Goal: Task Accomplishment & Management: Manage account settings

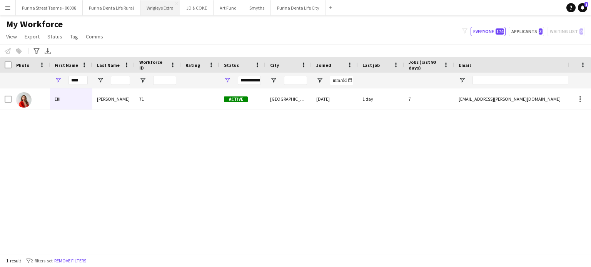
click at [149, 8] on button "Wrigleys Extra Close" at bounding box center [160, 7] width 40 height 15
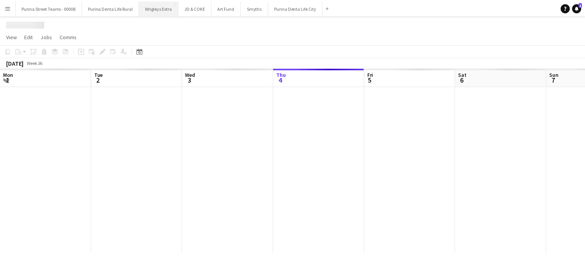
scroll to position [0, 184]
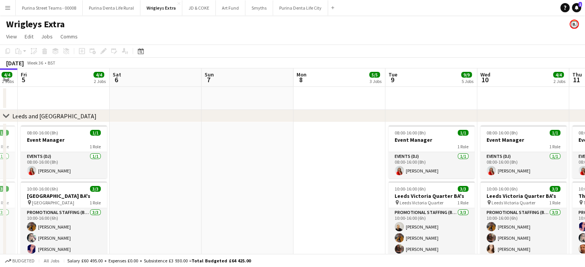
drag, startPoint x: 349, startPoint y: 174, endPoint x: 184, endPoint y: 172, distance: 165.1
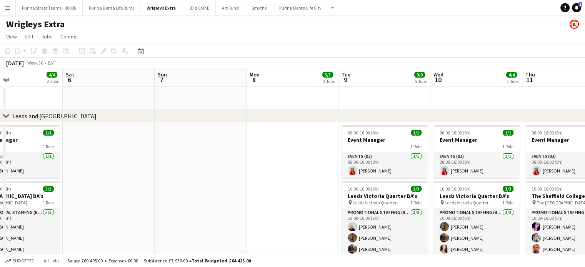
drag, startPoint x: 499, startPoint y: 183, endPoint x: 591, endPoint y: 162, distance: 93.5
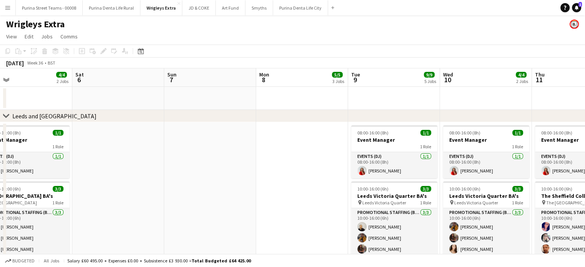
drag, startPoint x: 155, startPoint y: 210, endPoint x: 491, endPoint y: 186, distance: 336.8
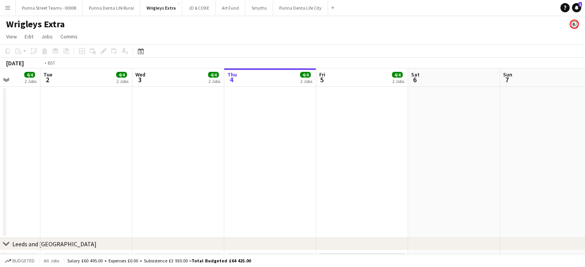
scroll to position [0, 240]
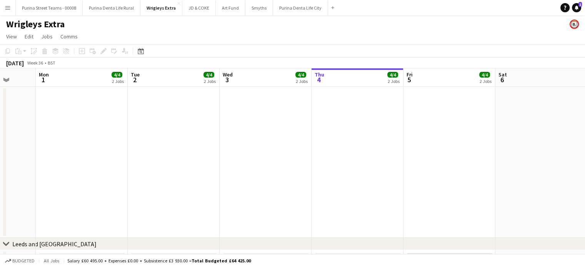
drag, startPoint x: 323, startPoint y: 153, endPoint x: 411, endPoint y: 158, distance: 87.5
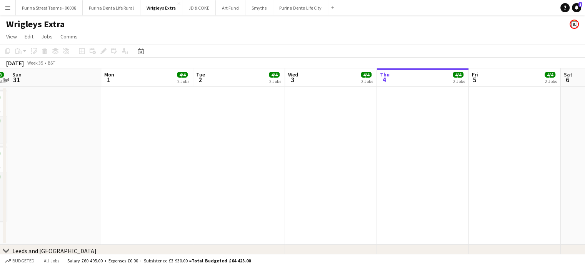
scroll to position [0, 359]
drag, startPoint x: 92, startPoint y: 149, endPoint x: 158, endPoint y: 147, distance: 65.4
click at [137, 118] on app-date-cell at bounding box center [147, 166] width 92 height 158
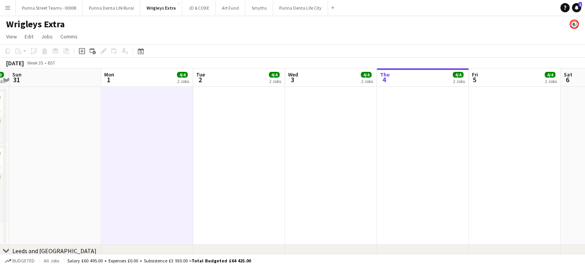
click at [137, 118] on app-date-cell at bounding box center [147, 166] width 92 height 158
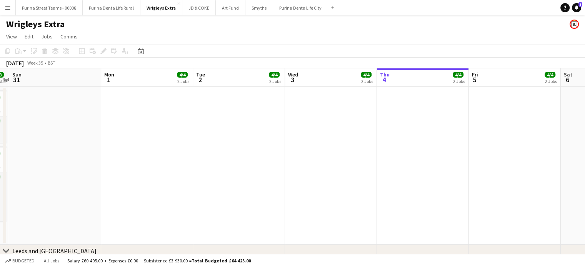
click at [151, 144] on app-date-cell at bounding box center [147, 166] width 92 height 158
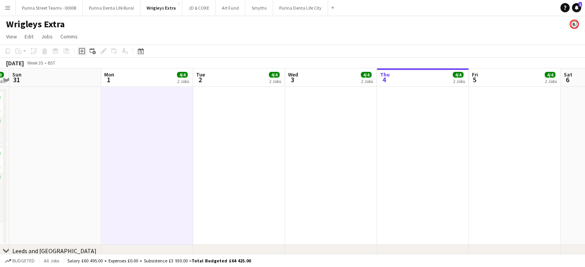
click at [80, 52] on icon "Add job" at bounding box center [82, 51] width 6 height 6
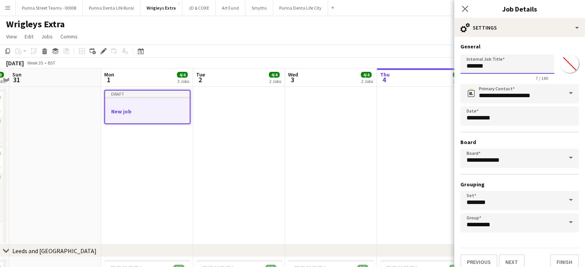
click at [493, 66] on input "*******" at bounding box center [508, 64] width 94 height 19
type input "**********"
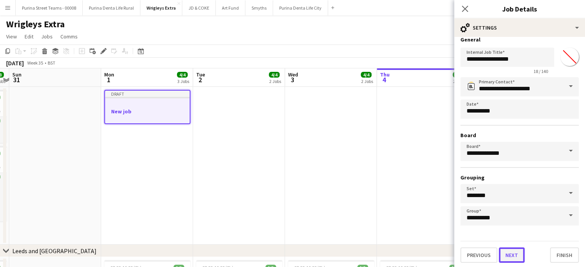
click at [509, 254] on button "Next" at bounding box center [512, 255] width 26 height 15
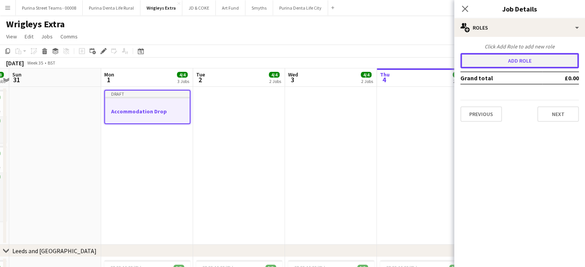
click at [518, 60] on button "Add role" at bounding box center [520, 60] width 119 height 15
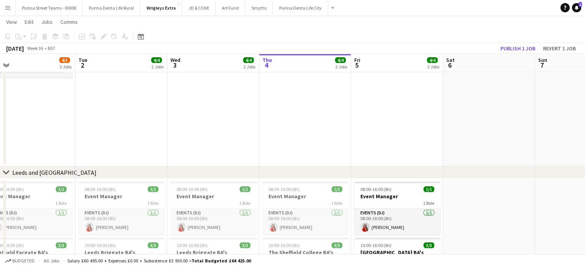
scroll to position [0, 309]
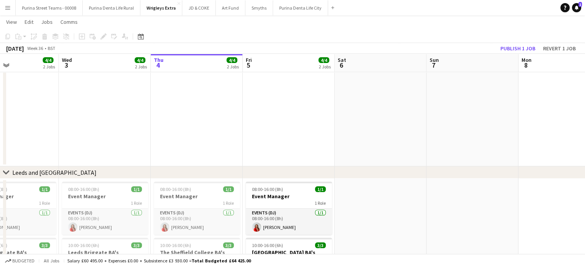
drag, startPoint x: 307, startPoint y: 171, endPoint x: 554, endPoint y: 170, distance: 247.0
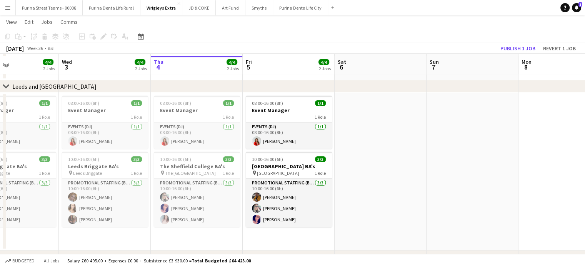
scroll to position [156, 0]
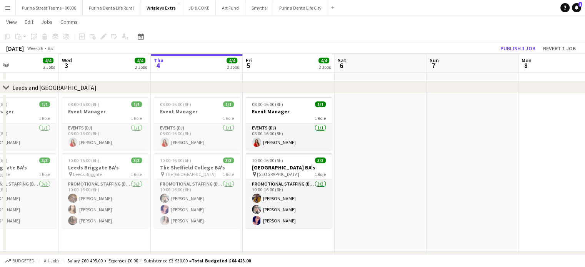
click at [438, 160] on app-date-cell at bounding box center [473, 173] width 92 height 158
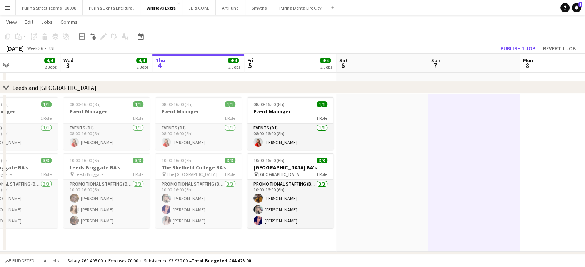
scroll to position [0, 306]
click at [312, 134] on app-calendar-viewport "Sat 30 8/8 4 Jobs Sun 31 Mon 1 4/5 3 Jobs Tue 2 4/4 2 Jobs Wed 3 4/4 2 Jobs Thu…" at bounding box center [292, 212] width 585 height 676
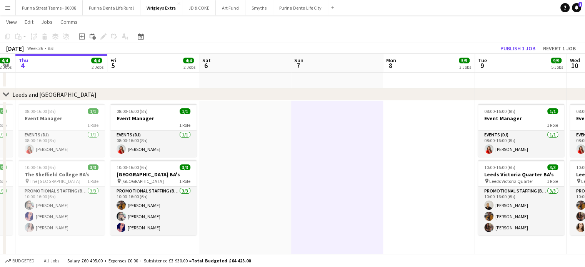
scroll to position [0, 278]
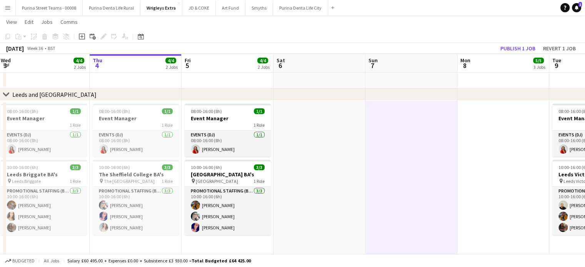
drag, startPoint x: 404, startPoint y: 125, endPoint x: 340, endPoint y: 169, distance: 77.5
click at [340, 169] on app-calendar-viewport "Sun 31 Mon 1 4/5 3 Jobs Tue 2 4/4 2 Jobs Wed 3 4/4 2 Jobs Thu 4 4/4 2 Jobs Fri …" at bounding box center [292, 215] width 585 height 683
click at [332, 150] on app-date-cell at bounding box center [320, 180] width 92 height 158
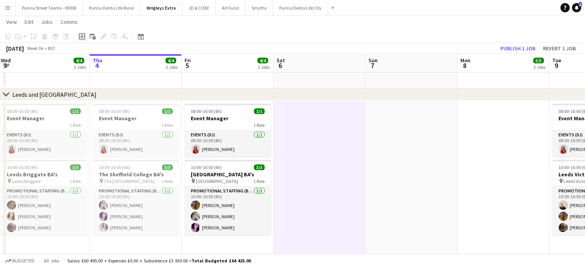
click at [78, 38] on div "Add job" at bounding box center [81, 36] width 9 height 9
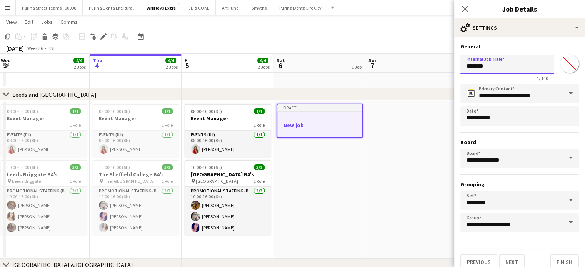
click at [532, 64] on input "*******" at bounding box center [508, 64] width 94 height 19
type input "*"
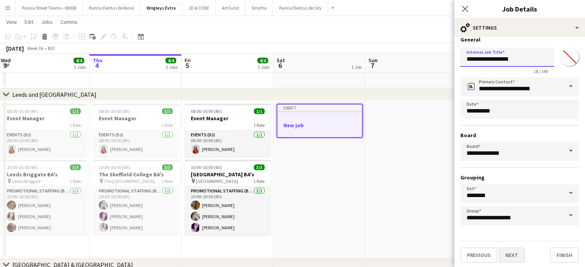
type input "**********"
click at [511, 257] on button "Next" at bounding box center [512, 255] width 26 height 15
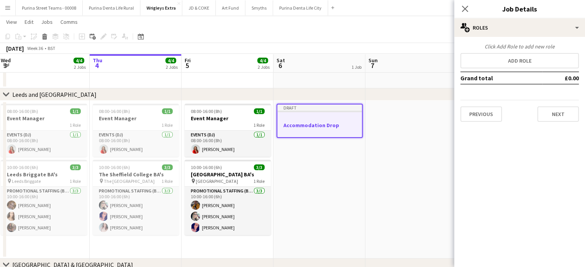
scroll to position [0, 0]
click at [508, 68] on div "Click Add Role to add new role Add role Grand total £0.00 Previous Next" at bounding box center [519, 82] width 131 height 79
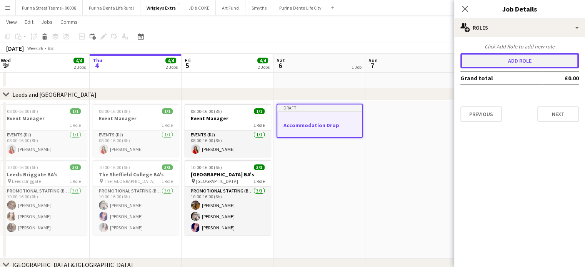
click at [505, 60] on button "Add role" at bounding box center [520, 60] width 119 height 15
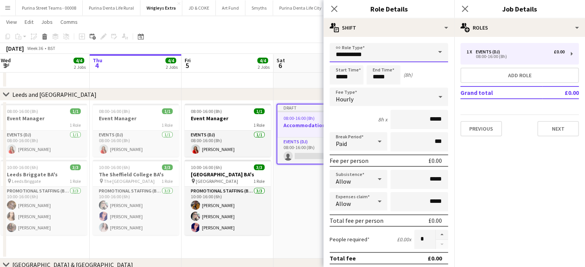
click at [392, 57] on input "**********" at bounding box center [389, 52] width 119 height 19
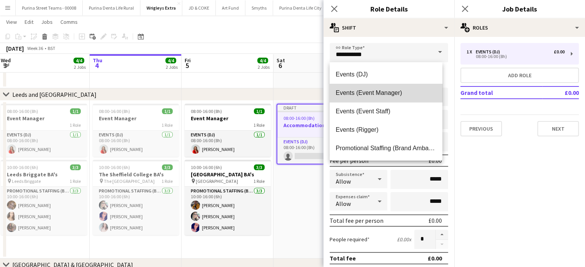
click at [392, 95] on span "Events (Event Manager)" at bounding box center [386, 92] width 100 height 7
type input "**********"
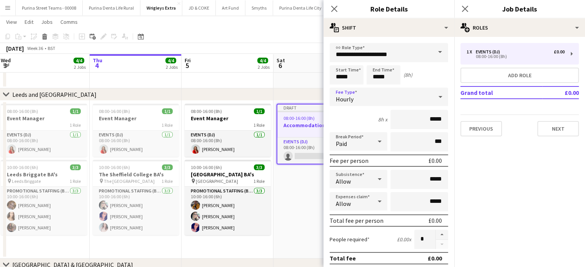
click at [369, 97] on div "Hourly" at bounding box center [381, 97] width 103 height 18
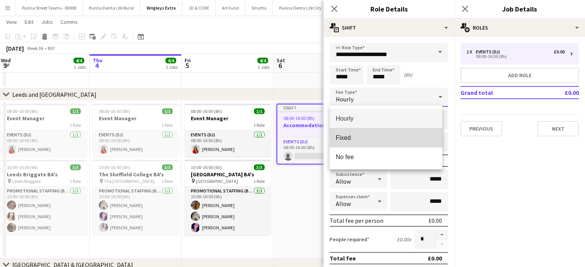
click at [353, 140] on span "Fixed" at bounding box center [386, 137] width 100 height 7
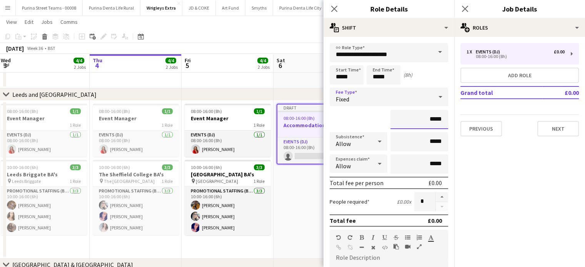
click at [431, 119] on input "*****" at bounding box center [420, 119] width 58 height 19
type input "*******"
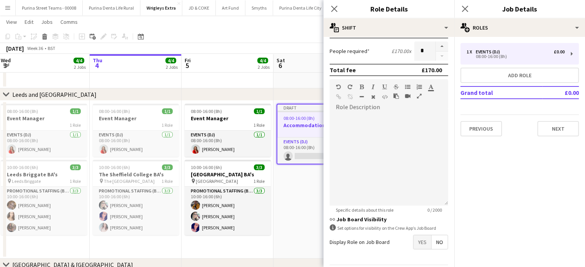
scroll to position [175, 0]
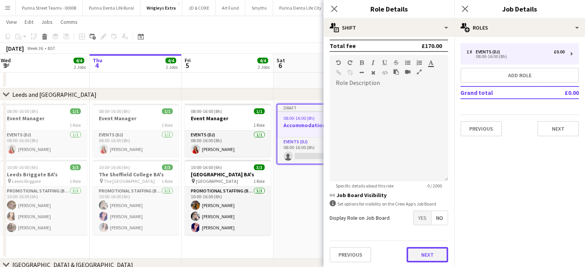
click at [434, 250] on button "Next" at bounding box center [428, 254] width 42 height 15
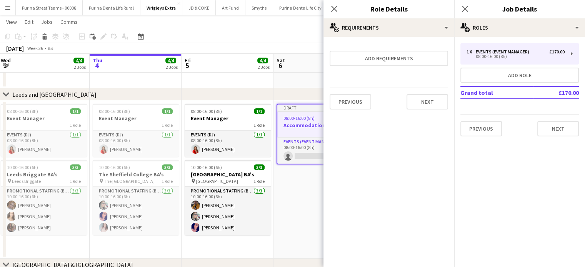
scroll to position [0, 0]
click at [580, 125] on div "1 x Events (Event Manager) £170.00 08:00-16:00 (8h) Add role Grand total £170.0…" at bounding box center [519, 89] width 131 height 93
click at [565, 128] on button "Next" at bounding box center [559, 128] width 42 height 15
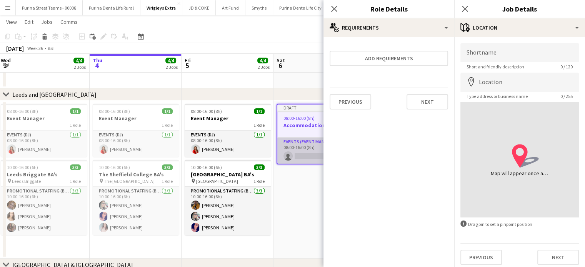
click at [302, 161] on app-card-role "Events (Event Manager) 0/1 08:00-16:00 (8h) single-neutral-actions" at bounding box center [319, 151] width 85 height 26
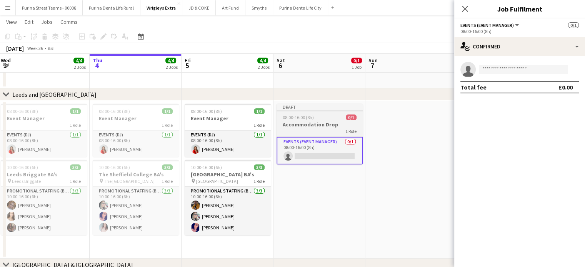
click at [294, 129] on div "1 Role" at bounding box center [320, 131] width 86 height 6
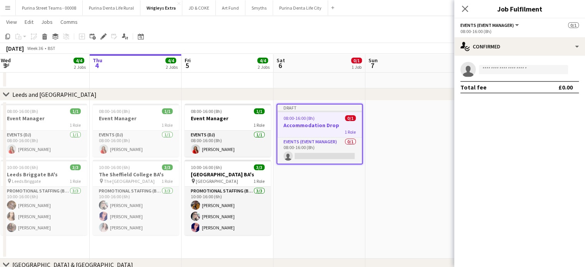
click at [337, 132] on div "1 Role" at bounding box center [319, 132] width 85 height 6
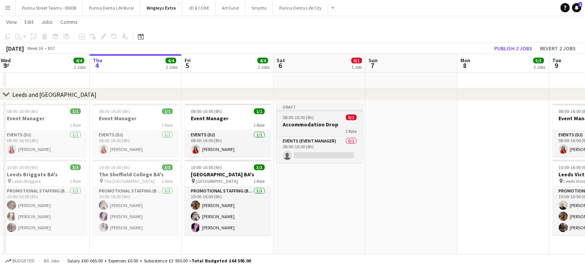
click at [337, 132] on div "1 Role" at bounding box center [320, 131] width 86 height 6
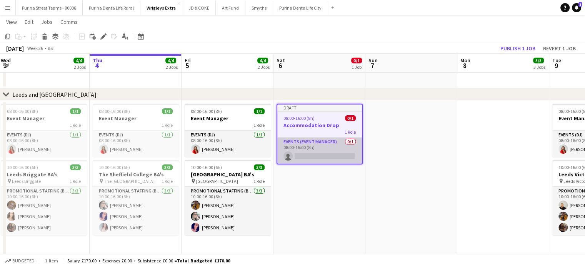
click at [327, 154] on app-card-role "Events (Event Manager) 0/1 08:00-16:00 (8h) single-neutral-actions" at bounding box center [319, 151] width 85 height 26
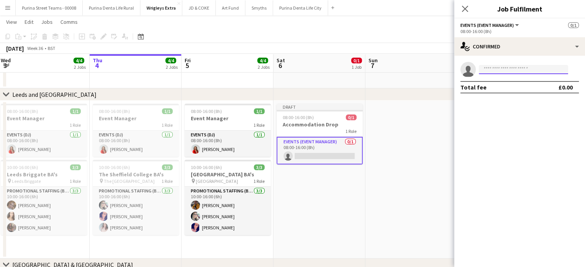
click at [484, 66] on input at bounding box center [523, 69] width 89 height 9
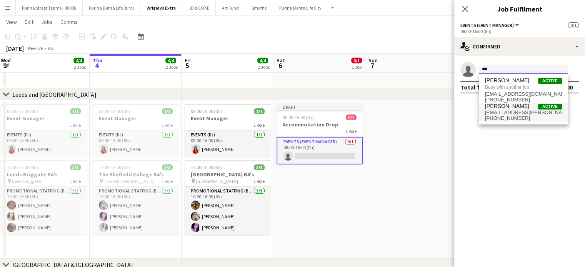
type input "***"
click at [513, 115] on span "[EMAIL_ADDRESS][PERSON_NAME][DOMAIN_NAME]" at bounding box center [523, 113] width 77 height 6
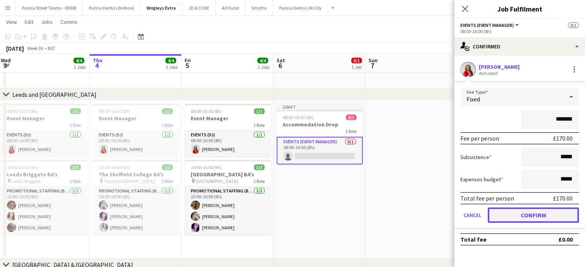
click at [535, 212] on button "Confirm" at bounding box center [533, 215] width 91 height 15
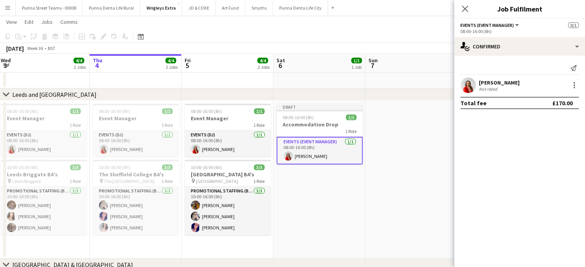
click at [405, 201] on app-date-cell at bounding box center [412, 180] width 92 height 158
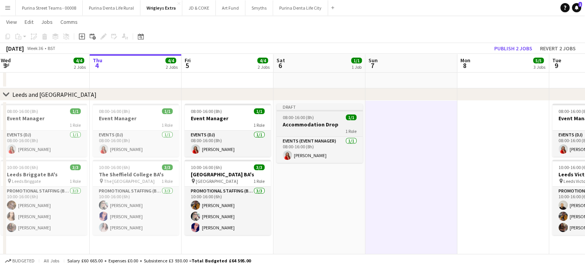
click at [329, 130] on div "1 Role" at bounding box center [320, 131] width 86 height 6
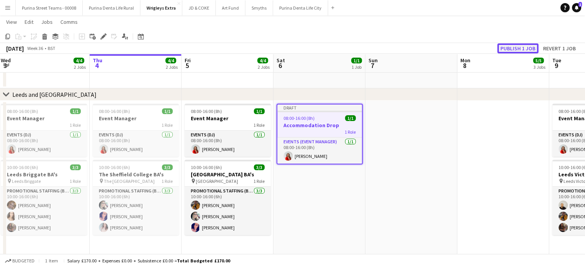
click at [508, 49] on button "Publish 1 job" at bounding box center [518, 48] width 41 height 10
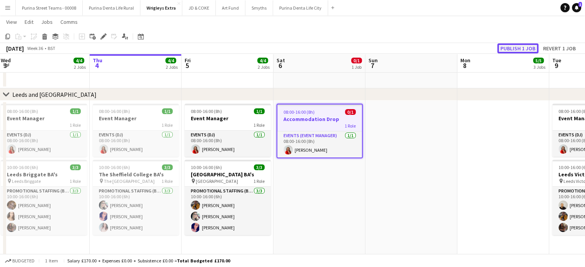
click at [532, 49] on button "Publish 1 job" at bounding box center [518, 48] width 41 height 10
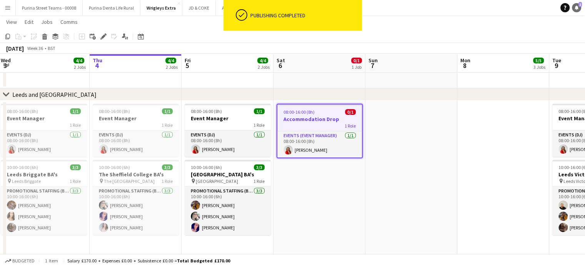
click at [578, 9] on icon at bounding box center [577, 7] width 4 height 4
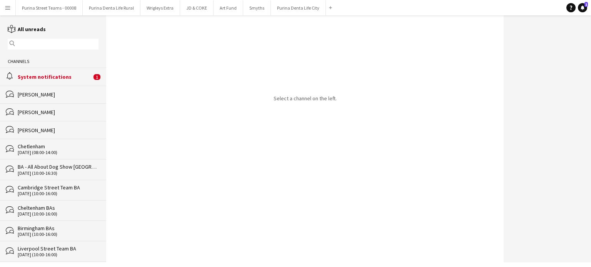
click at [40, 77] on div "System notifications" at bounding box center [55, 76] width 74 height 7
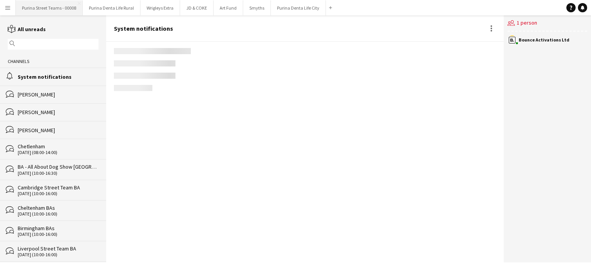
scroll to position [1082, 0]
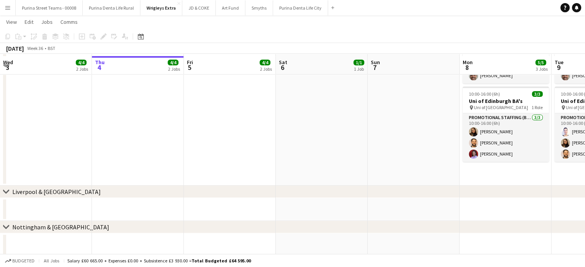
scroll to position [372, 0]
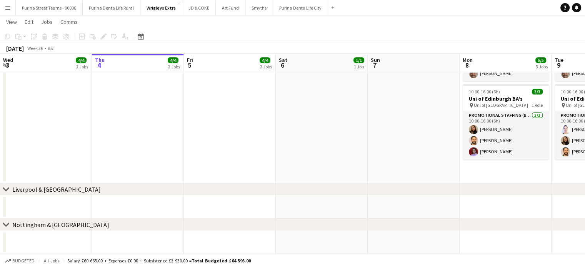
click at [28, 225] on div "Nottingham & [GEOGRAPHIC_DATA]" at bounding box center [60, 225] width 97 height 8
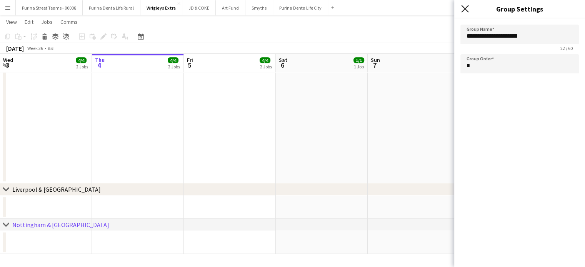
click at [466, 7] on icon at bounding box center [464, 8] width 7 height 7
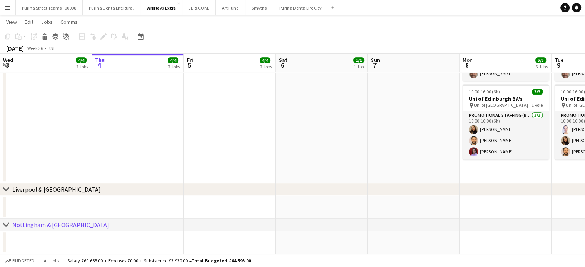
drag, startPoint x: 457, startPoint y: 184, endPoint x: 454, endPoint y: 125, distance: 58.6
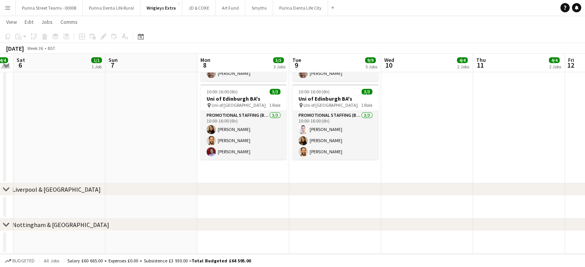
drag, startPoint x: 515, startPoint y: 214, endPoint x: 240, endPoint y: 174, distance: 277.6
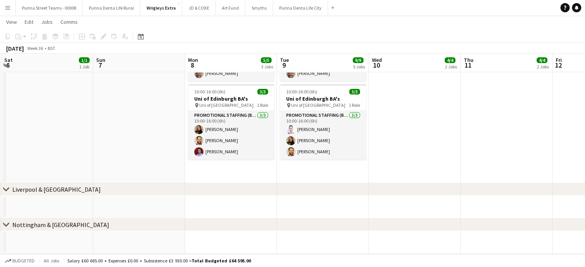
drag, startPoint x: 477, startPoint y: 195, endPoint x: 205, endPoint y: 175, distance: 273.5
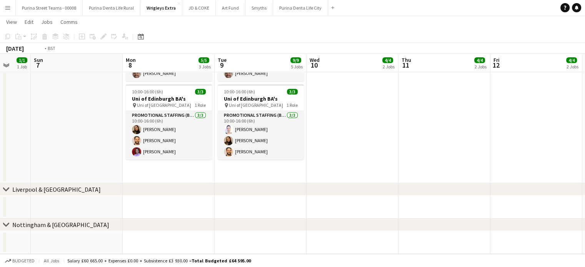
drag, startPoint x: 500, startPoint y: 209, endPoint x: 254, endPoint y: 200, distance: 246.4
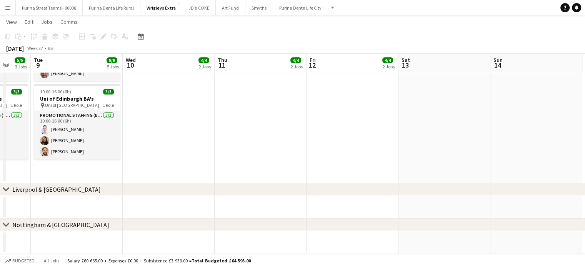
drag, startPoint x: 554, startPoint y: 214, endPoint x: 255, endPoint y: 202, distance: 299.2
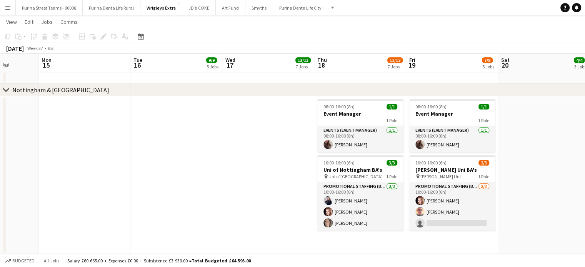
scroll to position [0, 330]
drag, startPoint x: 451, startPoint y: 221, endPoint x: 205, endPoint y: 222, distance: 245.9
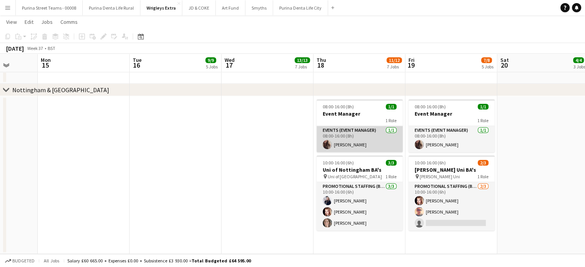
click at [351, 142] on app-card-role "Events (Event Manager) [DATE] 08:00-16:00 (8h) [PERSON_NAME]" at bounding box center [360, 139] width 86 height 26
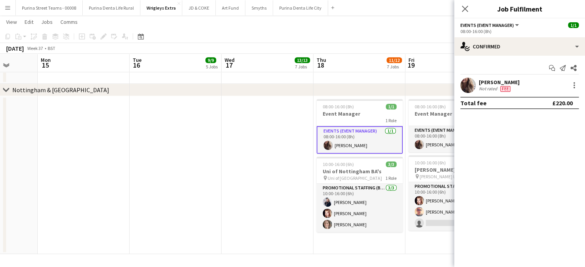
click at [258, 152] on app-date-cell at bounding box center [268, 175] width 92 height 158
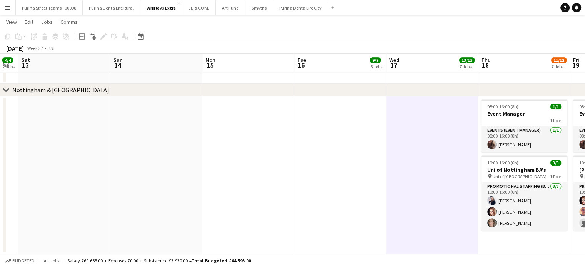
drag, startPoint x: 258, startPoint y: 152, endPoint x: 519, endPoint y: 157, distance: 260.9
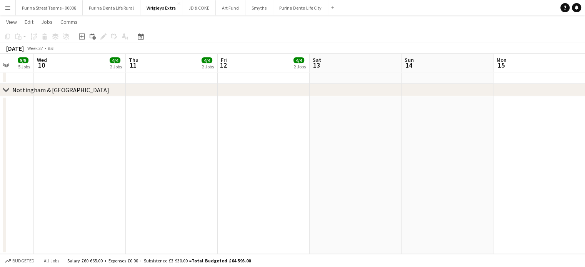
drag, startPoint x: 172, startPoint y: 159, endPoint x: 459, endPoint y: 167, distance: 287.2
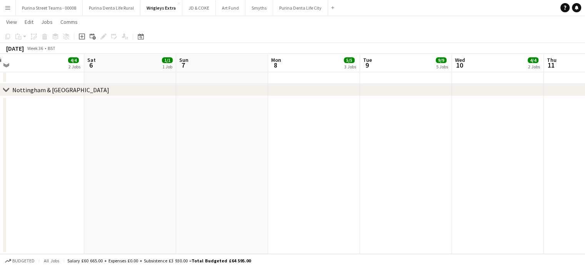
drag, startPoint x: 159, startPoint y: 154, endPoint x: 486, endPoint y: 166, distance: 326.5
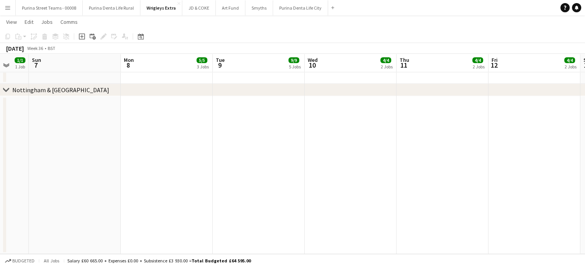
drag, startPoint x: 205, startPoint y: 174, endPoint x: 66, endPoint y: 177, distance: 138.6
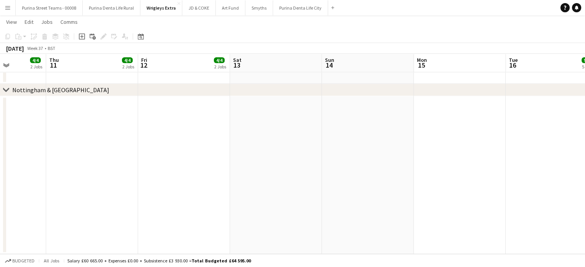
drag, startPoint x: 441, startPoint y: 149, endPoint x: 80, endPoint y: 136, distance: 361.9
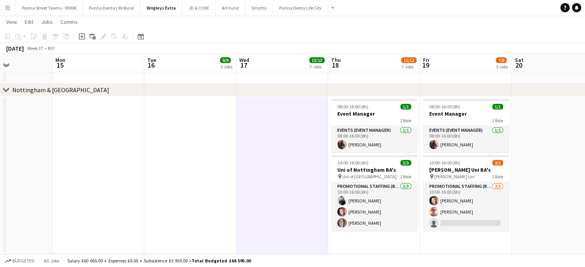
drag, startPoint x: 446, startPoint y: 158, endPoint x: 87, endPoint y: 152, distance: 359.8
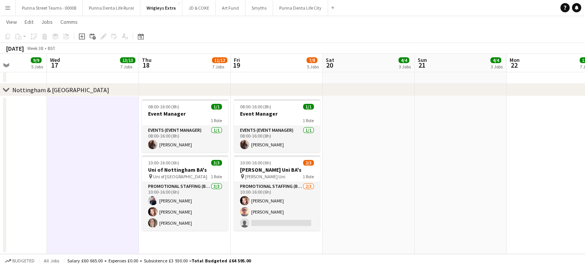
scroll to position [0, 281]
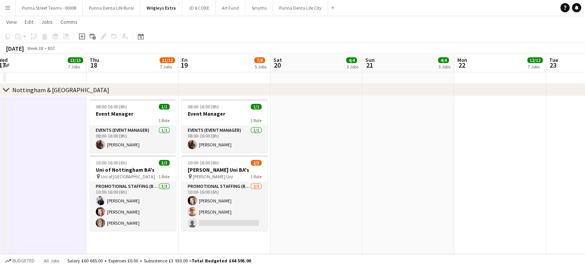
drag, startPoint x: 580, startPoint y: 141, endPoint x: 339, endPoint y: 153, distance: 241.5
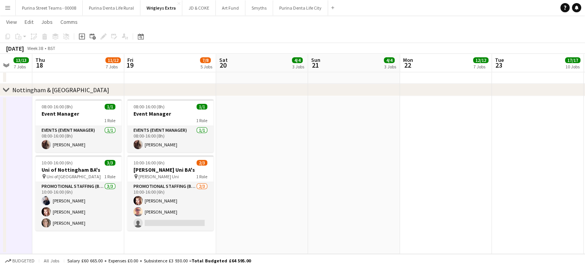
scroll to position [0, 274]
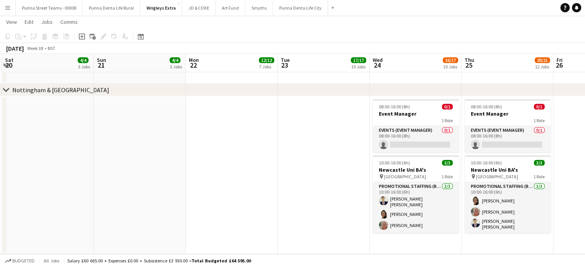
drag, startPoint x: 491, startPoint y: 159, endPoint x: 222, endPoint y: 150, distance: 269.1
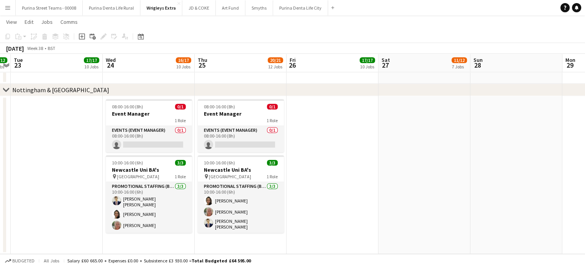
scroll to position [0, 360]
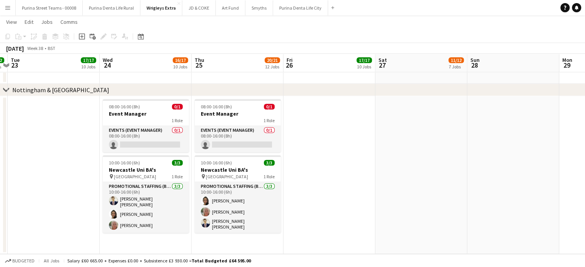
drag, startPoint x: 569, startPoint y: 150, endPoint x: 299, endPoint y: 176, distance: 271.0
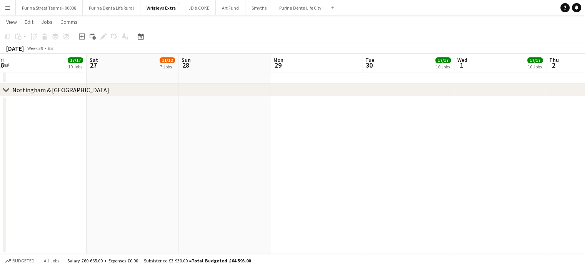
drag, startPoint x: 504, startPoint y: 186, endPoint x: 214, endPoint y: 181, distance: 289.8
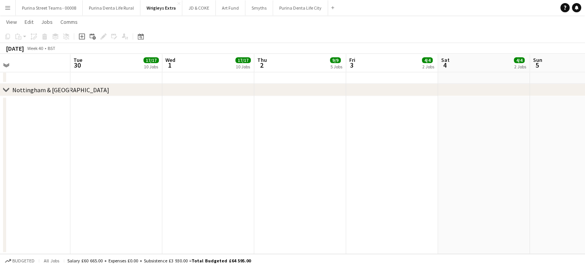
drag, startPoint x: 513, startPoint y: 190, endPoint x: 220, endPoint y: 175, distance: 292.8
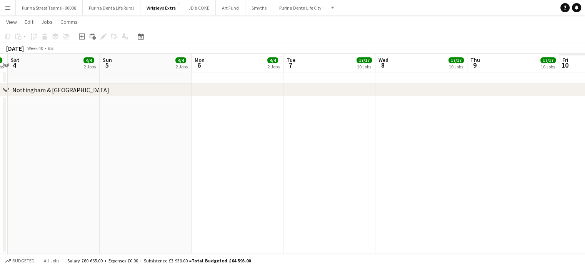
drag, startPoint x: 468, startPoint y: 175, endPoint x: 190, endPoint y: 180, distance: 278.6
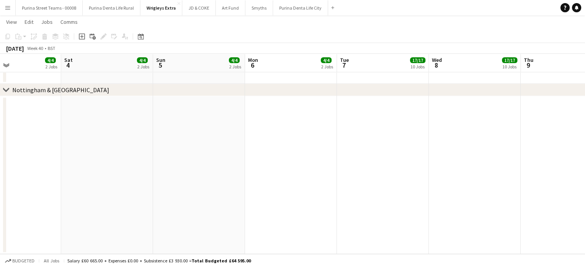
drag, startPoint x: 441, startPoint y: 189, endPoint x: 159, endPoint y: 160, distance: 282.7
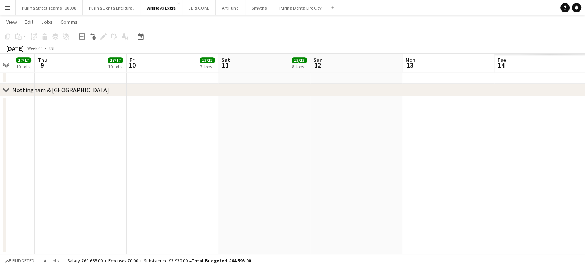
drag, startPoint x: 465, startPoint y: 173, endPoint x: 163, endPoint y: 155, distance: 302.6
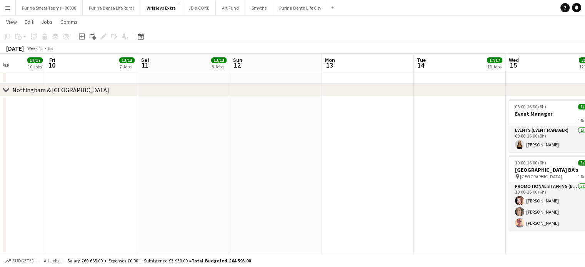
scroll to position [0, 235]
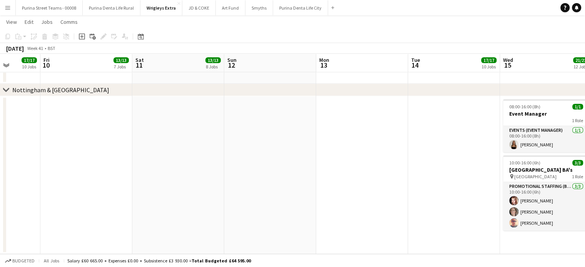
drag, startPoint x: 521, startPoint y: 140, endPoint x: 251, endPoint y: 125, distance: 270.5
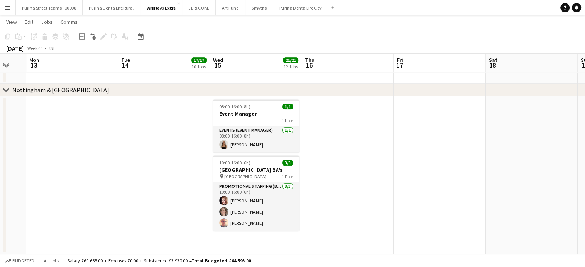
scroll to position [0, 352]
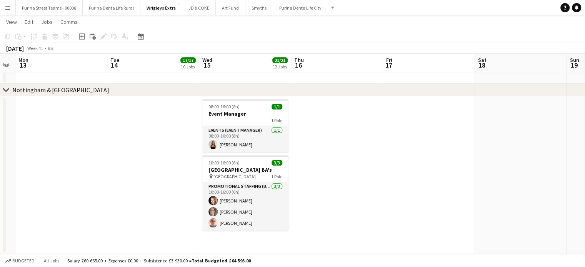
drag, startPoint x: 496, startPoint y: 152, endPoint x: 379, endPoint y: 146, distance: 117.5
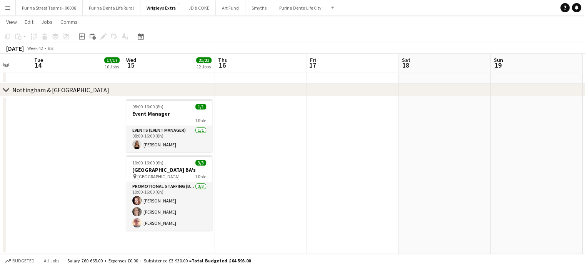
drag, startPoint x: 439, startPoint y: 154, endPoint x: 169, endPoint y: 126, distance: 270.8
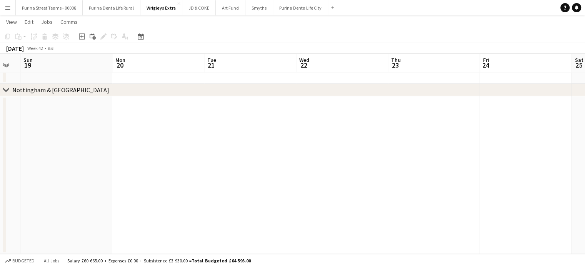
drag, startPoint x: 479, startPoint y: 131, endPoint x: 202, endPoint y: 110, distance: 277.8
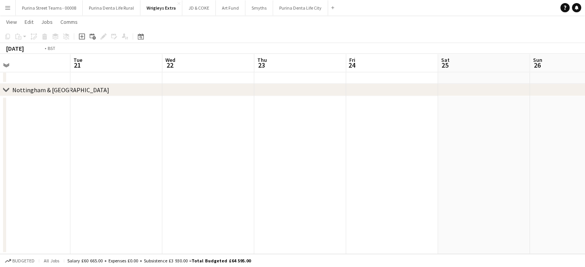
drag, startPoint x: 512, startPoint y: 146, endPoint x: 194, endPoint y: 137, distance: 317.9
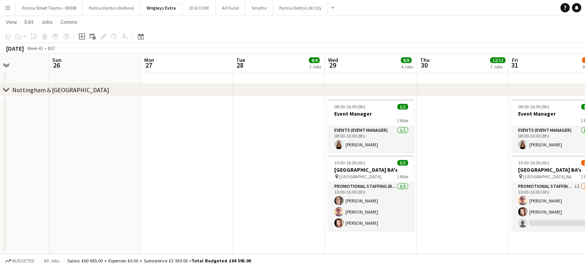
drag, startPoint x: 513, startPoint y: 161, endPoint x: 215, endPoint y: 148, distance: 297.7
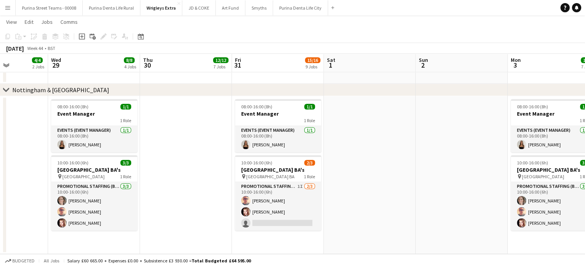
drag, startPoint x: 469, startPoint y: 156, endPoint x: 179, endPoint y: 150, distance: 290.2
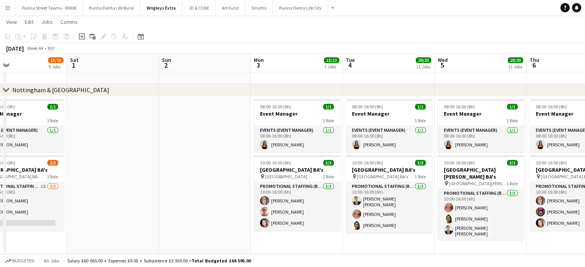
drag, startPoint x: 490, startPoint y: 157, endPoint x: 247, endPoint y: 147, distance: 242.6
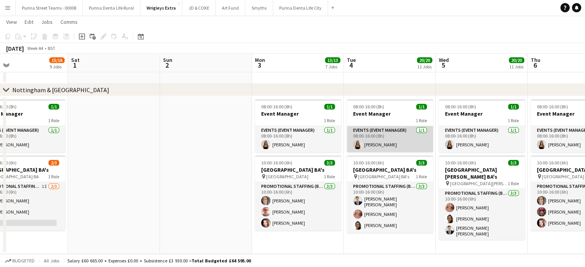
scroll to position [0, 208]
click at [369, 134] on app-card-role "Events (Event Manager) [DATE] 08:00-16:00 (8h) [PERSON_NAME]" at bounding box center [390, 139] width 86 height 26
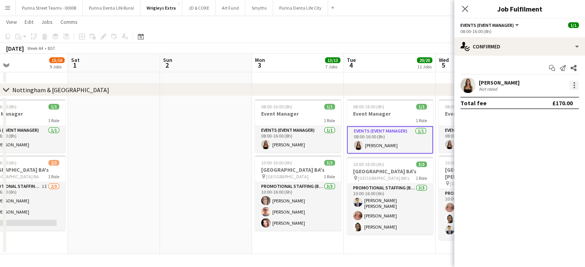
click at [576, 86] on div at bounding box center [574, 85] width 9 height 9
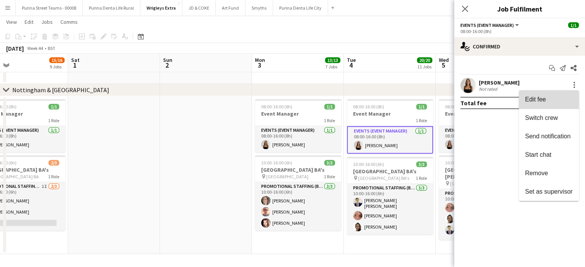
click at [557, 99] on span "Edit fee" at bounding box center [549, 99] width 48 height 7
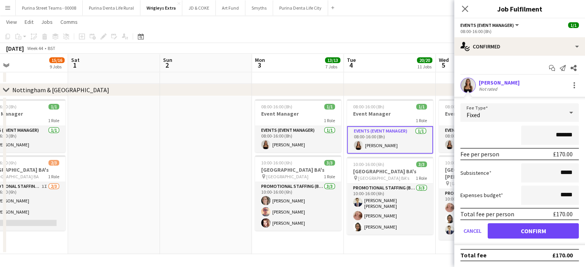
drag, startPoint x: 577, startPoint y: 137, endPoint x: 555, endPoint y: 137, distance: 22.3
click at [555, 137] on input "*******" at bounding box center [550, 135] width 58 height 19
type input "****"
click at [562, 172] on input "*****" at bounding box center [550, 173] width 58 height 19
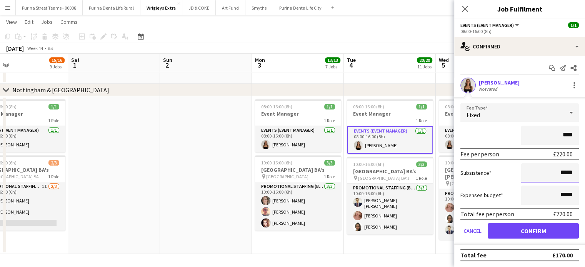
click at [562, 172] on input "*****" at bounding box center [550, 173] width 58 height 19
click at [573, 136] on input "****" at bounding box center [550, 135] width 58 height 19
click at [474, 231] on button "Cancel" at bounding box center [473, 231] width 24 height 15
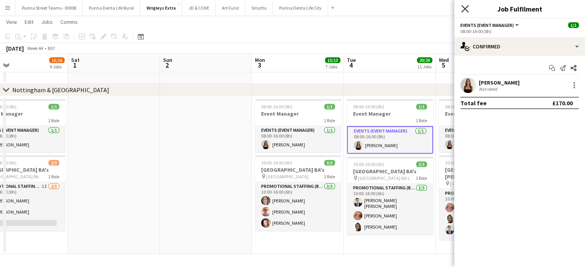
click at [466, 11] on icon "Close pop-in" at bounding box center [464, 8] width 7 height 7
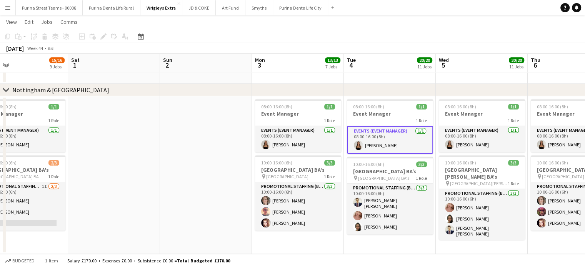
click at [192, 144] on app-date-cell at bounding box center [206, 175] width 92 height 158
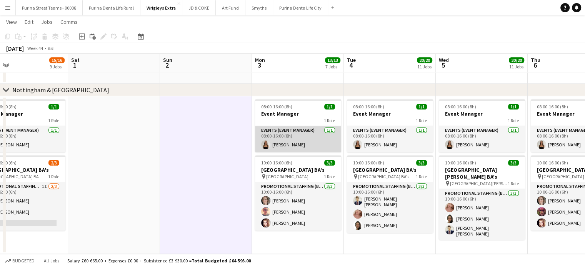
click at [293, 143] on app-card-role "Events (Event Manager) [DATE] 08:00-16:00 (8h) [PERSON_NAME]" at bounding box center [298, 139] width 86 height 26
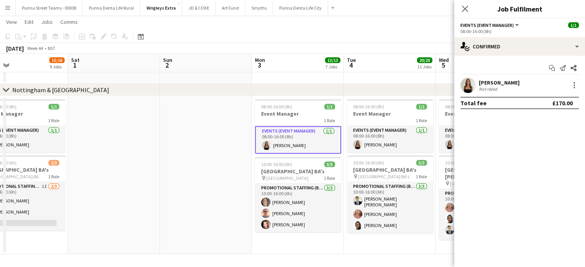
click at [204, 160] on app-date-cell at bounding box center [206, 175] width 92 height 158
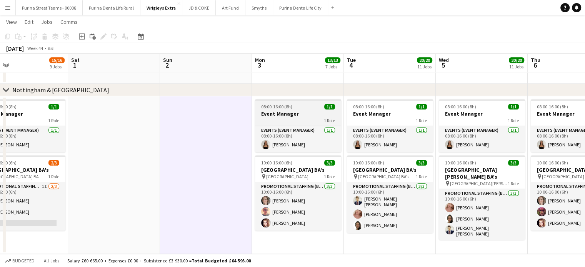
click at [300, 120] on div "1 Role" at bounding box center [298, 120] width 86 height 6
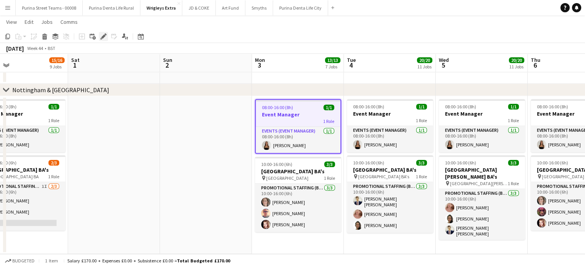
click at [106, 37] on icon "Edit" at bounding box center [103, 36] width 6 height 6
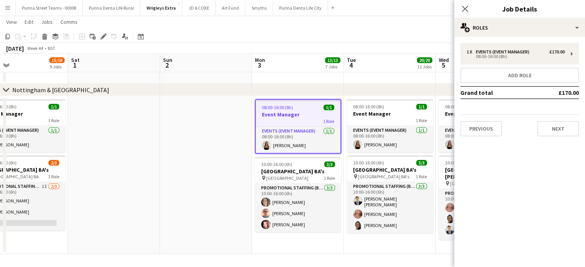
click at [186, 166] on app-date-cell at bounding box center [206, 175] width 92 height 158
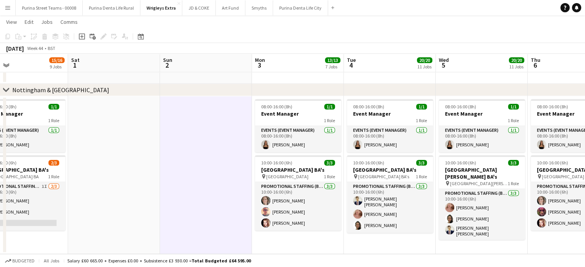
click at [279, 247] on app-date-cell "08:00-16:00 (8h) 1/1 Event Manager 1 Role Events (Event Manager) [DATE] 08:00-1…" at bounding box center [298, 175] width 92 height 158
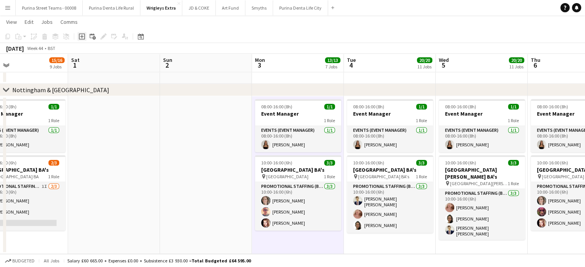
click at [85, 37] on icon at bounding box center [82, 36] width 6 height 6
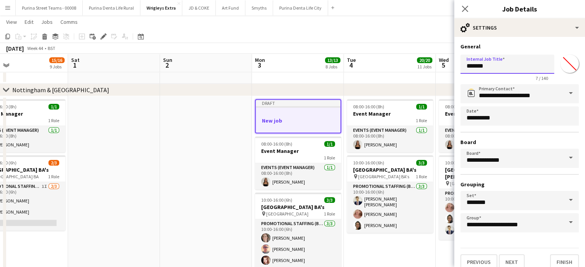
click at [489, 64] on input "*******" at bounding box center [508, 64] width 94 height 19
type input "*"
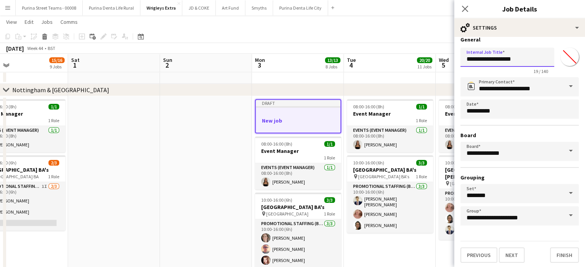
click at [508, 55] on input "**********" at bounding box center [508, 57] width 94 height 19
type input "**********"
click at [508, 255] on button "Next" at bounding box center [512, 255] width 26 height 15
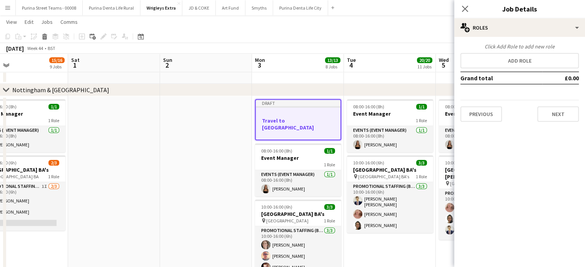
click at [516, 51] on div "Click Add Role to add new role Add role Grand total £0.00 Previous Next" at bounding box center [519, 82] width 131 height 79
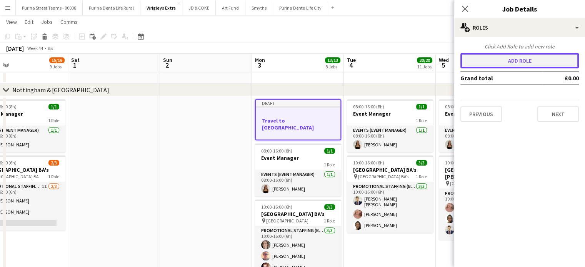
click at [517, 58] on button "Add role" at bounding box center [520, 60] width 119 height 15
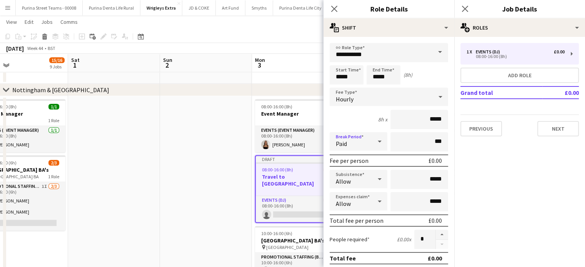
click at [356, 139] on div "Paid" at bounding box center [351, 141] width 42 height 18
click at [354, 99] on div at bounding box center [292, 133] width 585 height 267
click at [360, 97] on div "Hourly" at bounding box center [381, 97] width 103 height 18
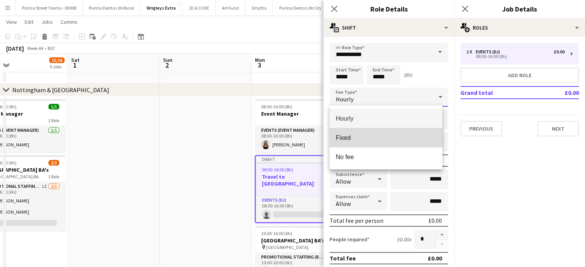
click at [359, 133] on mat-option "Fixed" at bounding box center [386, 137] width 113 height 19
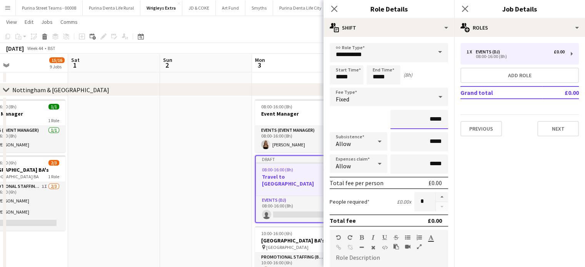
click at [425, 117] on input "*****" at bounding box center [420, 119] width 58 height 19
type input "******"
click at [428, 144] on input "*****" at bounding box center [420, 141] width 58 height 19
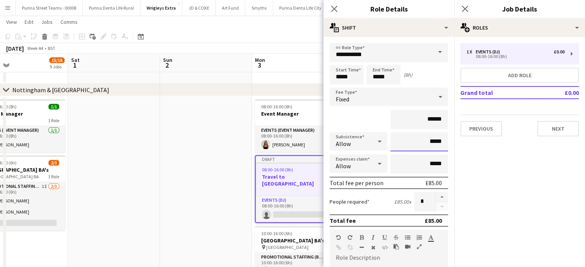
click at [428, 144] on input "*****" at bounding box center [420, 141] width 58 height 19
type input "******"
click at [347, 76] on input "*****" at bounding box center [347, 74] width 34 height 19
click at [341, 61] on div at bounding box center [338, 62] width 15 height 8
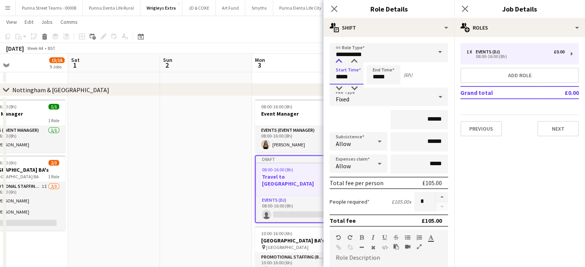
click at [341, 61] on div at bounding box center [338, 62] width 15 height 8
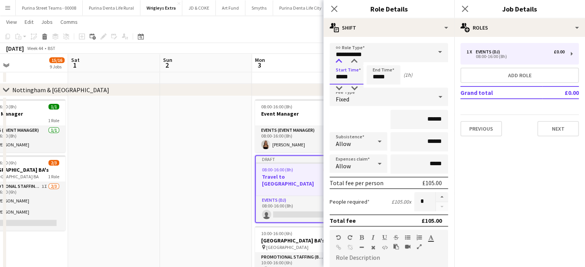
click at [341, 61] on div at bounding box center [338, 62] width 15 height 8
type input "*****"
click at [341, 61] on div at bounding box center [338, 62] width 15 height 8
click at [383, 76] on input "*****" at bounding box center [384, 74] width 34 height 19
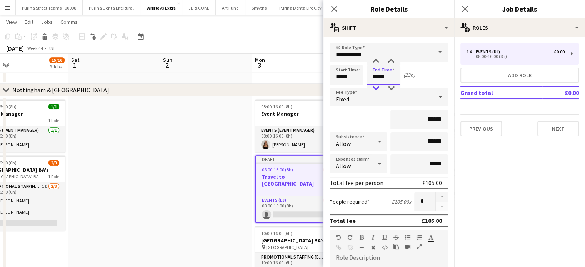
click at [376, 88] on div at bounding box center [375, 89] width 15 height 8
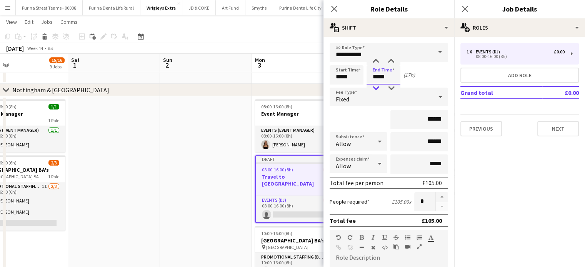
click at [376, 88] on div at bounding box center [375, 89] width 15 height 8
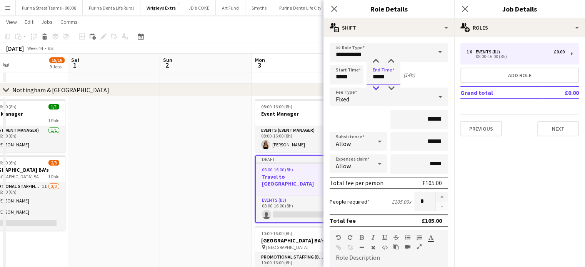
click at [376, 88] on div at bounding box center [375, 89] width 15 height 8
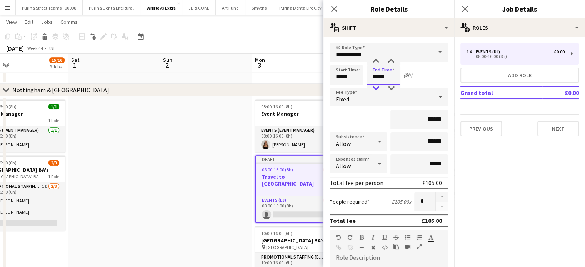
click at [376, 88] on div at bounding box center [375, 89] width 15 height 8
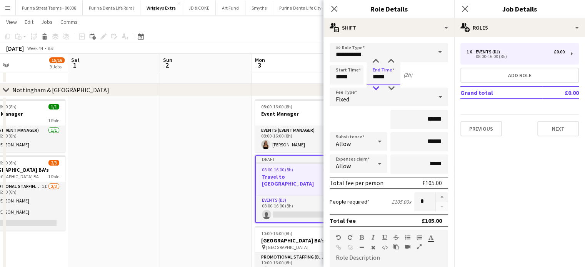
click at [376, 88] on div at bounding box center [375, 89] width 15 height 8
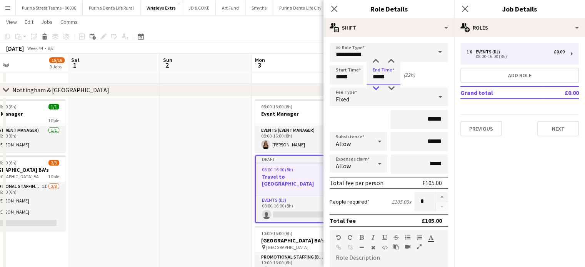
click at [376, 88] on div at bounding box center [375, 89] width 15 height 8
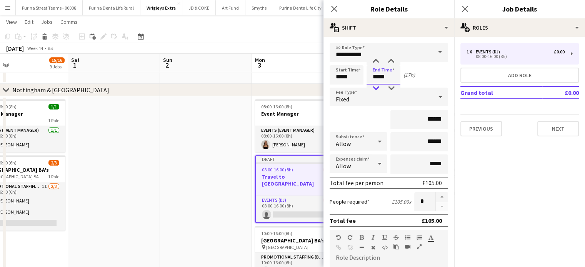
click at [376, 88] on div at bounding box center [375, 89] width 15 height 8
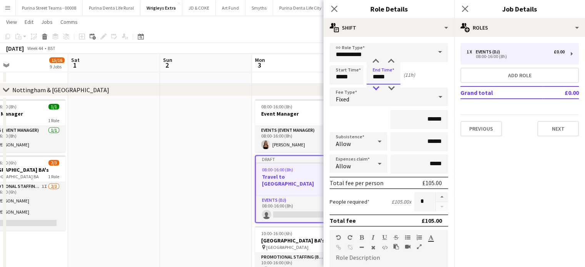
click at [376, 88] on div at bounding box center [375, 89] width 15 height 8
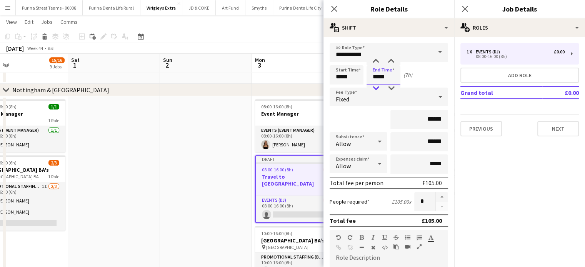
click at [376, 88] on div at bounding box center [375, 89] width 15 height 8
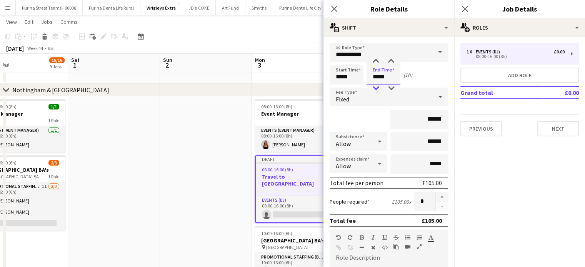
click at [376, 88] on div at bounding box center [375, 89] width 15 height 8
click at [370, 87] on div at bounding box center [375, 89] width 15 height 8
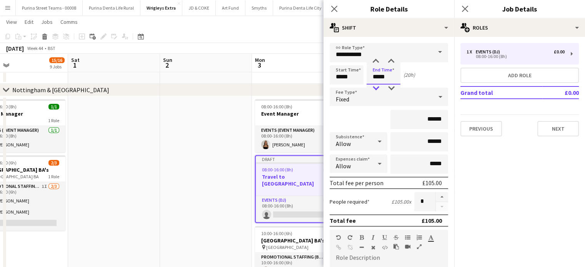
click at [370, 87] on div at bounding box center [375, 89] width 15 height 8
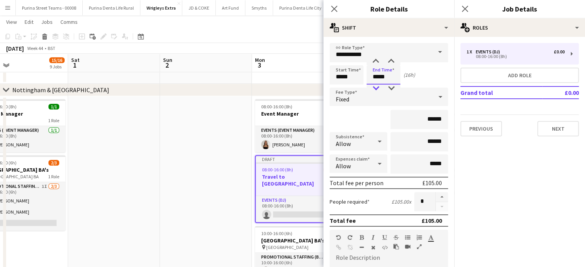
click at [370, 87] on div at bounding box center [375, 89] width 15 height 8
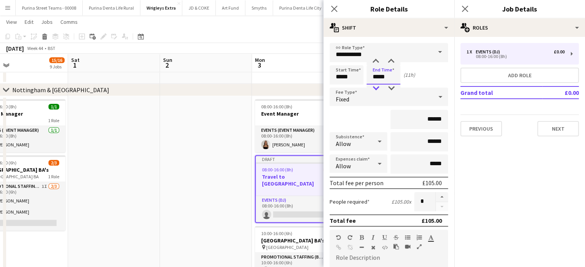
click at [370, 87] on div at bounding box center [375, 89] width 15 height 8
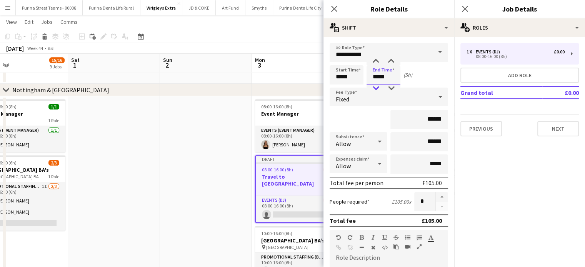
click at [370, 87] on div at bounding box center [375, 89] width 15 height 8
type input "*****"
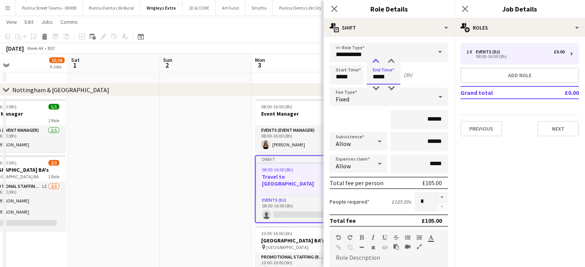
click at [376, 62] on div at bounding box center [375, 62] width 15 height 8
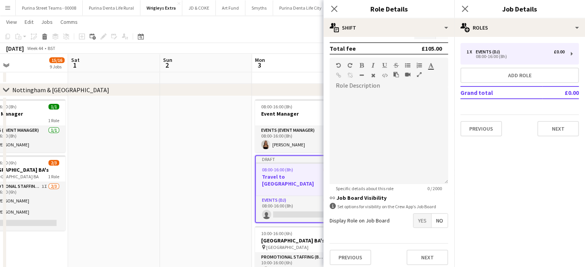
scroll to position [174, 0]
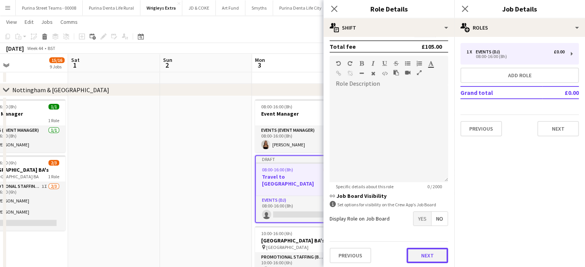
click at [434, 255] on button "Next" at bounding box center [428, 255] width 42 height 15
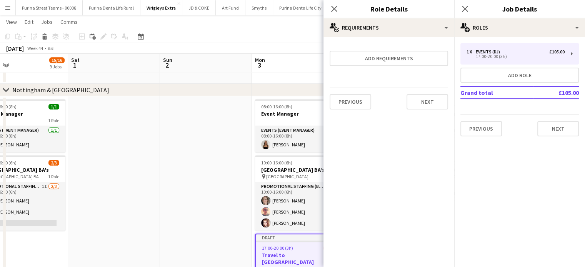
scroll to position [0, 0]
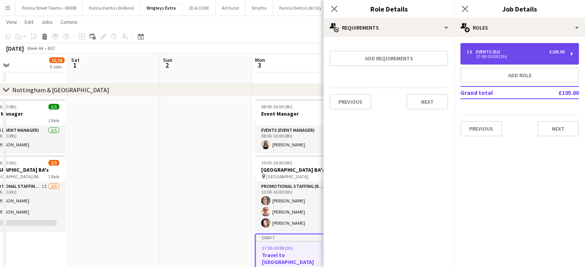
click at [506, 55] on div "17:00-20:00 (3h)" at bounding box center [516, 57] width 98 height 4
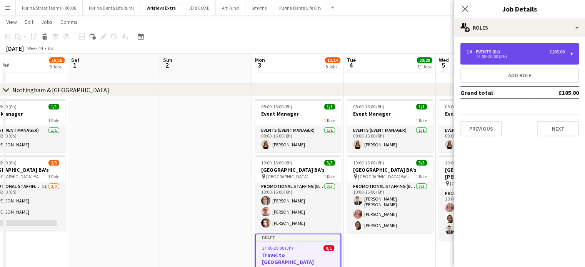
click at [503, 55] on div "17:00-20:00 (3h)" at bounding box center [516, 57] width 98 height 4
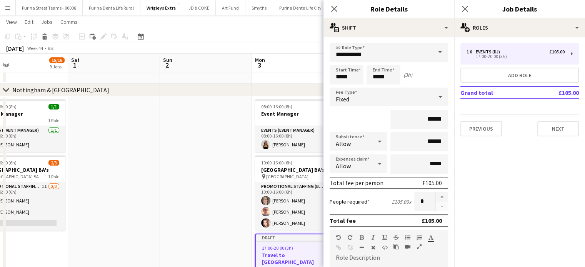
click at [528, 38] on div "1 x Events (DJ) £105.00 17:00-20:00 (3h) Add role Grand total £105.00 Previous …" at bounding box center [519, 90] width 131 height 106
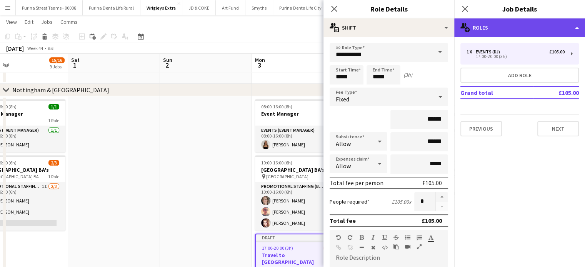
click at [526, 35] on div "multiple-users-add Roles" at bounding box center [519, 27] width 131 height 18
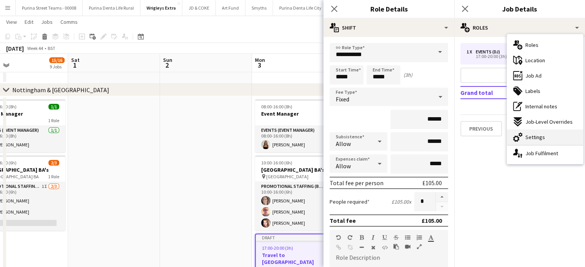
click at [533, 137] on span "Settings" at bounding box center [536, 137] width 20 height 7
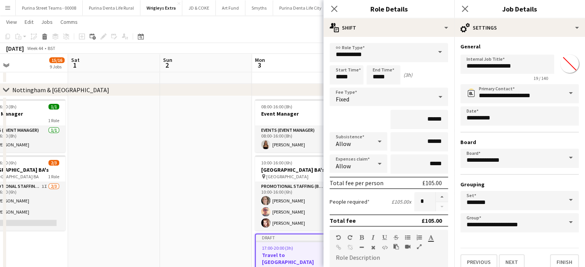
click at [437, 50] on span at bounding box center [440, 52] width 16 height 18
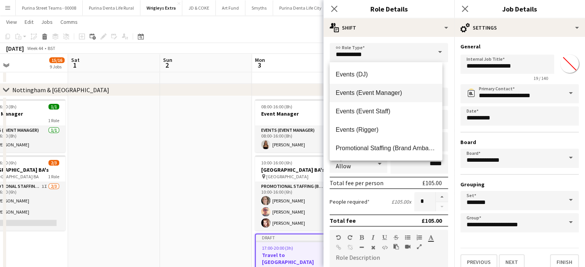
click at [399, 98] on mat-option "Events (Event Manager)" at bounding box center [386, 93] width 113 height 18
type input "**********"
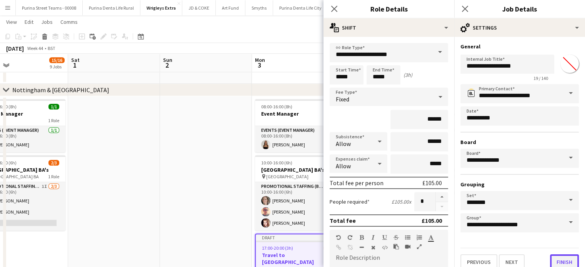
click at [550, 263] on button "Finish" at bounding box center [564, 262] width 29 height 15
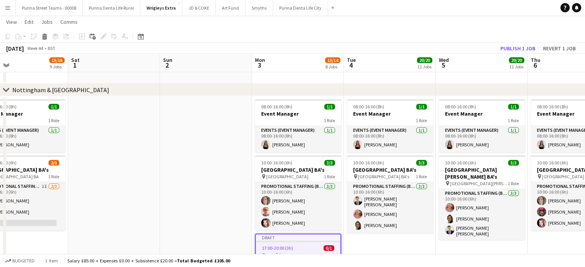
click at [176, 239] on app-date-cell at bounding box center [206, 206] width 92 height 221
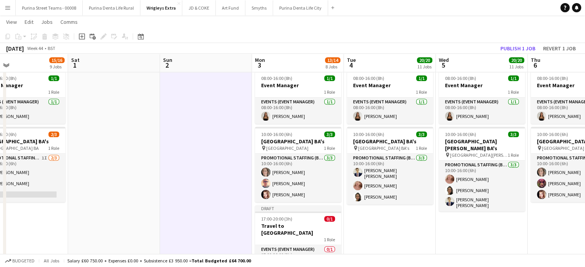
scroll to position [837, 0]
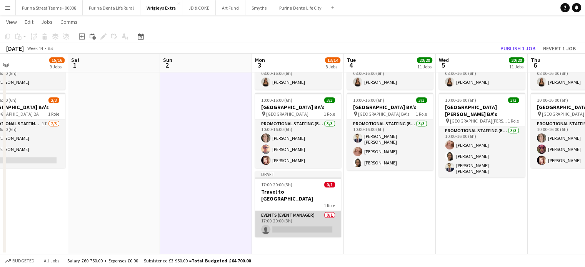
click at [285, 230] on app-card-role "Events (Event Manager) 0/1 17:00-20:00 (3h) single-neutral-actions" at bounding box center [298, 224] width 86 height 26
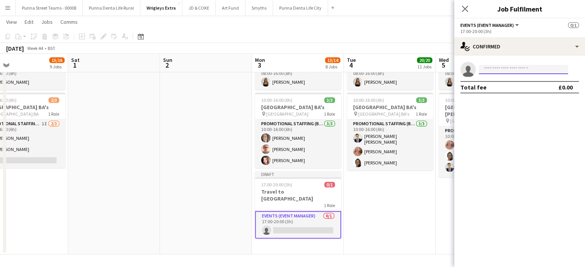
click at [496, 68] on input at bounding box center [523, 69] width 89 height 9
type input "*"
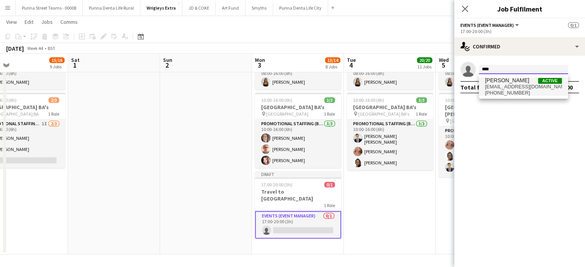
type input "****"
click at [505, 84] on span "[EMAIL_ADDRESS][DOMAIN_NAME]" at bounding box center [523, 87] width 77 height 6
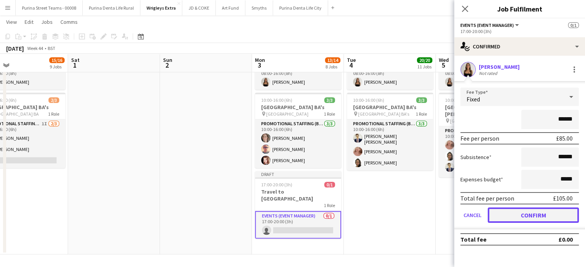
click at [516, 214] on button "Confirm" at bounding box center [533, 215] width 91 height 15
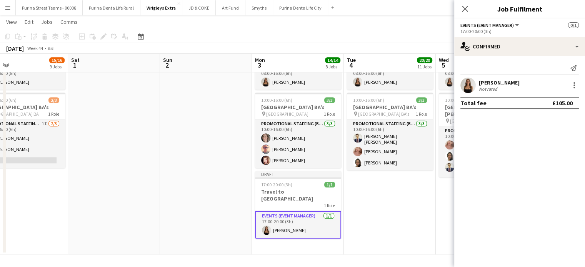
click at [398, 224] on app-date-cell "08:00-16:00 (8h) 1/1 Event Manager 1 Role Events (Event Manager) [DATE] 08:00-1…" at bounding box center [390, 143] width 92 height 221
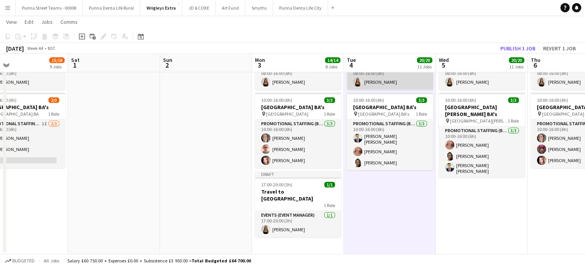
click at [377, 84] on app-card-role "Events (Event Manager) [DATE] 08:00-16:00 (8h) [PERSON_NAME]" at bounding box center [390, 76] width 86 height 26
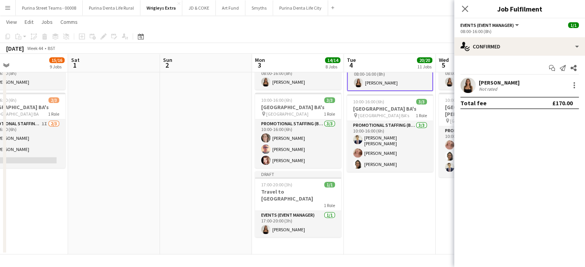
click at [380, 73] on app-card-role "Events (Event Manager) [DATE] 08:00-16:00 (8h) [PERSON_NAME]" at bounding box center [390, 77] width 86 height 28
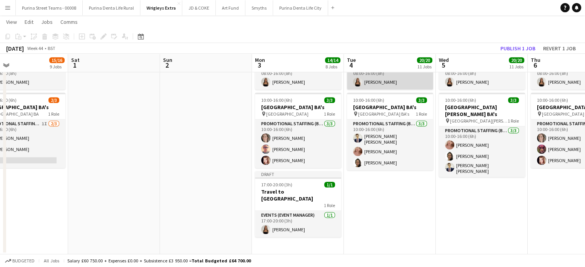
click at [380, 73] on app-card-role "Events (Event Manager) [DATE] 08:00-16:00 (8h) [PERSON_NAME]" at bounding box center [390, 76] width 86 height 26
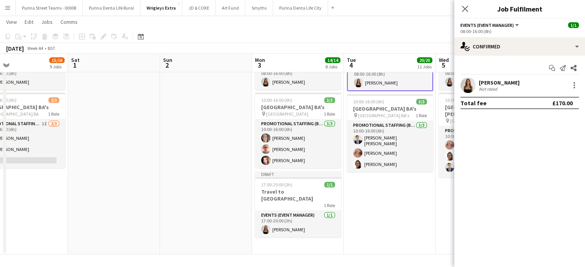
click at [210, 218] on app-date-cell at bounding box center [206, 143] width 92 height 221
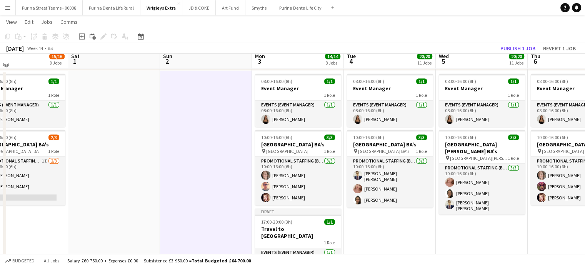
scroll to position [796, 0]
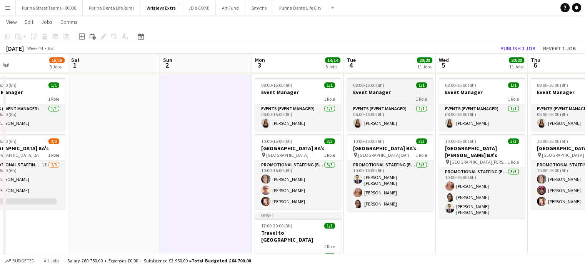
click at [394, 97] on div "1 Role" at bounding box center [390, 99] width 86 height 6
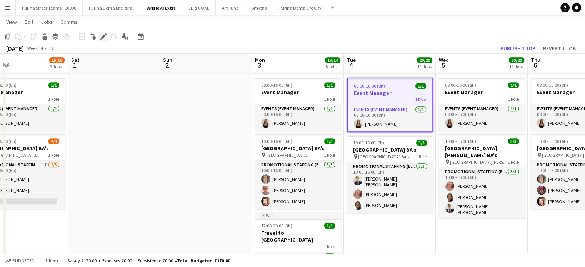
click at [101, 38] on icon at bounding box center [101, 39] width 2 height 2
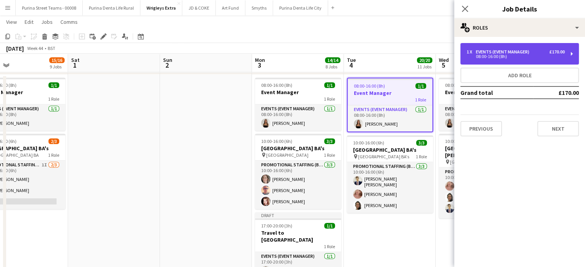
click at [542, 61] on div "1 x Events (Event Manager) £170.00 08:00-16:00 (8h)" at bounding box center [520, 54] width 119 height 22
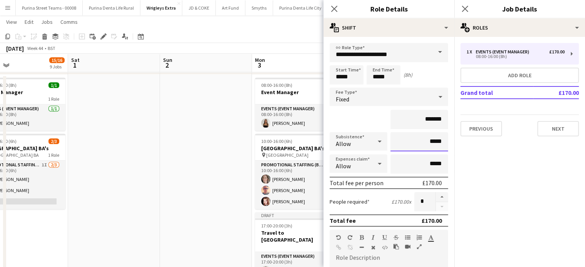
click at [427, 138] on input "*****" at bounding box center [420, 141] width 58 height 19
type input "******"
click at [558, 124] on button "Next" at bounding box center [559, 128] width 42 height 15
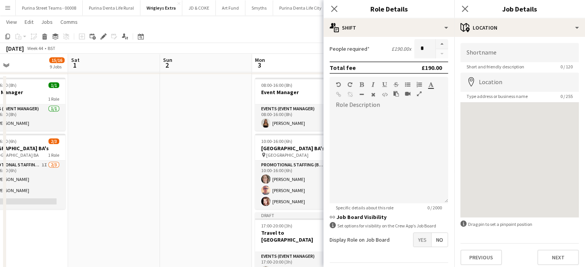
scroll to position [175, 0]
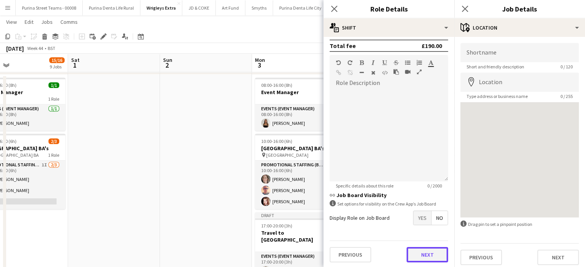
click at [429, 254] on button "Next" at bounding box center [428, 254] width 42 height 15
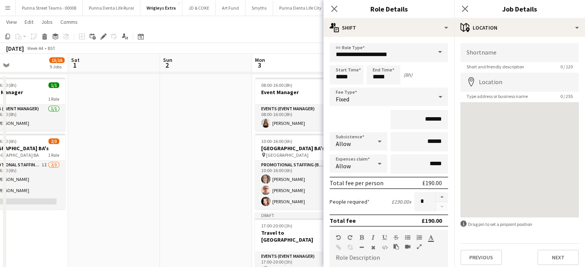
scroll to position [0, 0]
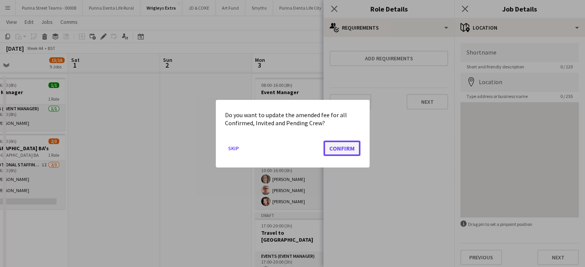
click at [352, 150] on button "Confirm" at bounding box center [342, 147] width 37 height 15
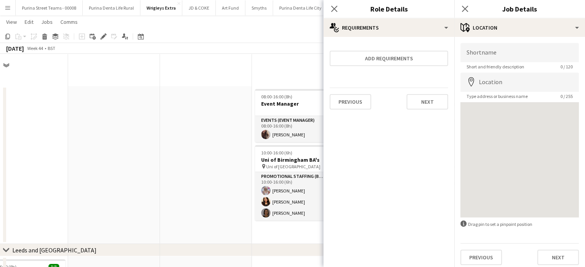
scroll to position [796, 0]
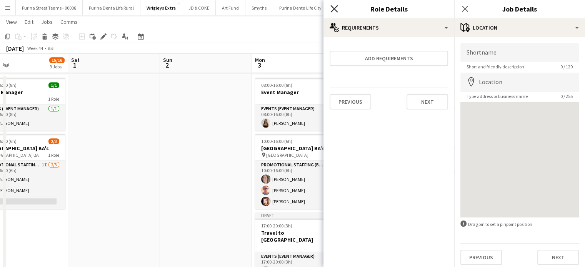
click at [335, 10] on icon "Close pop-in" at bounding box center [334, 8] width 7 height 7
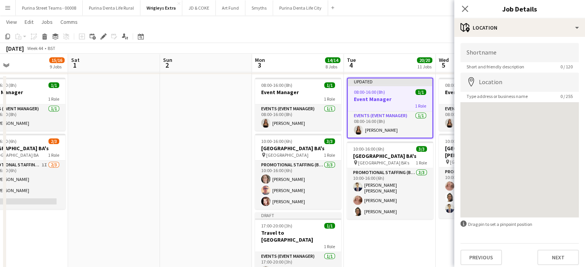
click at [459, 12] on div "Close pop-in" at bounding box center [465, 9] width 22 height 18
click at [464, 12] on icon "Close pop-in" at bounding box center [464, 8] width 7 height 7
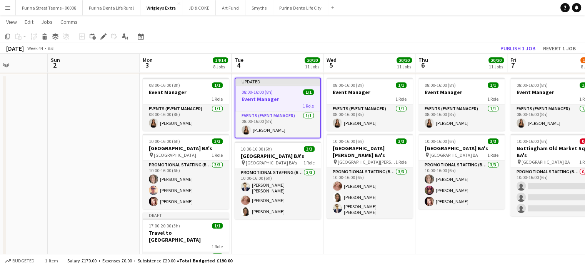
scroll to position [0, 349]
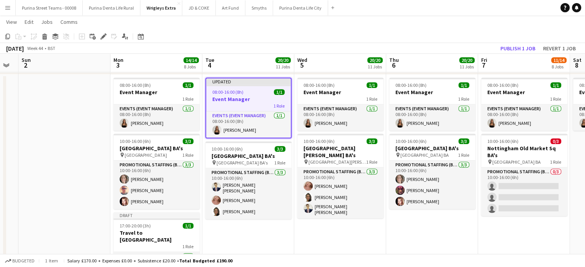
drag, startPoint x: 543, startPoint y: 240, endPoint x: 401, endPoint y: 245, distance: 142.1
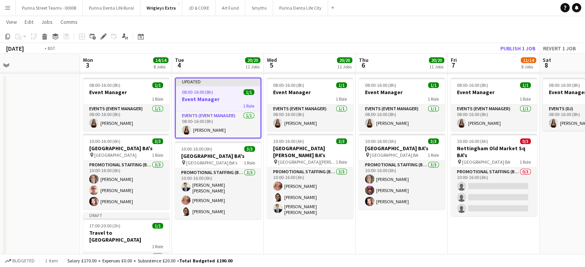
drag, startPoint x: 494, startPoint y: 238, endPoint x: 372, endPoint y: 245, distance: 122.1
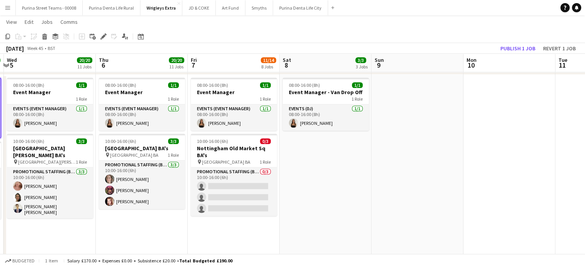
scroll to position [0, 164]
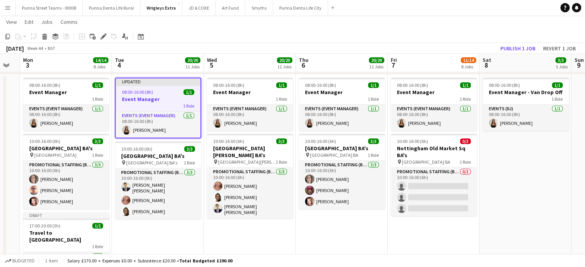
drag, startPoint x: 532, startPoint y: 207, endPoint x: 591, endPoint y: 177, distance: 66.1
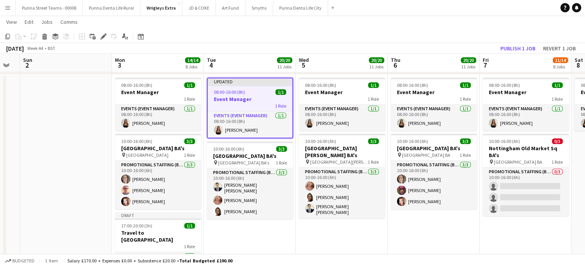
scroll to position [0, 220]
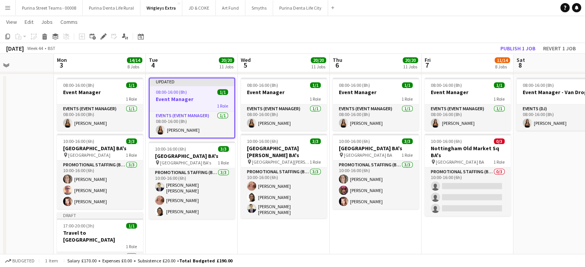
drag, startPoint x: 216, startPoint y: 230, endPoint x: 436, endPoint y: 217, distance: 219.7
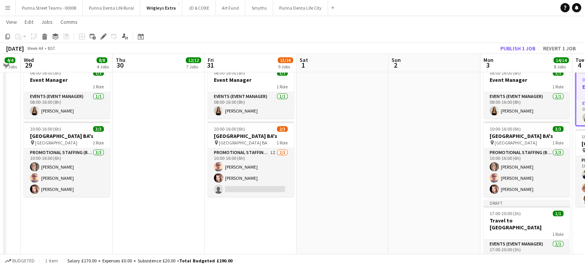
scroll to position [0, 156]
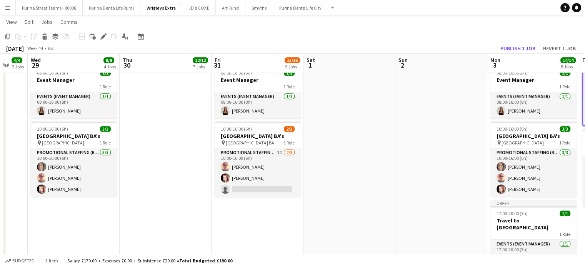
drag, startPoint x: 175, startPoint y: 137, endPoint x: 424, endPoint y: 112, distance: 249.5
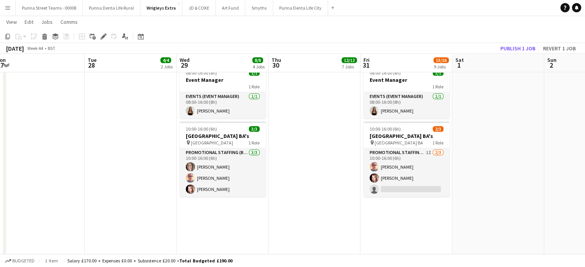
drag, startPoint x: 350, startPoint y: 126, endPoint x: 499, endPoint y: 123, distance: 148.9
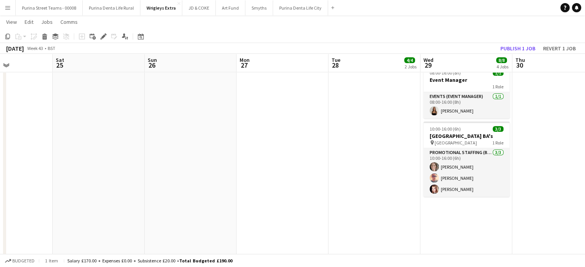
drag, startPoint x: 284, startPoint y: 134, endPoint x: 530, endPoint y: 123, distance: 246.5
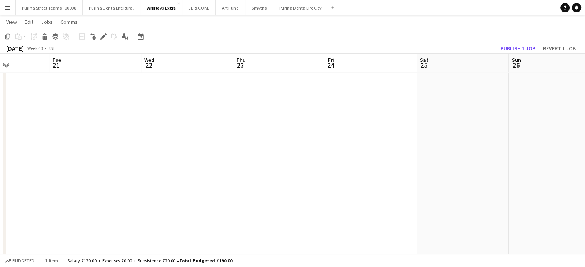
drag, startPoint x: 152, startPoint y: 134, endPoint x: 511, endPoint y: 155, distance: 358.9
drag, startPoint x: 189, startPoint y: 127, endPoint x: 559, endPoint y: 140, distance: 370.4
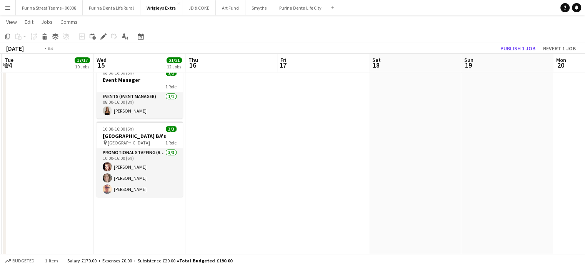
drag, startPoint x: 171, startPoint y: 153, endPoint x: 584, endPoint y: 167, distance: 413.5
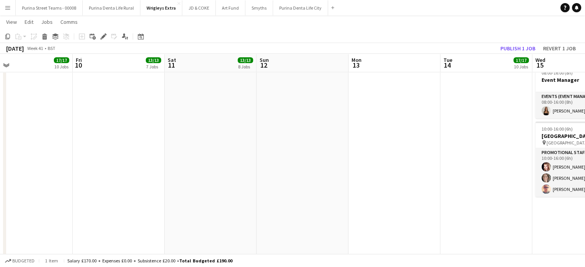
drag, startPoint x: 225, startPoint y: 163, endPoint x: 573, endPoint y: 182, distance: 348.3
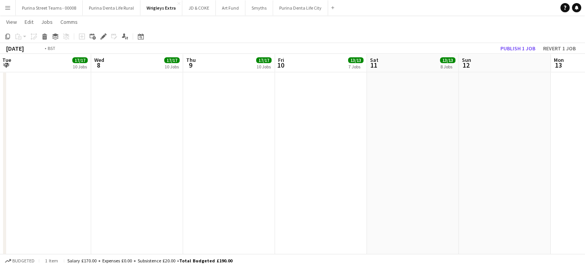
drag, startPoint x: 166, startPoint y: 146, endPoint x: 495, endPoint y: 164, distance: 329.5
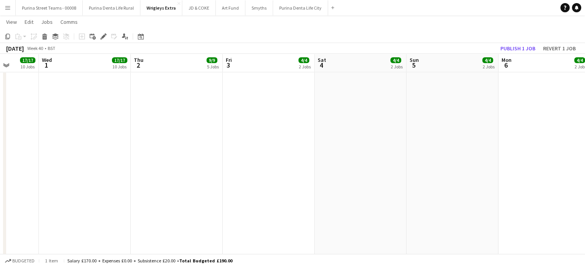
drag, startPoint x: 125, startPoint y: 134, endPoint x: 500, endPoint y: 156, distance: 375.8
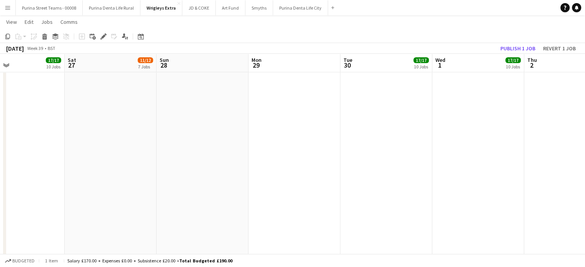
drag, startPoint x: 163, startPoint y: 125, endPoint x: 551, endPoint y: 145, distance: 388.0
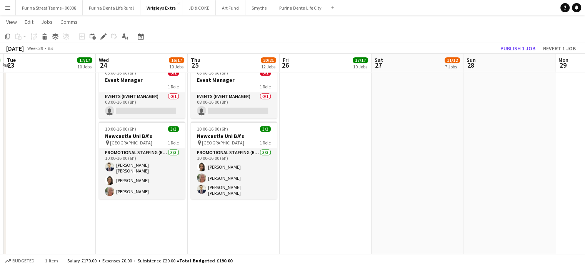
scroll to position [0, 158]
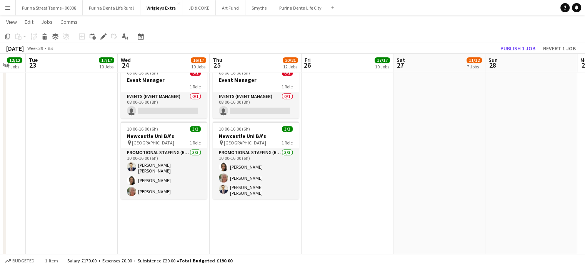
drag, startPoint x: 194, startPoint y: 115, endPoint x: 526, endPoint y: 132, distance: 332.9
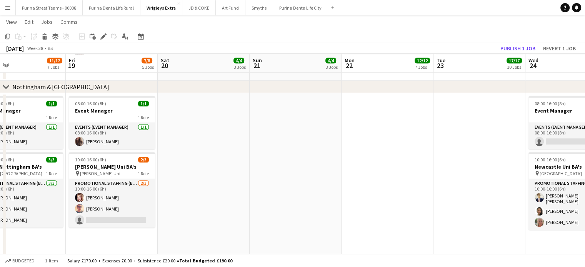
scroll to position [0, 208]
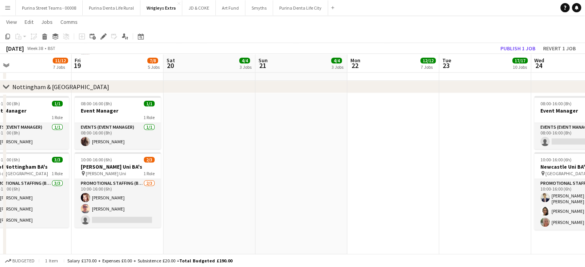
drag, startPoint x: 37, startPoint y: 142, endPoint x: 446, endPoint y: 177, distance: 411.2
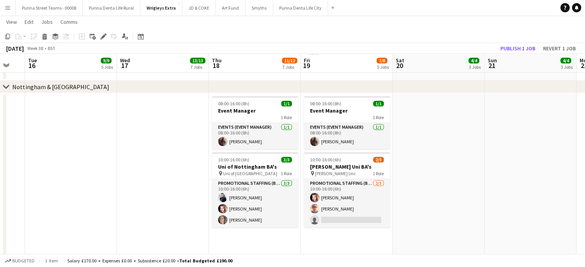
scroll to position [0, 241]
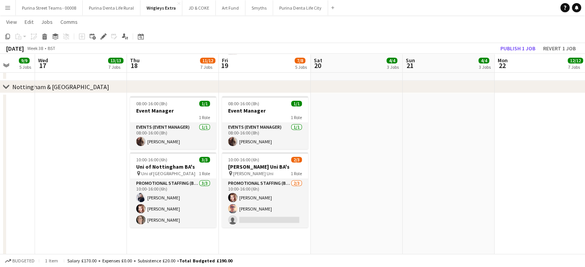
drag, startPoint x: 231, startPoint y: 170, endPoint x: 382, endPoint y: 160, distance: 151.6
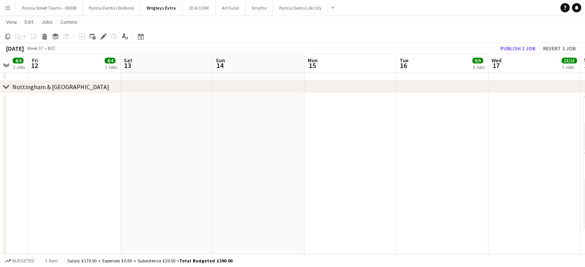
drag, startPoint x: 42, startPoint y: 140, endPoint x: 496, endPoint y: 142, distance: 453.7
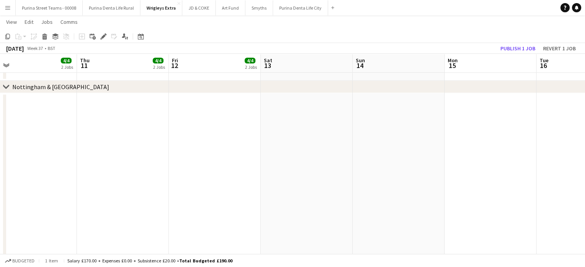
drag, startPoint x: 47, startPoint y: 142, endPoint x: 0, endPoint y: 153, distance: 47.9
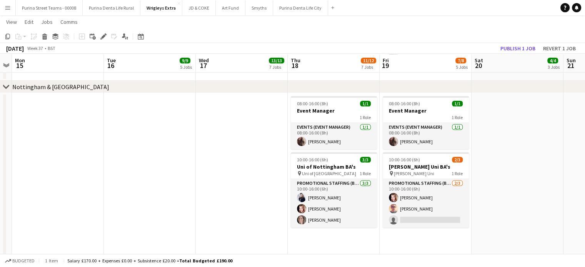
scroll to position [0, 356]
drag, startPoint x: 288, startPoint y: 176, endPoint x: 42, endPoint y: 160, distance: 247.2
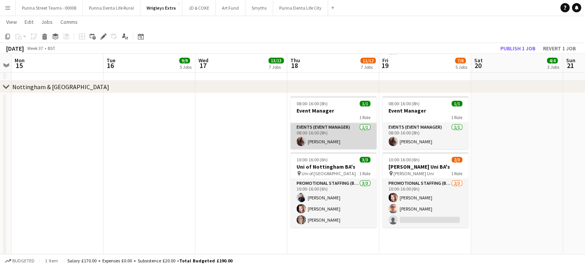
click at [332, 134] on app-card-role "Events (Event Manager) [DATE] 08:00-16:00 (8h) [PERSON_NAME]" at bounding box center [334, 136] width 86 height 26
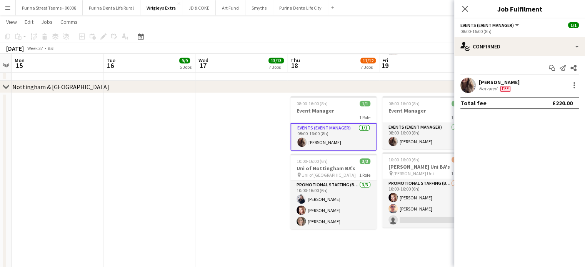
click at [187, 172] on app-date-cell at bounding box center [150, 203] width 92 height 221
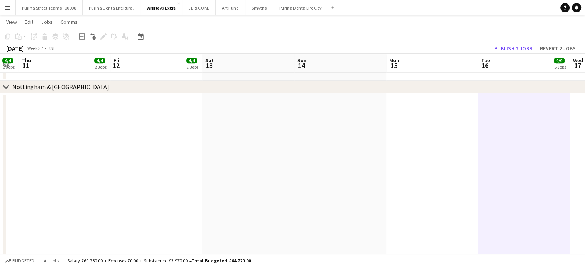
drag, startPoint x: 113, startPoint y: 161, endPoint x: 496, endPoint y: 163, distance: 382.5
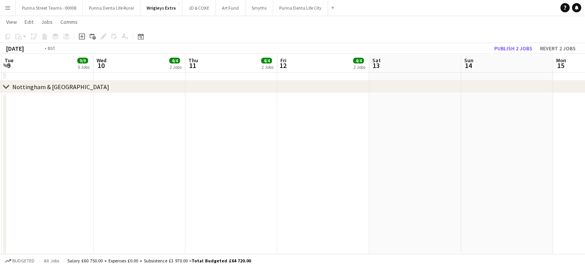
drag, startPoint x: 168, startPoint y: 139, endPoint x: 531, endPoint y: 155, distance: 363.9
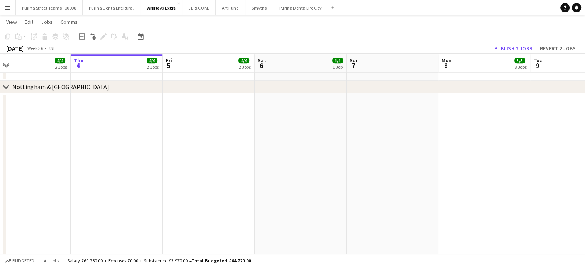
drag, startPoint x: 147, startPoint y: 156, endPoint x: 472, endPoint y: 190, distance: 326.9
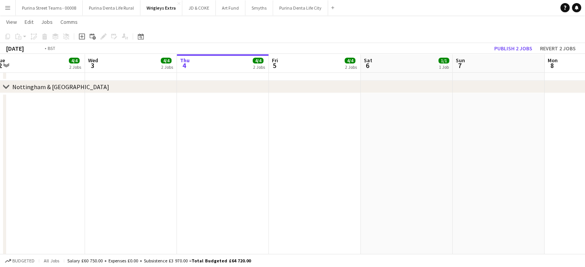
drag, startPoint x: 124, startPoint y: 166, endPoint x: 437, endPoint y: 192, distance: 314.3
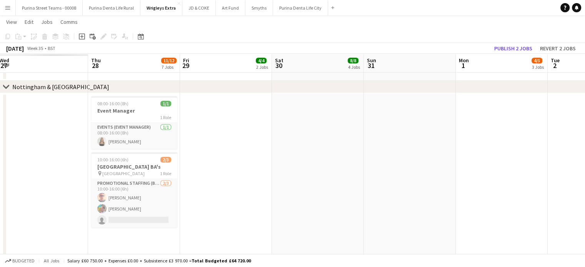
drag, startPoint x: 125, startPoint y: 172, endPoint x: 465, endPoint y: 221, distance: 343.7
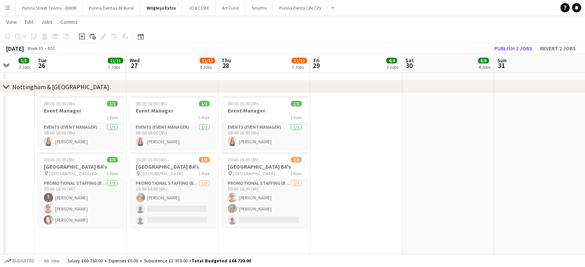
drag, startPoint x: 224, startPoint y: 216, endPoint x: 455, endPoint y: 233, distance: 232.3
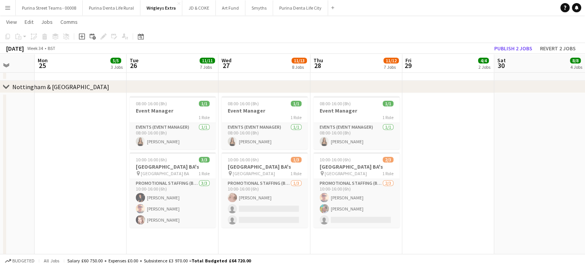
scroll to position [0, 240]
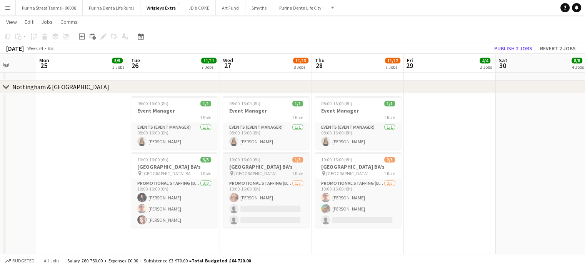
click at [261, 177] on span "[GEOGRAPHIC_DATA]" at bounding box center [255, 174] width 42 height 6
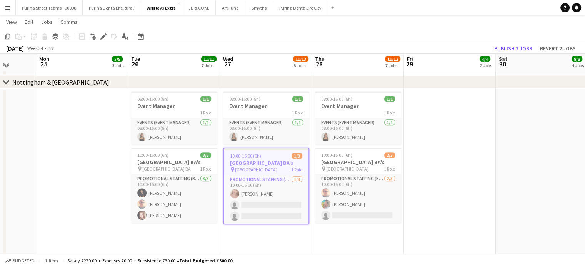
scroll to position [785, 0]
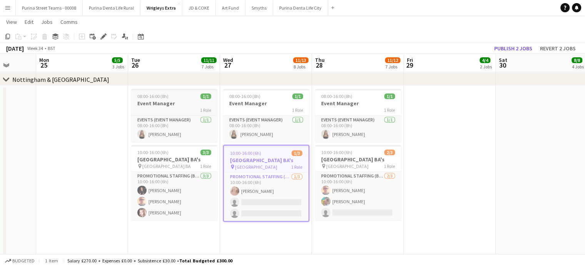
click at [179, 107] on div "1 Role" at bounding box center [174, 110] width 86 height 6
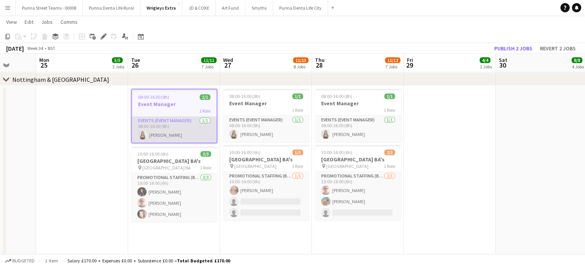
click at [177, 118] on app-card-role "Events (Event Manager) [DATE] 08:00-16:00 (8h) [PERSON_NAME]" at bounding box center [174, 130] width 85 height 26
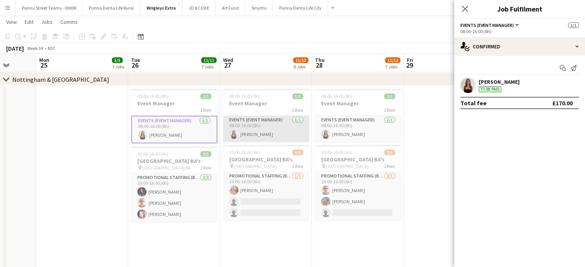
click at [245, 131] on app-card-role "Events (Event Manager) [DATE] 08:00-16:00 (8h) [PERSON_NAME]" at bounding box center [266, 129] width 86 height 26
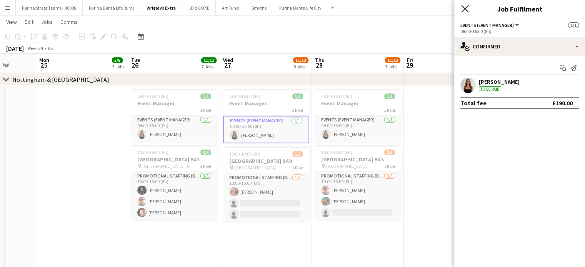
click at [468, 9] on icon "Close pop-in" at bounding box center [464, 8] width 7 height 7
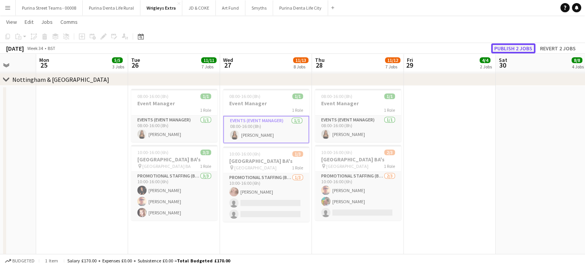
click at [526, 50] on button "Publish 2 jobs" at bounding box center [513, 48] width 44 height 10
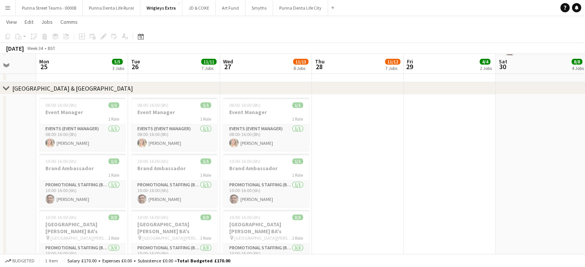
scroll to position [334, 0]
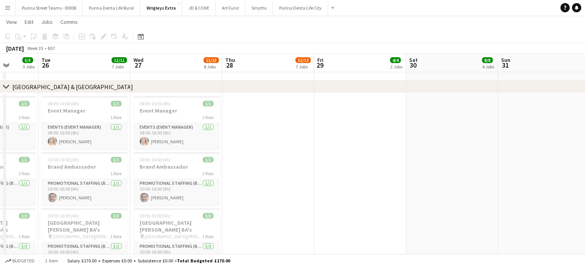
drag, startPoint x: 407, startPoint y: 175, endPoint x: 214, endPoint y: 179, distance: 193.2
click at [214, 179] on app-calendar-viewport "Fri 22 1/1 1 Job Sat 23 Sun 24 Mon 25 5/5 3 Jobs Tue 26 11/11 7 Jobs Wed 27 11/…" at bounding box center [292, 227] width 585 height 1062
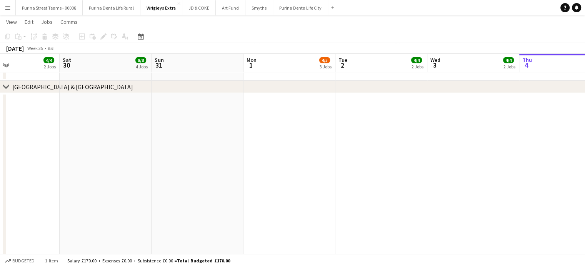
drag, startPoint x: 446, startPoint y: 170, endPoint x: 202, endPoint y: 155, distance: 244.0
click at [202, 155] on app-calendar-viewport "Tue 26 11/11 7 Jobs Wed 27 11/13 8 Jobs Thu 28 11/12 7 Jobs Fri 29 4/4 2 Jobs S…" at bounding box center [292, 227] width 585 height 1062
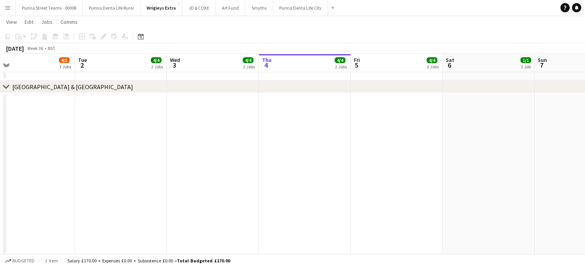
drag, startPoint x: 402, startPoint y: 169, endPoint x: 142, endPoint y: 164, distance: 260.2
click at [142, 164] on app-calendar-viewport "Fri 29 4/4 2 Jobs Sat 30 8/8 4 Jobs Sun 31 Mon 1 4/5 3 Jobs Tue 2 4/4 2 Jobs We…" at bounding box center [292, 227] width 585 height 1062
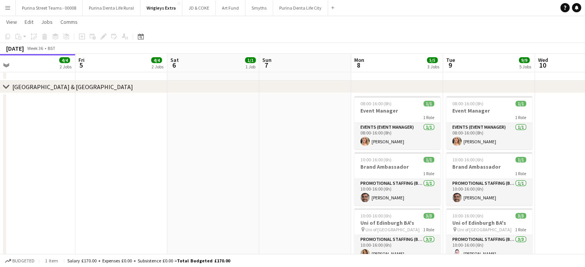
drag, startPoint x: 396, startPoint y: 179, endPoint x: 120, endPoint y: 177, distance: 275.1
click at [120, 177] on app-calendar-viewport "Mon 1 4/5 3 Jobs Tue 2 4/4 2 Jobs Wed 3 4/4 2 Jobs Thu 4 4/4 2 Jobs Fri 5 4/4 2…" at bounding box center [292, 227] width 585 height 1062
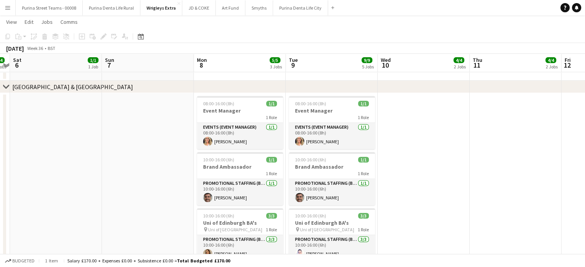
scroll to position [0, 359]
drag, startPoint x: 557, startPoint y: 129, endPoint x: 399, endPoint y: 131, distance: 158.5
click at [399, 131] on app-calendar-viewport "Tue 2 4/4 2 Jobs Wed 3 4/4 2 Jobs Thu 4 4/4 2 Jobs Fri 5 4/4 2 Jobs Sat 6 1/1 1…" at bounding box center [292, 227] width 585 height 1062
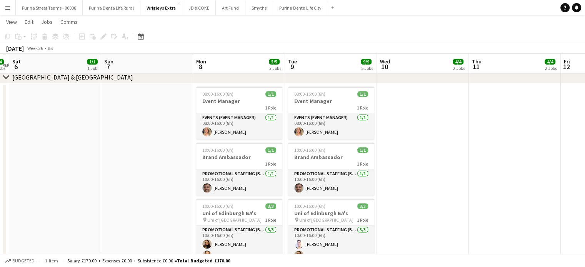
scroll to position [345, 0]
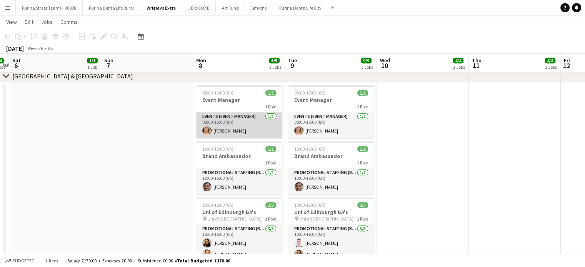
click at [243, 124] on app-card-role "Events (Event Manager) [DATE] 08:00-16:00 (8h) [PERSON_NAME]" at bounding box center [239, 125] width 86 height 26
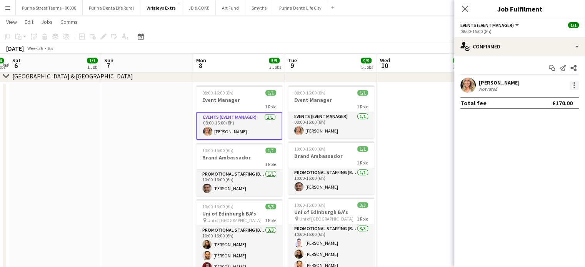
click at [571, 86] on div at bounding box center [574, 85] width 9 height 9
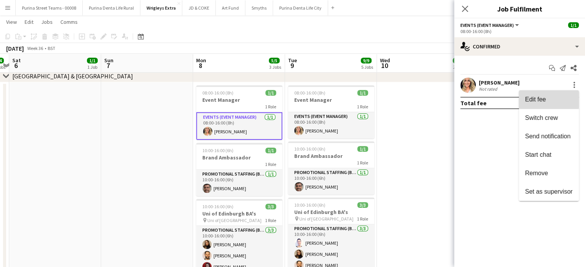
click at [543, 95] on button "Edit fee" at bounding box center [549, 99] width 60 height 18
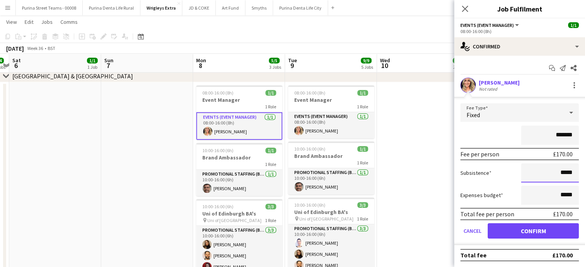
click at [561, 173] on input "*****" at bounding box center [550, 173] width 58 height 19
type input "******"
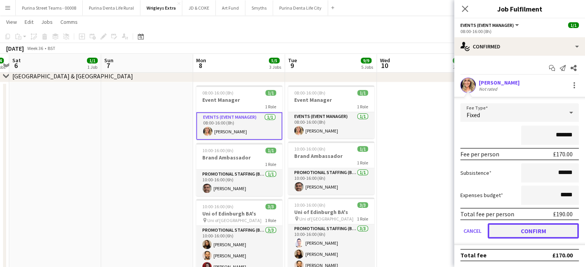
click at [534, 232] on button "Confirm" at bounding box center [533, 231] width 91 height 15
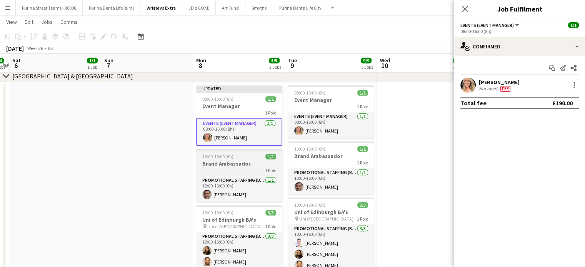
click at [242, 162] on h3 "Brand Ambassador" at bounding box center [239, 163] width 86 height 7
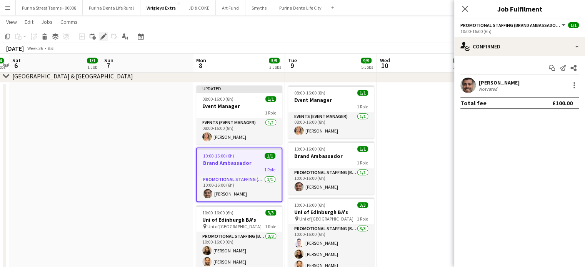
click at [102, 36] on icon "Edit" at bounding box center [103, 36] width 6 height 6
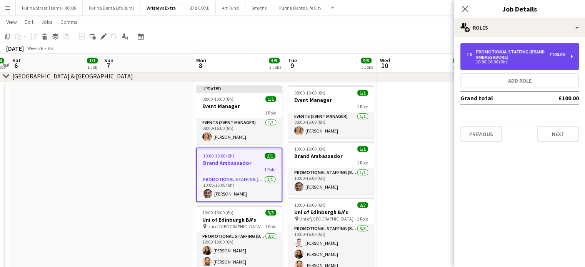
click at [547, 58] on div "Promotional Staffing (Brand Ambassadors)" at bounding box center [512, 54] width 73 height 11
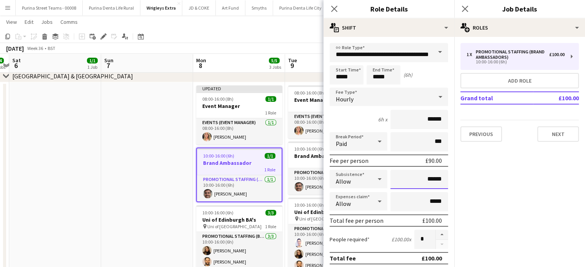
click at [424, 179] on input "******" at bounding box center [420, 179] width 58 height 19
type input "******"
click at [537, 210] on mat-expansion-panel "pencil3 General details 1 x Promotional Staffing (Brand Ambassadors) £100.00 10…" at bounding box center [519, 152] width 131 height 230
click at [565, 134] on button "Next" at bounding box center [559, 134] width 42 height 15
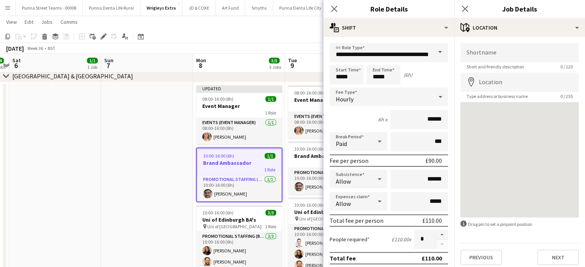
scroll to position [212, 0]
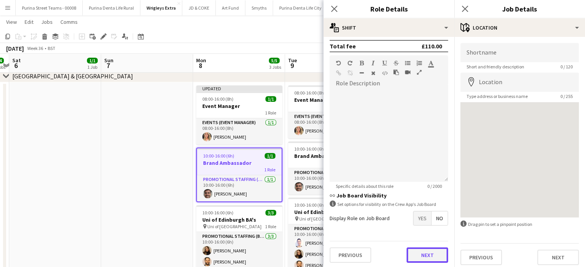
click at [428, 254] on button "Next" at bounding box center [428, 255] width 42 height 15
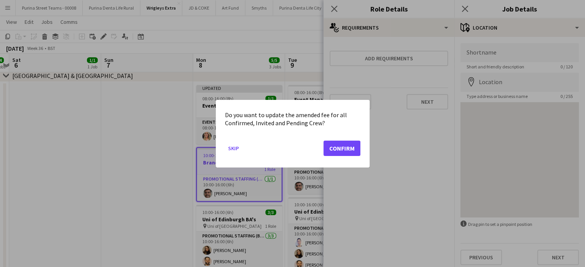
scroll to position [0, 0]
click at [332, 147] on button "Confirm" at bounding box center [342, 147] width 37 height 15
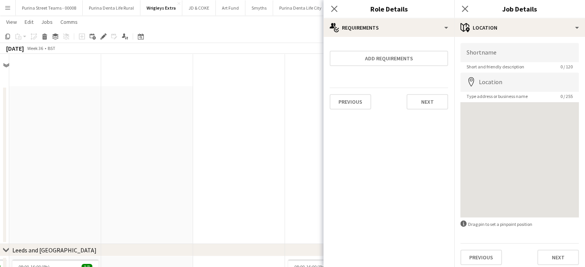
scroll to position [345, 0]
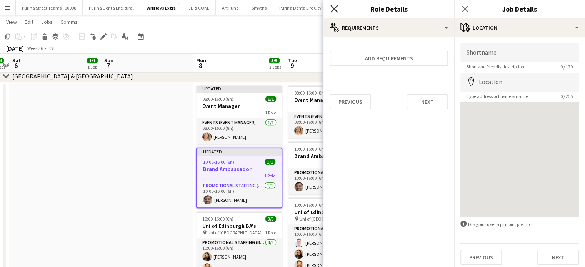
click at [336, 12] on icon "Close pop-in" at bounding box center [334, 8] width 7 height 7
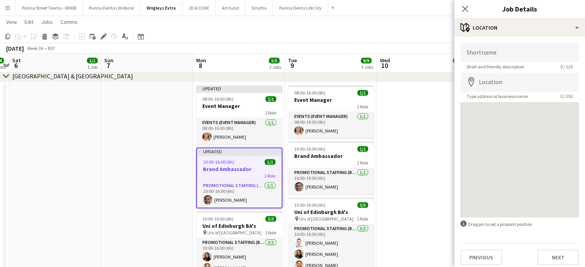
click at [471, 11] on div "Close pop-in" at bounding box center [465, 9] width 22 height 18
click at [464, 9] on icon "Close pop-in" at bounding box center [464, 8] width 7 height 7
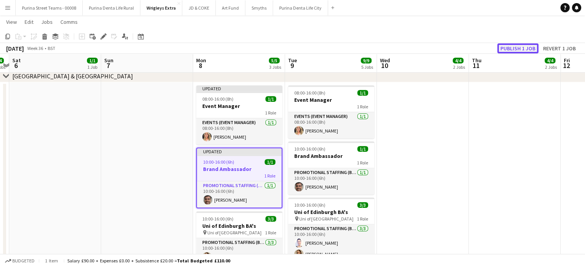
click at [507, 47] on button "Publish 1 job" at bounding box center [518, 48] width 41 height 10
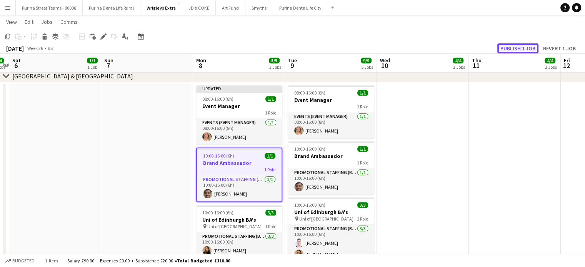
click at [516, 49] on button "Publish 1 job" at bounding box center [518, 48] width 41 height 10
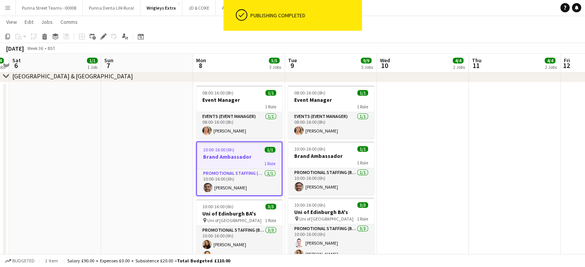
click at [415, 158] on app-date-cell at bounding box center [423, 195] width 92 height 227
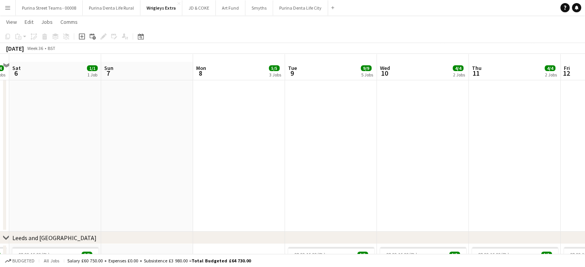
scroll to position [0, 0]
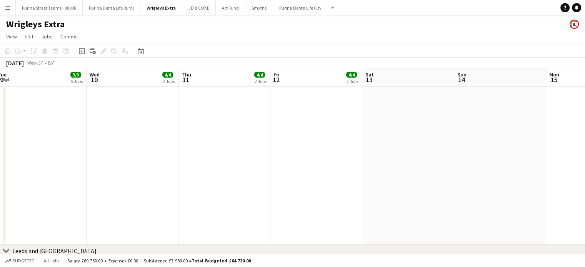
drag, startPoint x: 504, startPoint y: 143, endPoint x: 214, endPoint y: 123, distance: 290.8
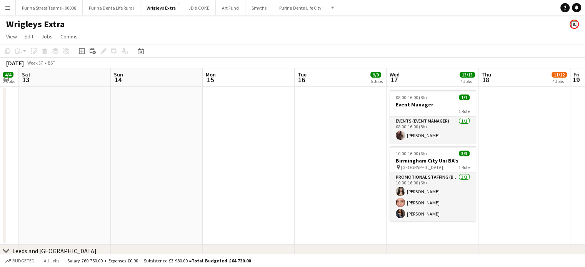
drag, startPoint x: 493, startPoint y: 128, endPoint x: 149, endPoint y: 111, distance: 344.4
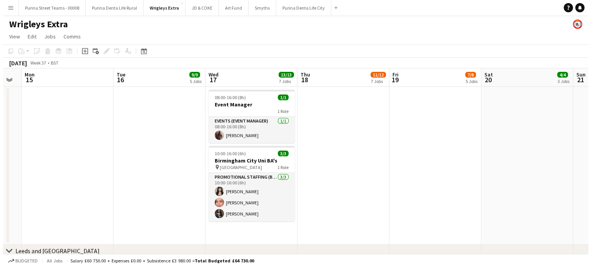
scroll to position [0, 274]
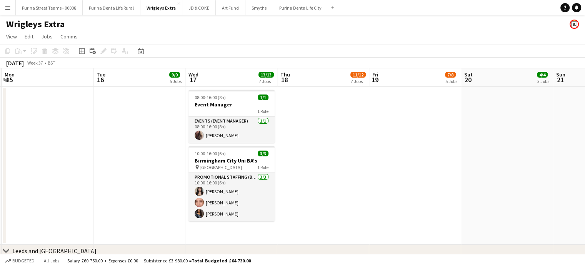
drag, startPoint x: 306, startPoint y: 127, endPoint x: 105, endPoint y: 115, distance: 201.2
click at [113, 7] on button "Purina Denta Life Rural Close" at bounding box center [112, 7] width 58 height 15
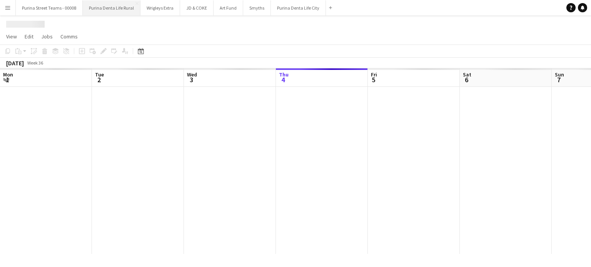
scroll to position [0, 184]
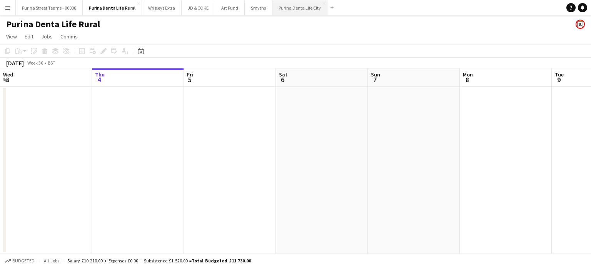
click at [291, 13] on button "Purina Denta Life City Close" at bounding box center [299, 7] width 55 height 15
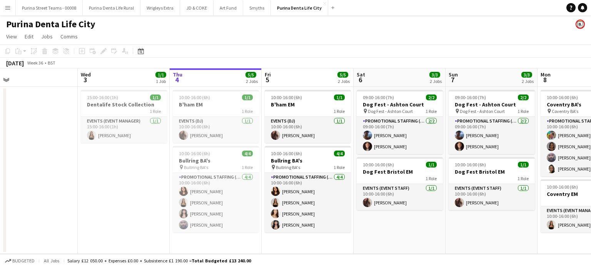
scroll to position [0, 198]
drag, startPoint x: 413, startPoint y: 132, endPoint x: 491, endPoint y: 127, distance: 78.3
click at [491, 127] on app-calendar-viewport "Sun 31 Mon 1 Tue 2 Wed 3 1/1 1 Job Thu 4 5/5 2 Jobs Fri 5 5/5 2 Jobs Sat 6 3/3 …" at bounding box center [295, 161] width 591 height 186
click at [50, 9] on button "Purina Street Teams - 00008 Close" at bounding box center [49, 7] width 67 height 15
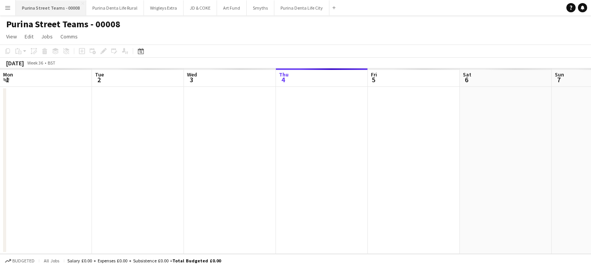
scroll to position [0, 184]
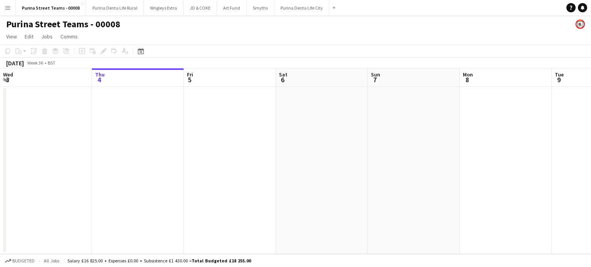
click at [229, 129] on app-date-cell at bounding box center [230, 170] width 92 height 167
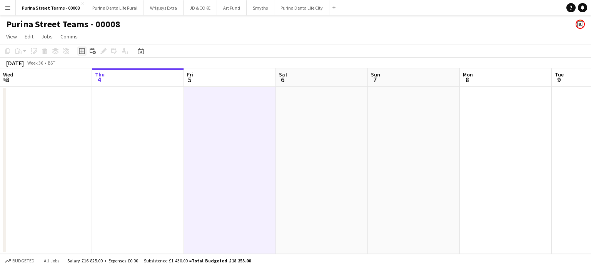
click at [83, 50] on icon "Add job" at bounding box center [82, 51] width 6 height 6
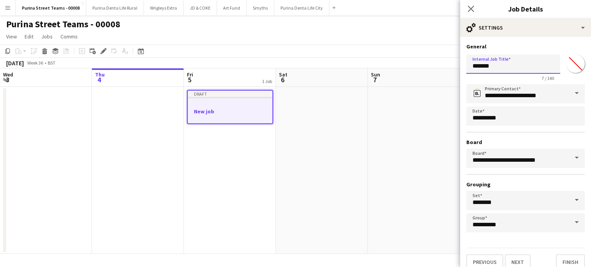
drag, startPoint x: 514, startPoint y: 61, endPoint x: 527, endPoint y: 63, distance: 13.3
click at [527, 63] on input "*******" at bounding box center [513, 64] width 94 height 19
type input "*"
type input "**********"
click at [519, 262] on button "Next" at bounding box center [518, 262] width 26 height 15
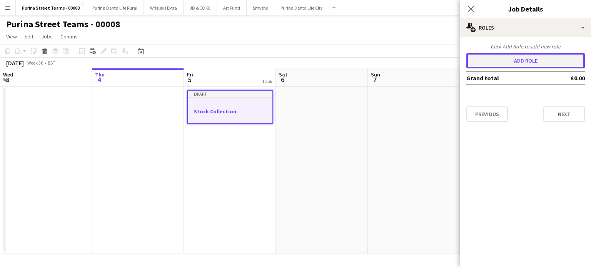
click at [537, 58] on button "Add role" at bounding box center [525, 60] width 119 height 15
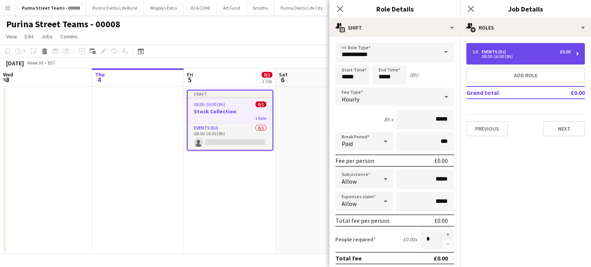
click at [535, 43] on div "1 x Events (DJ) £0.00 08:00-16:00 (8h)" at bounding box center [525, 54] width 119 height 22
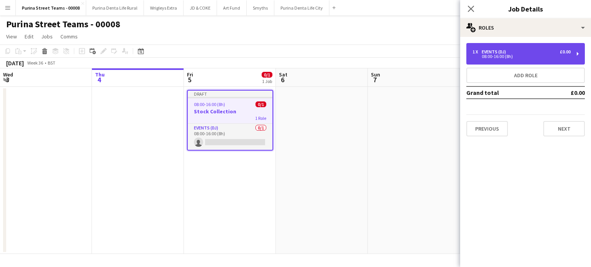
click at [535, 43] on div "1 x Events (DJ) £0.00 08:00-16:00 (8h)" at bounding box center [525, 54] width 119 height 22
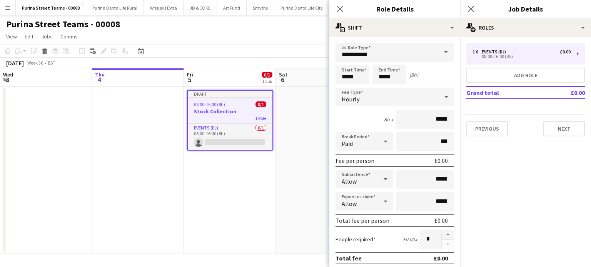
click at [438, 46] on span at bounding box center [446, 52] width 16 height 18
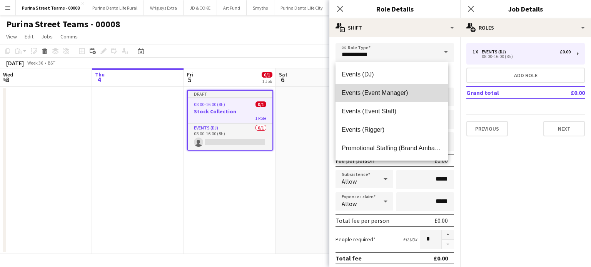
click at [394, 97] on mat-option "Events (Event Manager)" at bounding box center [392, 93] width 113 height 18
type input "**********"
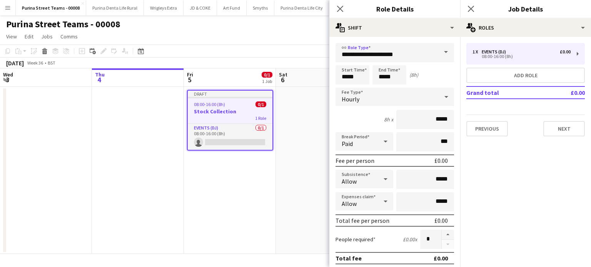
click at [362, 97] on div "Hourly" at bounding box center [387, 97] width 103 height 18
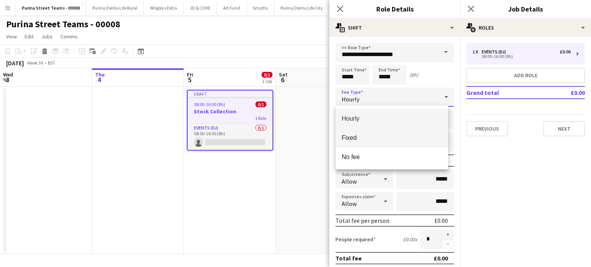
click at [360, 135] on span "Fixed" at bounding box center [392, 137] width 100 height 7
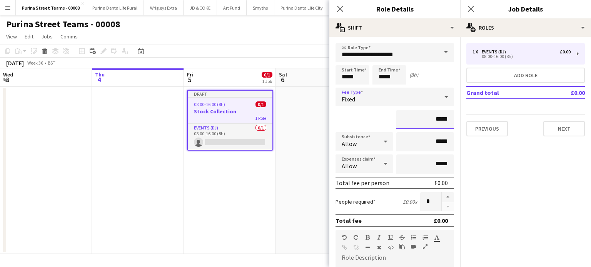
click at [418, 123] on input "*****" at bounding box center [425, 119] width 58 height 19
type input "******"
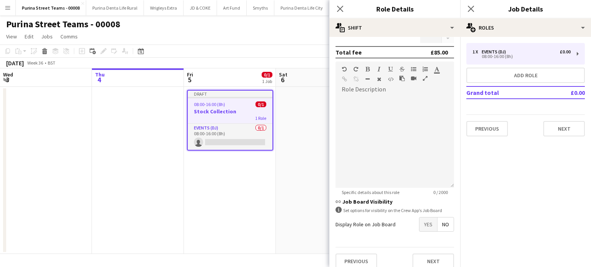
scroll to position [175, 0]
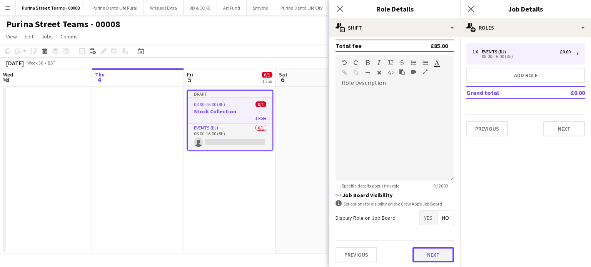
click at [428, 255] on button "Next" at bounding box center [433, 254] width 42 height 15
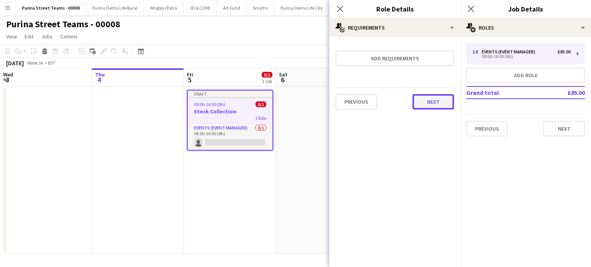
click at [431, 106] on button "Next" at bounding box center [433, 101] width 42 height 15
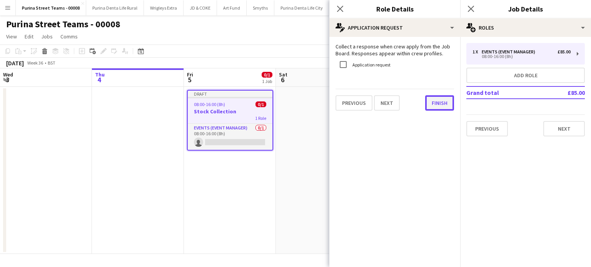
click at [431, 106] on button "Finish" at bounding box center [439, 102] width 29 height 15
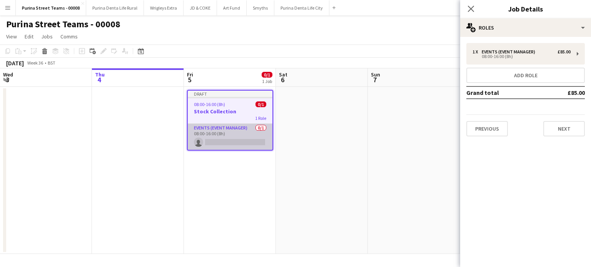
click at [228, 133] on app-card-role "Events (Event Manager) 0/1 08:00-16:00 (8h) single-neutral-actions" at bounding box center [230, 137] width 85 height 26
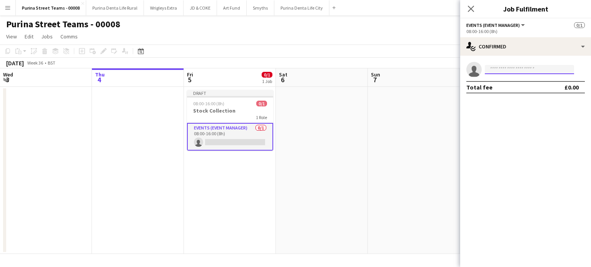
click at [492, 68] on input at bounding box center [529, 69] width 89 height 9
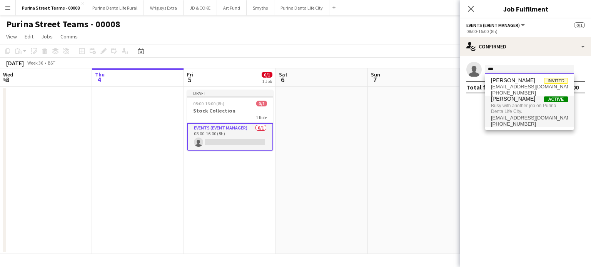
type input "***"
click at [517, 108] on span "Busy with another job on Purina Denta Life City." at bounding box center [529, 108] width 77 height 13
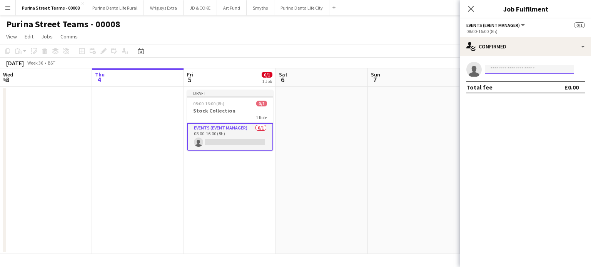
click at [526, 67] on input at bounding box center [529, 69] width 89 height 9
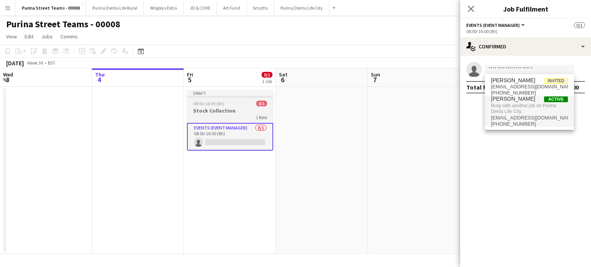
click at [214, 117] on div "1 Role" at bounding box center [230, 117] width 86 height 6
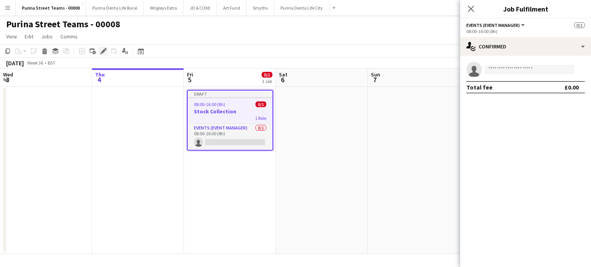
click at [104, 55] on div "Edit" at bounding box center [103, 51] width 9 height 9
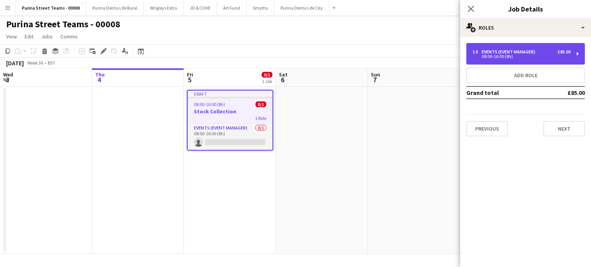
click at [561, 59] on div "1 x Events (Event Manager) £85.00 08:00-16:00 (8h)" at bounding box center [525, 54] width 119 height 22
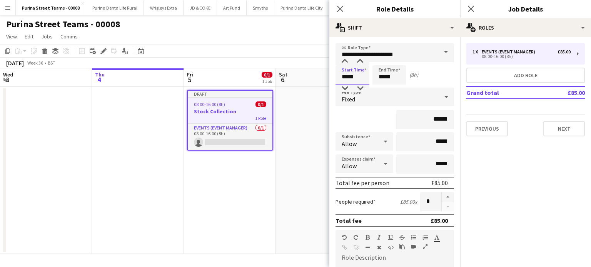
click at [362, 81] on input "*****" at bounding box center [353, 74] width 34 height 19
click at [344, 62] on div at bounding box center [344, 62] width 15 height 8
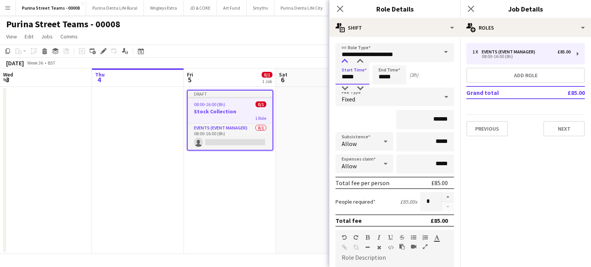
click at [344, 62] on div at bounding box center [344, 62] width 15 height 8
type input "*****"
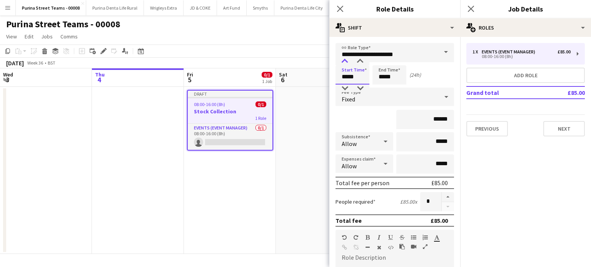
click at [344, 62] on div at bounding box center [344, 62] width 15 height 8
click at [392, 76] on input "*****" at bounding box center [389, 74] width 34 height 19
drag, startPoint x: 402, startPoint y: 73, endPoint x: 367, endPoint y: 74, distance: 34.3
click at [367, 74] on div "Start Time ***** End Time ***** (23h)" at bounding box center [395, 74] width 119 height 19
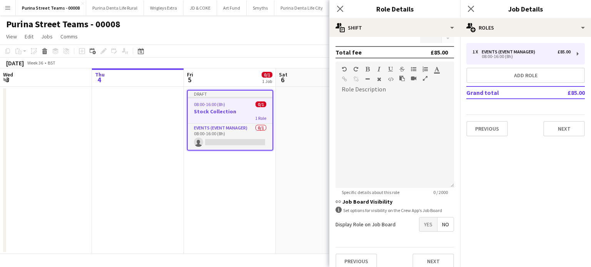
scroll to position [175, 0]
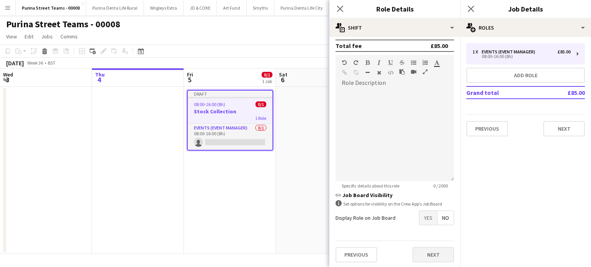
type input "*****"
click at [425, 255] on button "Next" at bounding box center [433, 254] width 42 height 15
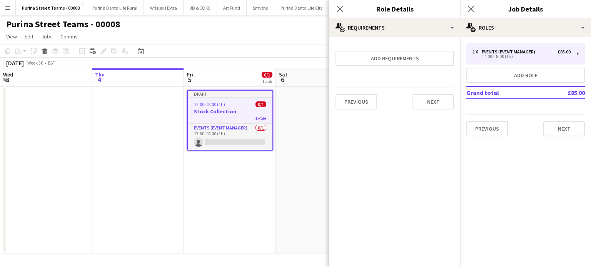
scroll to position [0, 0]
click at [564, 122] on button "Next" at bounding box center [564, 128] width 42 height 15
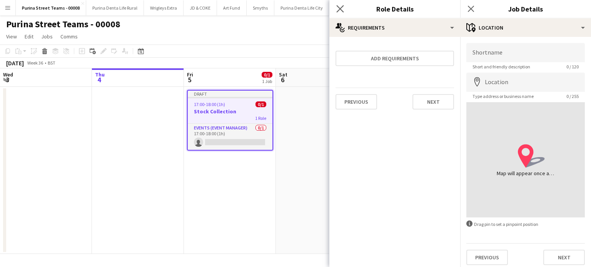
click at [335, 13] on app-icon "Close pop-in" at bounding box center [340, 8] width 11 height 11
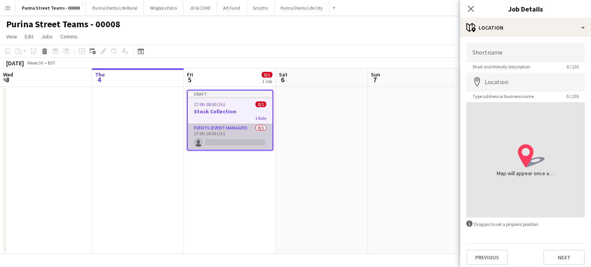
click at [249, 137] on app-card-role "Events (Event Manager) 0/1 17:00-18:00 (1h) single-neutral-actions" at bounding box center [230, 137] width 85 height 26
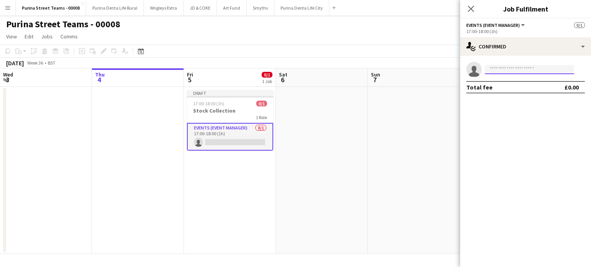
click at [505, 67] on input at bounding box center [529, 69] width 89 height 9
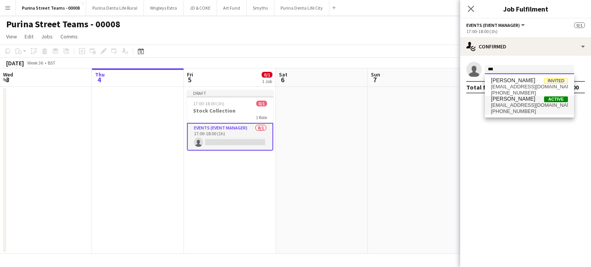
type input "***"
click at [519, 110] on span "[PHONE_NUMBER]" at bounding box center [529, 112] width 77 height 6
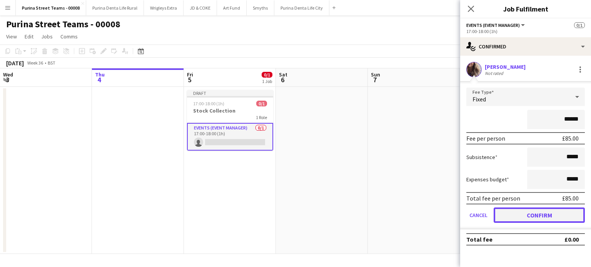
click at [533, 212] on button "Confirm" at bounding box center [539, 215] width 91 height 15
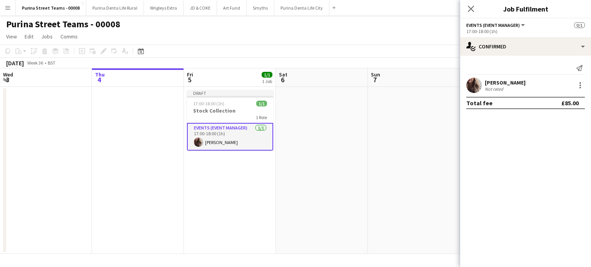
click at [416, 182] on app-date-cell at bounding box center [414, 170] width 92 height 167
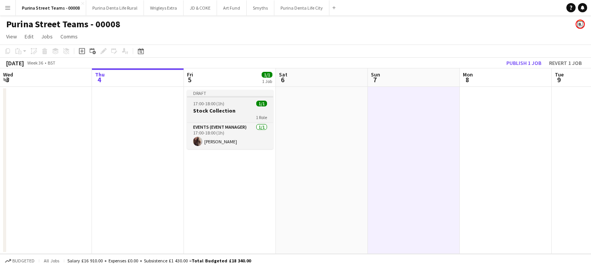
click at [229, 97] on div at bounding box center [230, 97] width 86 height 2
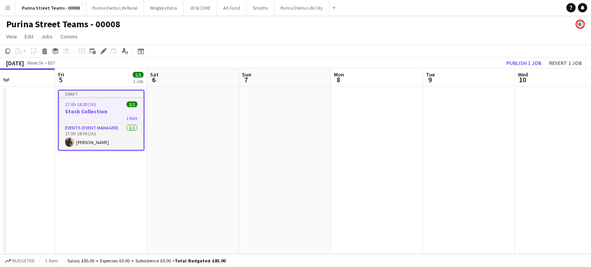
scroll to position [0, 318]
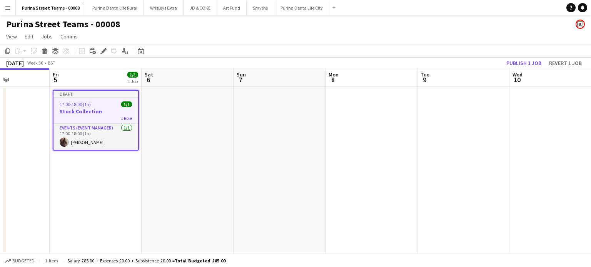
drag, startPoint x: 399, startPoint y: 122, endPoint x: 264, endPoint y: 102, distance: 135.7
click at [264, 102] on app-calendar-viewport "Mon 1 Tue 2 Wed 3 Thu 4 Fri 5 1/1 1 Job Sat 6 Sun 7 Mon 8 Tue 9 Wed 10 Thu 11 F…" at bounding box center [295, 161] width 591 height 186
click at [371, 102] on app-date-cell at bounding box center [372, 170] width 92 height 167
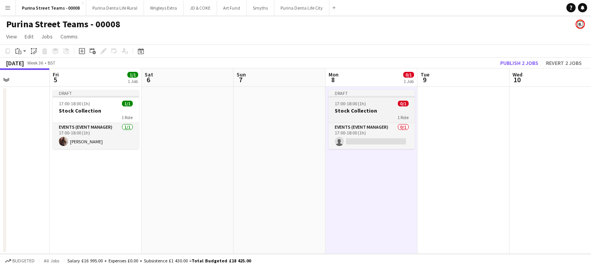
click at [358, 117] on div "1 Role" at bounding box center [372, 117] width 86 height 6
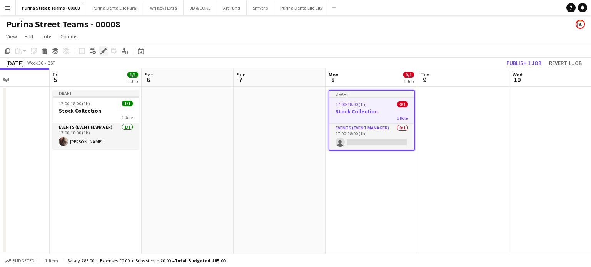
click at [102, 50] on icon "Edit" at bounding box center [103, 51] width 6 height 6
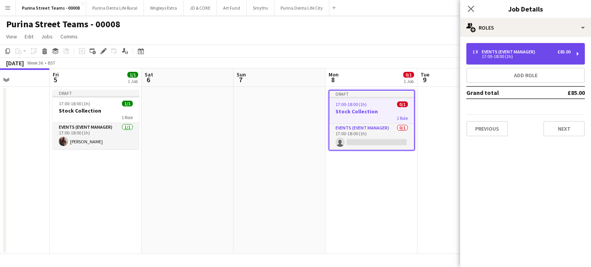
click at [573, 49] on div "1 x Events (Event Manager) £85.00 17:00-18:00 (1h)" at bounding box center [525, 54] width 119 height 22
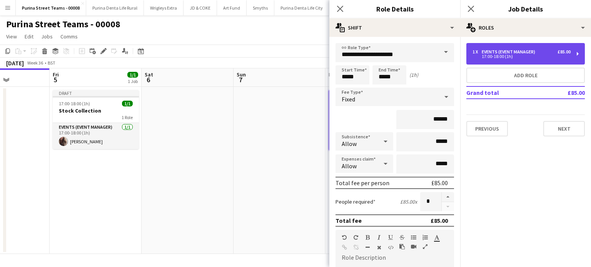
click at [573, 49] on div "1 x Events (Event Manager) £85.00 17:00-18:00 (1h)" at bounding box center [525, 54] width 119 height 22
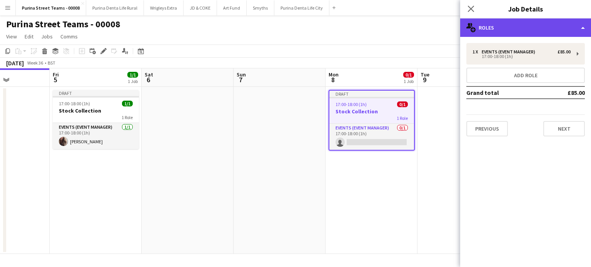
click at [568, 31] on div "multiple-users-add Roles" at bounding box center [525, 27] width 131 height 18
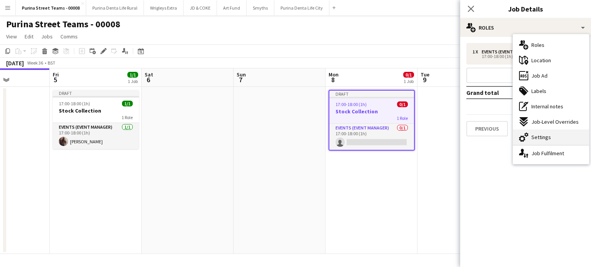
click at [545, 134] on span "Settings" at bounding box center [541, 137] width 20 height 7
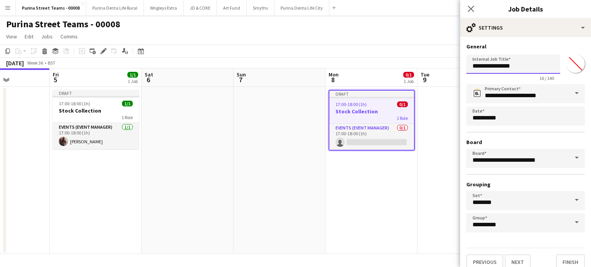
click at [496, 66] on input "**********" at bounding box center [513, 64] width 94 height 19
type input "**********"
click at [559, 261] on button "Finish" at bounding box center [570, 262] width 29 height 15
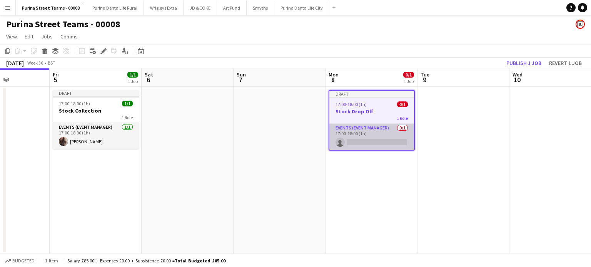
click at [385, 142] on app-card-role "Events (Event Manager) 0/1 17:00-18:00 (1h) single-neutral-actions" at bounding box center [371, 137] width 85 height 26
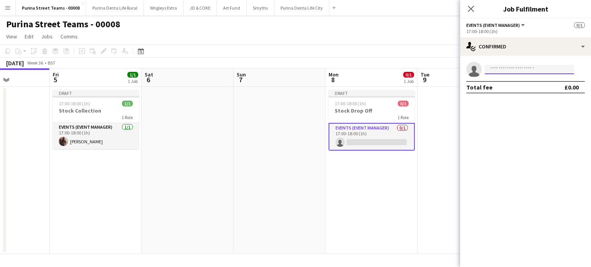
click at [505, 67] on input at bounding box center [529, 69] width 89 height 9
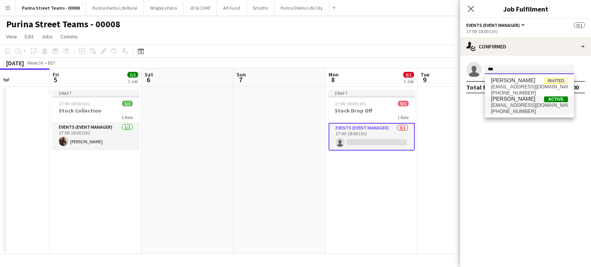
type input "***"
click at [513, 110] on span "[PHONE_NUMBER]" at bounding box center [529, 112] width 77 height 6
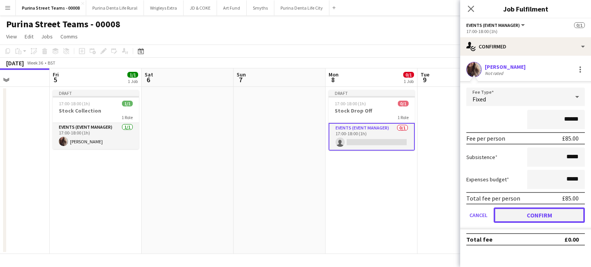
click at [525, 218] on button "Confirm" at bounding box center [539, 215] width 91 height 15
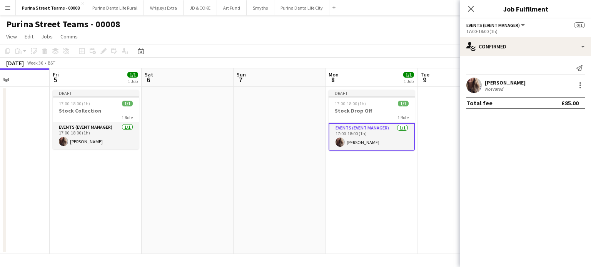
click at [436, 201] on app-date-cell at bounding box center [463, 170] width 92 height 167
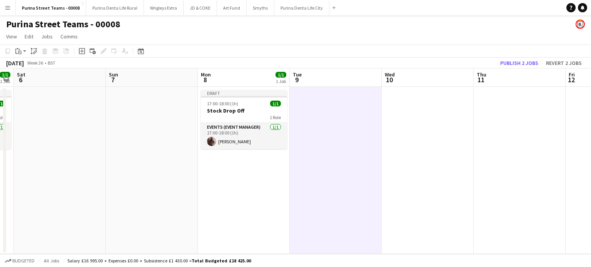
drag, startPoint x: 468, startPoint y: 174, endPoint x: 341, endPoint y: 177, distance: 127.4
click at [341, 177] on app-calendar-viewport "Wed 3 Thu 4 Fri 5 1/1 1 Job Sat 6 Sun 7 Mon 8 1/1 1 Job Tue 9 Wed 10 Thu 11 Fri…" at bounding box center [295, 161] width 591 height 186
click at [509, 61] on button "Publish 2 jobs" at bounding box center [519, 63] width 44 height 10
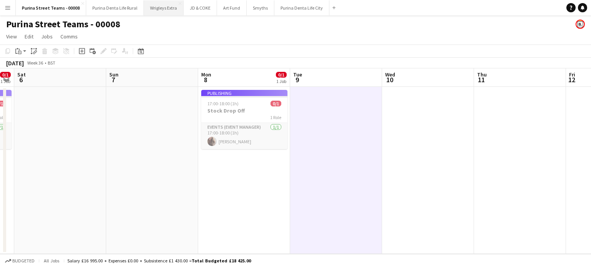
click at [157, 12] on button "Wrigleys Extra Close" at bounding box center [164, 7] width 40 height 15
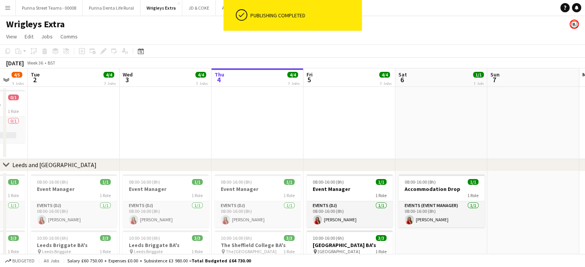
scroll to position [0, 155]
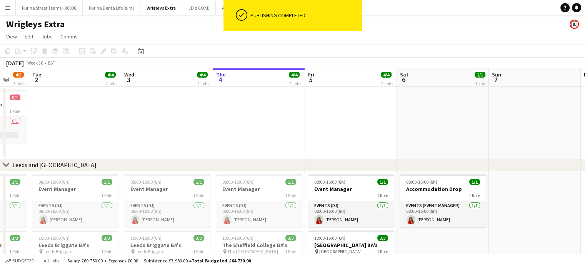
drag, startPoint x: 228, startPoint y: 110, endPoint x: 349, endPoint y: 117, distance: 121.4
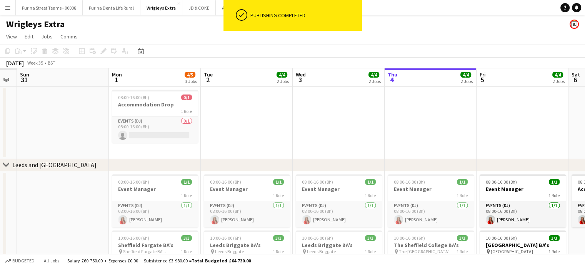
scroll to position [0, 164]
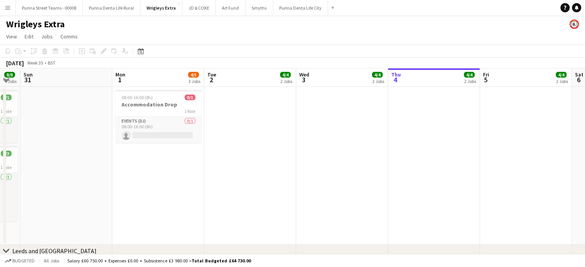
drag, startPoint x: 313, startPoint y: 112, endPoint x: 488, endPoint y: 137, distance: 176.8
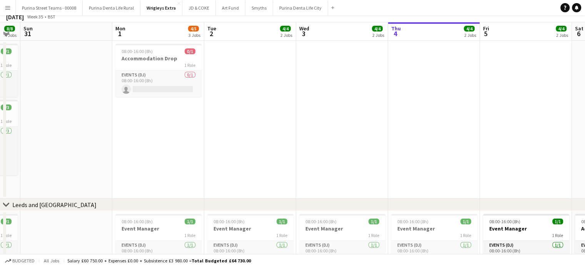
scroll to position [0, 0]
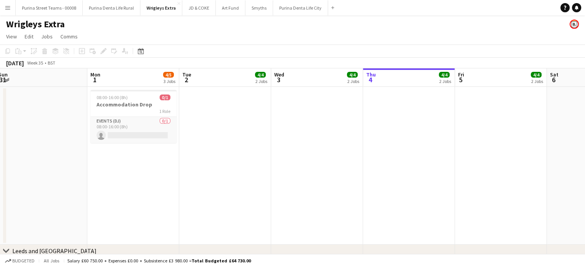
drag, startPoint x: 326, startPoint y: 173, endPoint x: 393, endPoint y: 174, distance: 67.7
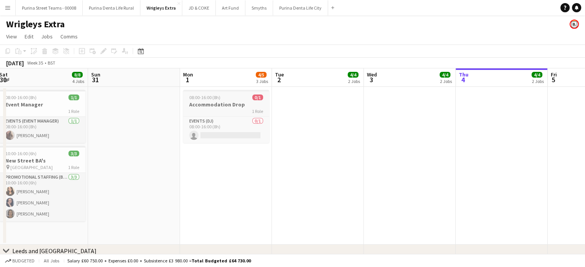
click at [210, 110] on div "1 Role" at bounding box center [226, 111] width 86 height 6
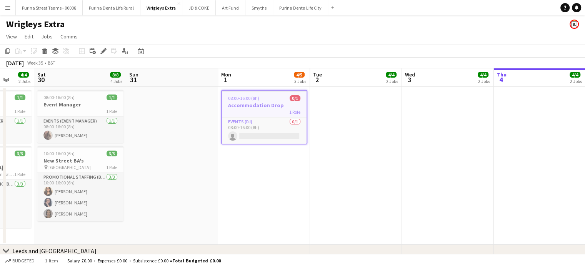
drag, startPoint x: 194, startPoint y: 181, endPoint x: 230, endPoint y: 166, distance: 38.7
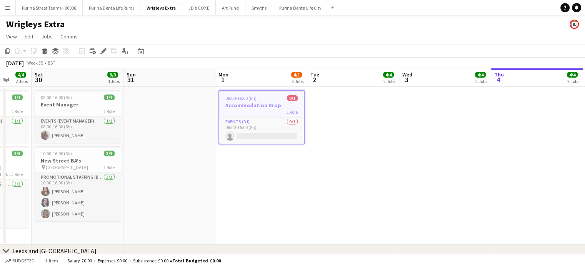
click at [252, 112] on div "1 Role" at bounding box center [261, 112] width 85 height 6
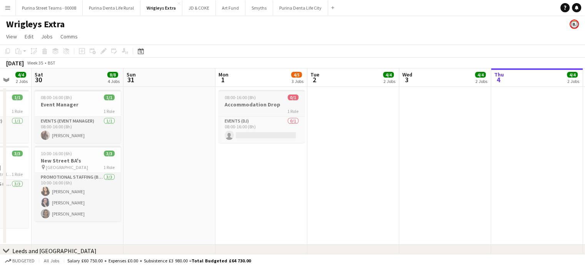
click at [252, 112] on div "1 Role" at bounding box center [262, 111] width 86 height 6
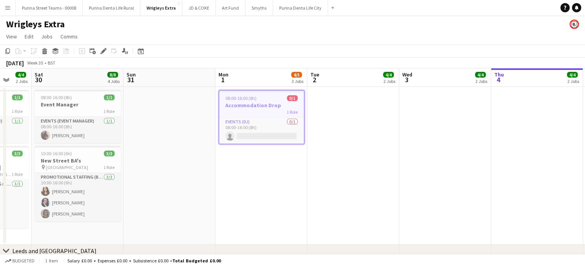
click at [252, 112] on div "1 Role" at bounding box center [261, 112] width 85 height 6
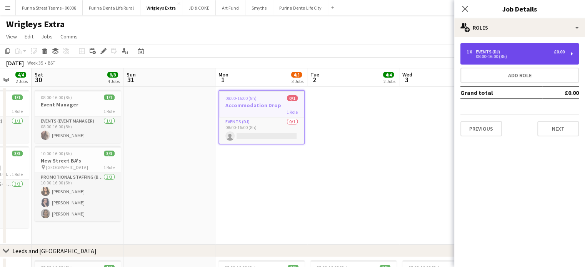
click at [533, 50] on div "1 x Events (DJ) £0.00" at bounding box center [516, 51] width 98 height 5
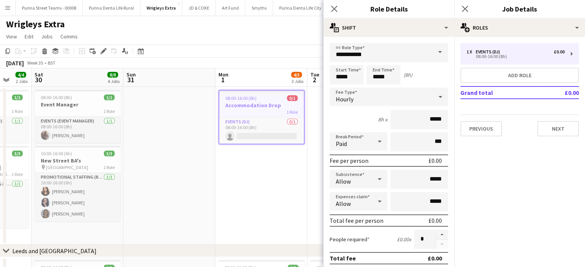
click at [432, 44] on span at bounding box center [440, 52] width 16 height 18
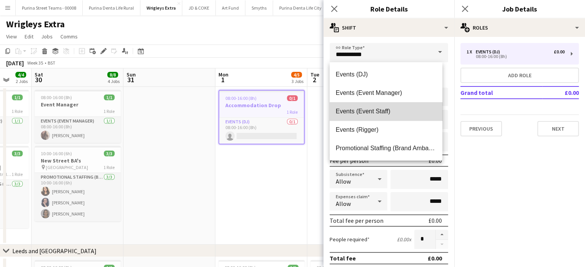
click at [393, 112] on span "Events (Event Staff)" at bounding box center [386, 111] width 100 height 7
type input "**********"
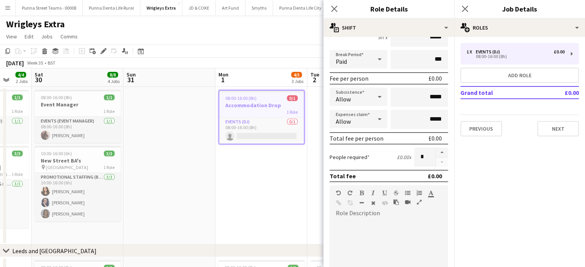
scroll to position [0, 0]
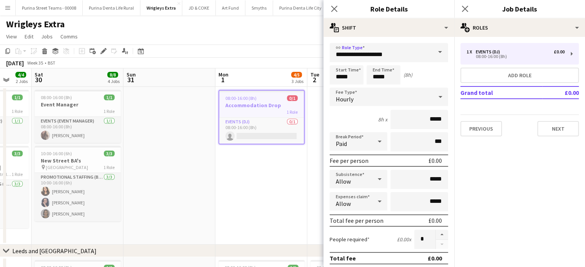
click at [401, 101] on div "Hourly" at bounding box center [381, 97] width 103 height 18
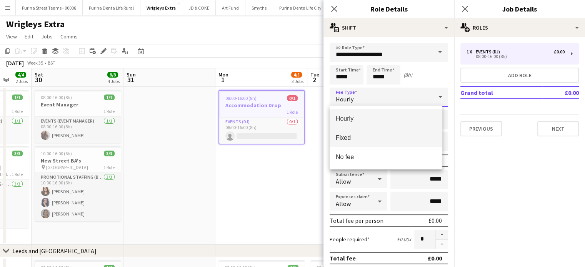
click at [359, 132] on mat-option "Fixed" at bounding box center [386, 137] width 113 height 19
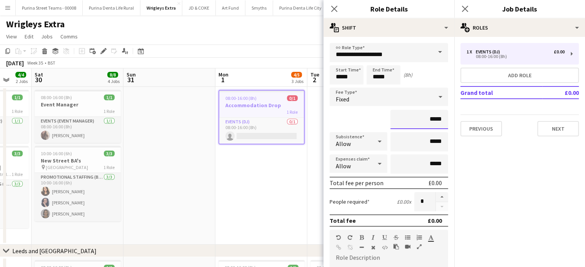
click at [418, 122] on input "*****" at bounding box center [420, 119] width 58 height 19
type input "*******"
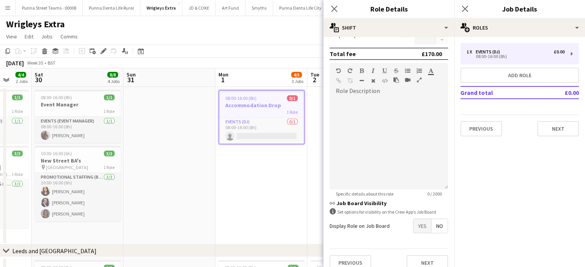
scroll to position [170, 0]
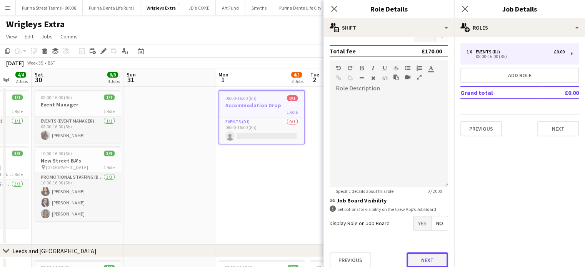
click at [427, 256] on button "Next" at bounding box center [428, 260] width 42 height 15
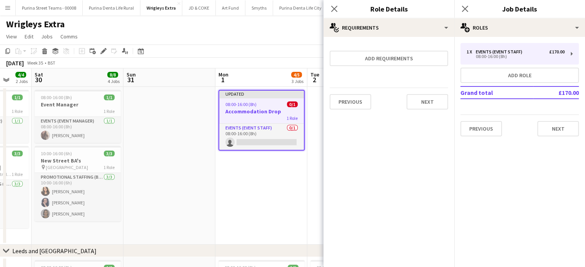
click at [185, 220] on app-date-cell at bounding box center [170, 166] width 92 height 158
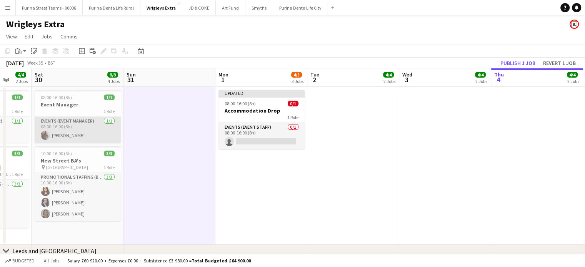
click at [79, 121] on app-card-role "Events (Event Manager) [DATE] 08:00-16:00 (8h) [PERSON_NAME]" at bounding box center [78, 130] width 86 height 26
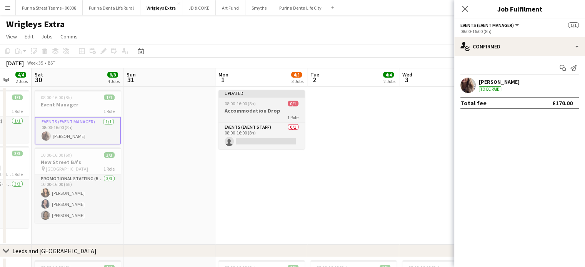
click at [260, 110] on h3 "Accommodation Drop" at bounding box center [262, 110] width 86 height 7
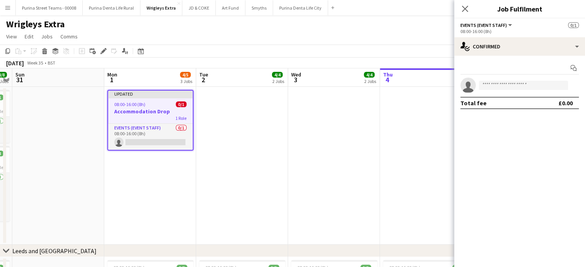
scroll to position [0, 274]
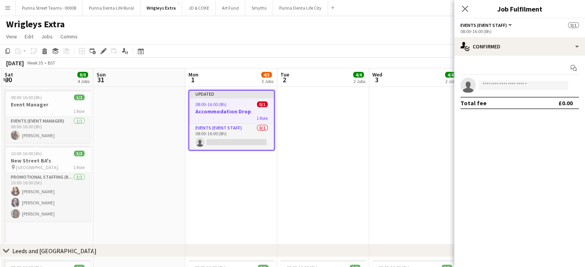
drag, startPoint x: 353, startPoint y: 131, endPoint x: 231, endPoint y: 123, distance: 122.3
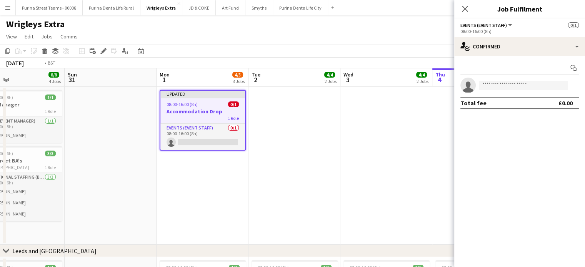
drag, startPoint x: 313, startPoint y: 127, endPoint x: 191, endPoint y: 125, distance: 122.4
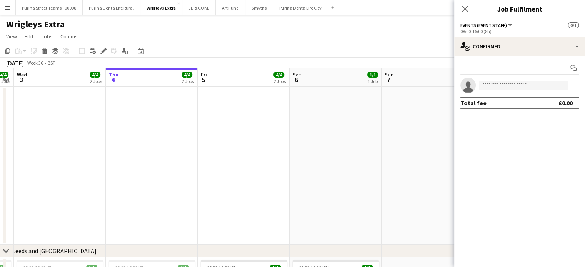
drag, startPoint x: 325, startPoint y: 135, endPoint x: 184, endPoint y: 118, distance: 142.2
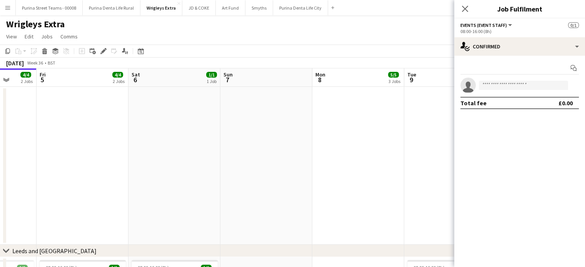
scroll to position [0, 342]
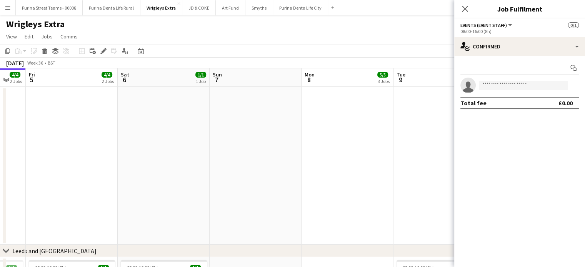
drag, startPoint x: 372, startPoint y: 127, endPoint x: 200, endPoint y: 132, distance: 172.1
click at [309, 129] on app-date-cell at bounding box center [348, 166] width 92 height 158
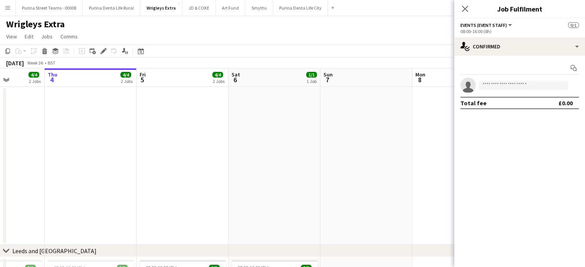
drag, startPoint x: 244, startPoint y: 139, endPoint x: 354, endPoint y: 142, distance: 110.9
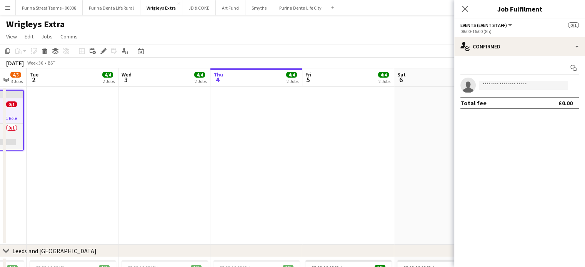
drag, startPoint x: 120, startPoint y: 149, endPoint x: 295, endPoint y: 166, distance: 176.3
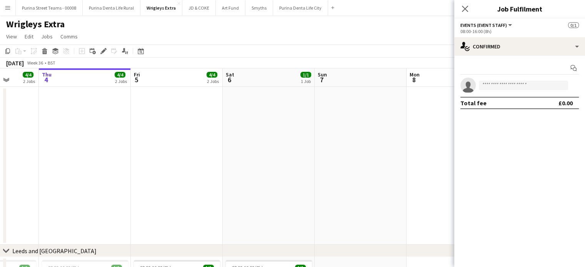
drag, startPoint x: 295, startPoint y: 166, endPoint x: 107, endPoint y: 141, distance: 189.9
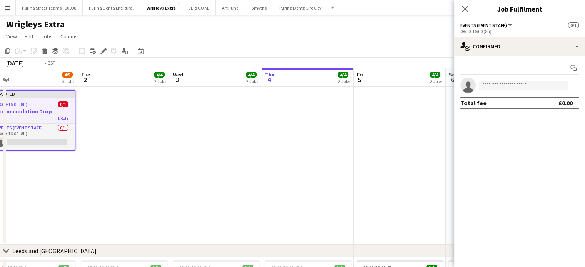
drag, startPoint x: 128, startPoint y: 158, endPoint x: 390, endPoint y: 159, distance: 262.0
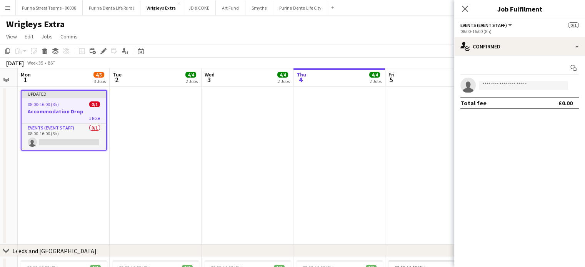
click at [68, 110] on h3 "Accommodation Drop" at bounding box center [64, 111] width 85 height 7
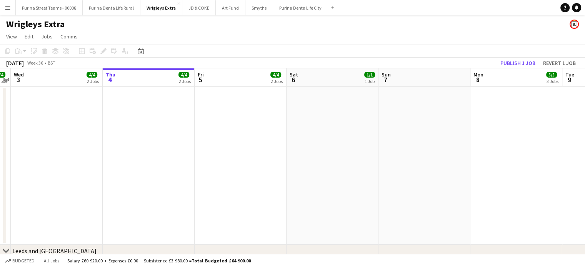
drag, startPoint x: 354, startPoint y: 150, endPoint x: 163, endPoint y: 130, distance: 191.9
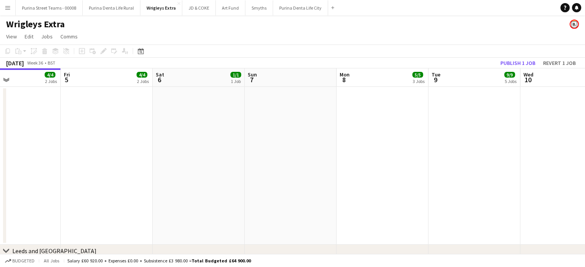
drag, startPoint x: 372, startPoint y: 133, endPoint x: 242, endPoint y: 133, distance: 130.4
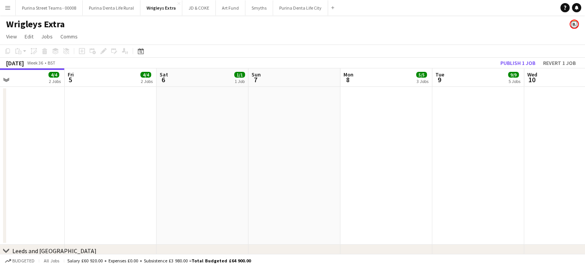
click at [392, 121] on app-date-cell at bounding box center [387, 166] width 92 height 158
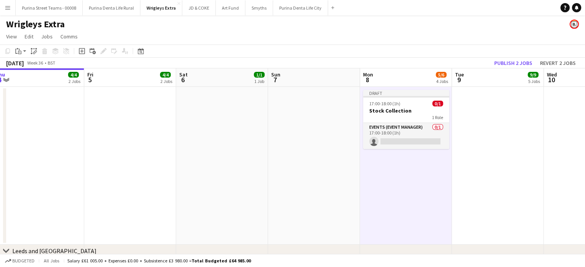
scroll to position [0, 162]
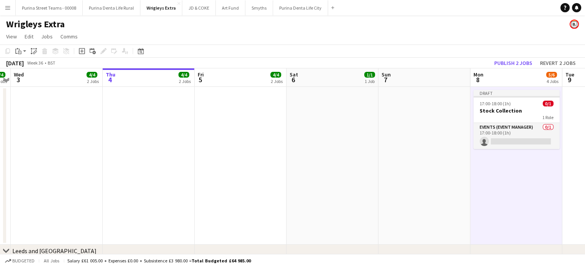
drag, startPoint x: 226, startPoint y: 160, endPoint x: 368, endPoint y: 123, distance: 146.4
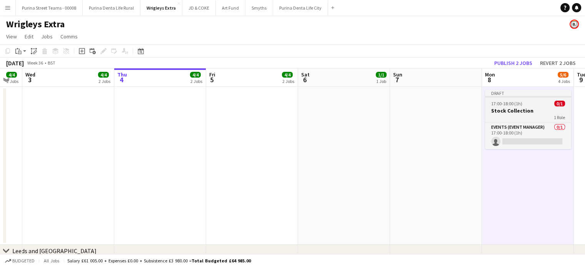
click at [496, 108] on h3 "Stock Collection" at bounding box center [528, 110] width 86 height 7
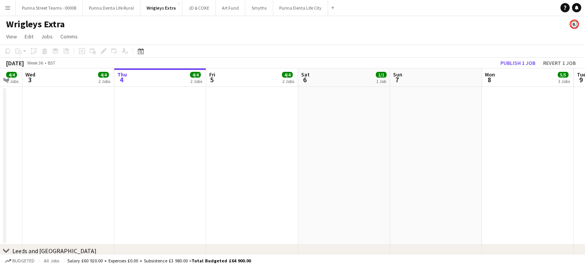
click at [122, 155] on app-date-cell at bounding box center [160, 166] width 92 height 158
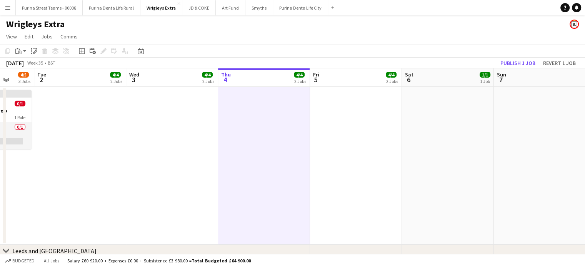
drag, startPoint x: 122, startPoint y: 155, endPoint x: 317, endPoint y: 168, distance: 195.9
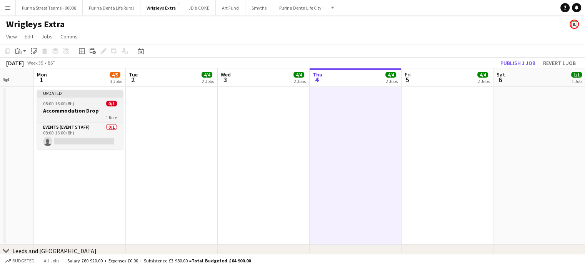
click at [78, 122] on app-job-card "Updated 08:00-16:00 (8h) 0/1 Accommodation Drop 1 Role Events (Event Staff) 0/1…" at bounding box center [80, 119] width 86 height 59
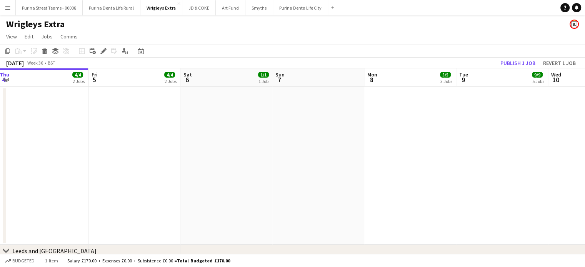
scroll to position [0, 202]
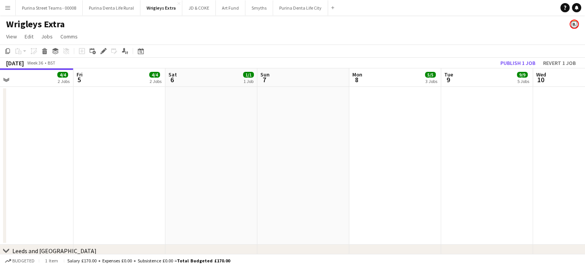
drag, startPoint x: 573, startPoint y: 116, endPoint x: 244, endPoint y: 121, distance: 328.3
click at [390, 132] on app-date-cell at bounding box center [395, 166] width 92 height 158
click at [369, 130] on app-date-cell at bounding box center [395, 166] width 92 height 158
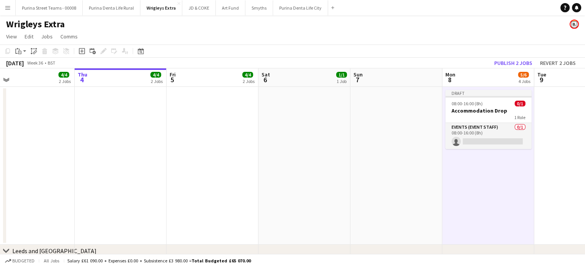
drag, startPoint x: 249, startPoint y: 127, endPoint x: 504, endPoint y: 131, distance: 255.5
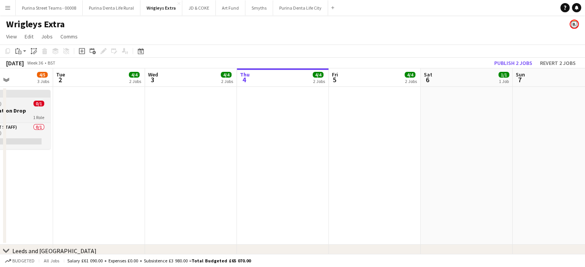
click at [47, 104] on div "08:00-16:00 (8h) 0/1" at bounding box center [7, 104] width 86 height 6
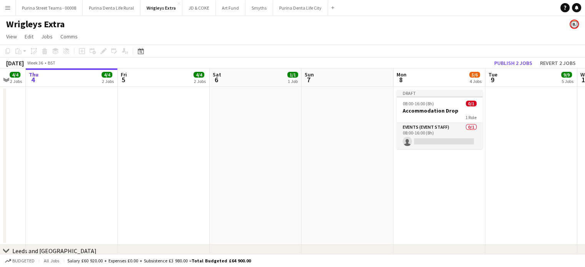
drag, startPoint x: 221, startPoint y: 149, endPoint x: 10, endPoint y: 139, distance: 211.9
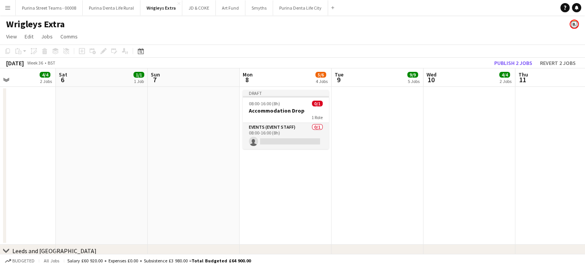
scroll to position [0, 225]
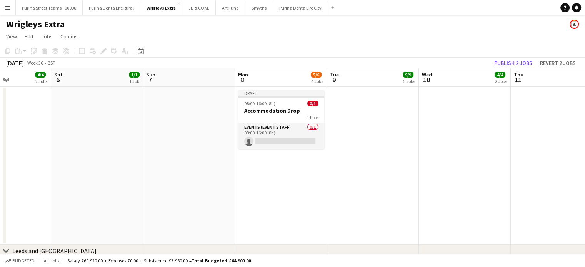
drag, startPoint x: 280, startPoint y: 184, endPoint x: 122, endPoint y: 147, distance: 162.2
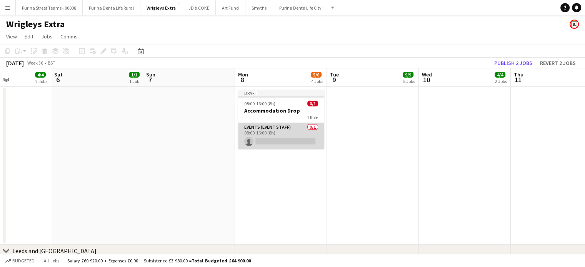
click at [277, 141] on app-card-role "Events (Event Staff) 0/1 08:00-16:00 (8h) single-neutral-actions" at bounding box center [281, 136] width 86 height 26
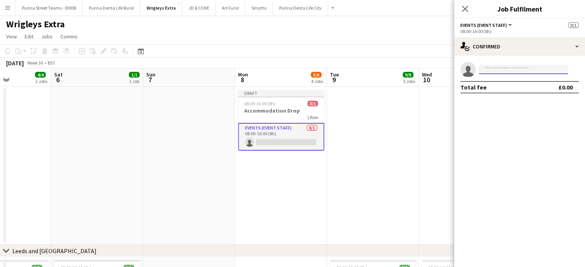
click at [529, 71] on input at bounding box center [523, 69] width 89 height 9
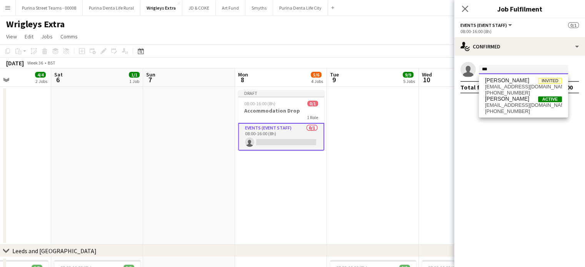
type input "***"
click at [521, 115] on div "[PERSON_NAME] Invited [EMAIL_ADDRESS][DOMAIN_NAME] [PHONE_NUMBER] [PERSON_NAME]…" at bounding box center [523, 95] width 89 height 43
click at [501, 113] on span "[PERSON_NAME] Active [EMAIL_ADDRESS][DOMAIN_NAME] [PHONE_NUMBER]" at bounding box center [523, 105] width 77 height 18
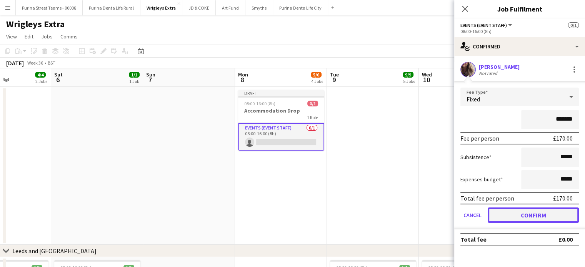
click at [531, 215] on button "Confirm" at bounding box center [533, 215] width 91 height 15
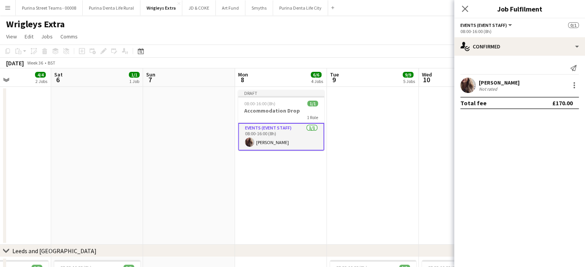
click at [374, 170] on app-date-cell at bounding box center [373, 166] width 92 height 158
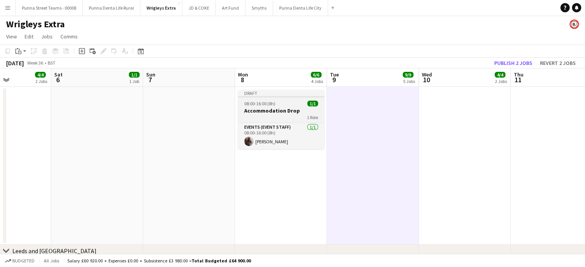
click at [280, 99] on app-job-card "Draft 08:00-16:00 (8h) 1/1 Accommodation Drop 1 Role Events (Event Staff) [DATE…" at bounding box center [281, 119] width 86 height 59
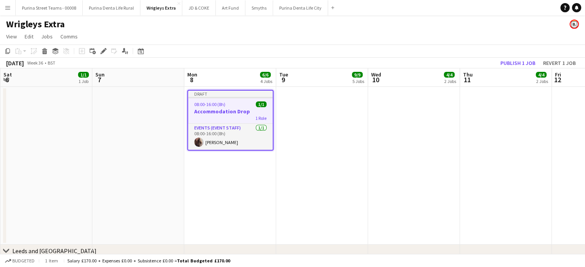
scroll to position [0, 277]
drag, startPoint x: 450, startPoint y: 147, endPoint x: 398, endPoint y: 148, distance: 52.3
click at [319, 139] on app-date-cell at bounding box center [321, 166] width 92 height 158
click at [210, 114] on h3 "Accommodation Drop" at bounding box center [229, 111] width 85 height 7
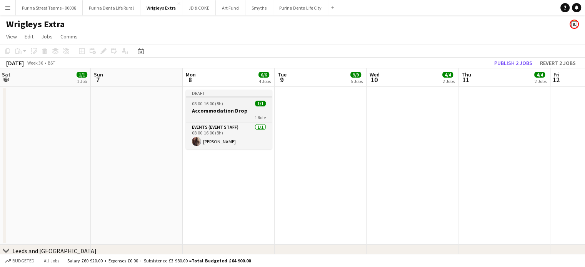
click at [210, 114] on div "1 Role" at bounding box center [229, 117] width 86 height 6
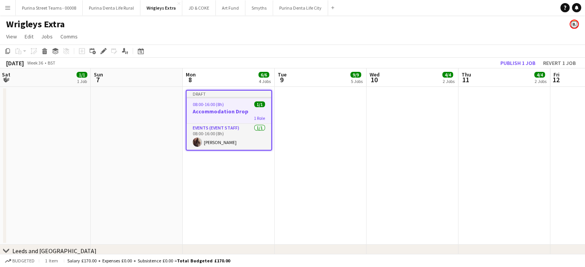
click at [314, 107] on app-date-cell at bounding box center [321, 166] width 92 height 158
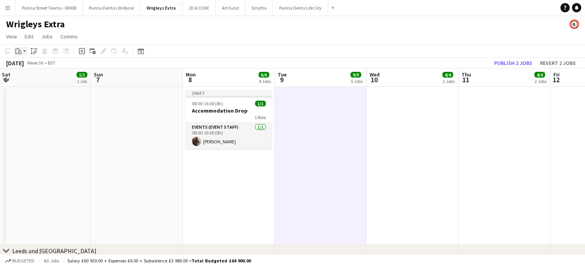
click at [22, 55] on div "Paste" at bounding box center [18, 51] width 9 height 9
click at [36, 77] on link "Paste with crew Ctrl+Shift+V" at bounding box center [56, 78] width 72 height 7
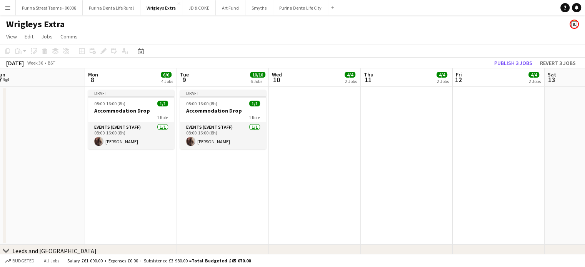
scroll to position [0, 192]
drag, startPoint x: 434, startPoint y: 154, endPoint x: 336, endPoint y: 159, distance: 99.1
click at [304, 128] on app-date-cell at bounding box center [314, 166] width 92 height 158
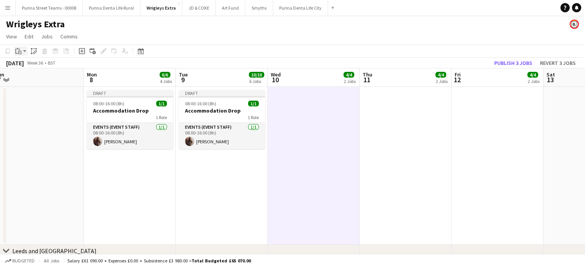
click at [22, 53] on div "Paste" at bounding box center [18, 51] width 9 height 9
click at [39, 82] on link "Paste with crew Ctrl+Shift+V" at bounding box center [56, 78] width 72 height 7
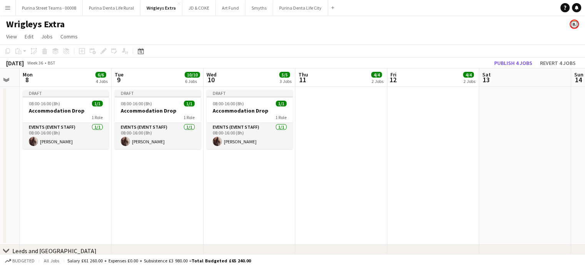
drag, startPoint x: 309, startPoint y: 155, endPoint x: 244, endPoint y: 153, distance: 65.1
click at [331, 126] on app-date-cell at bounding box center [341, 166] width 92 height 158
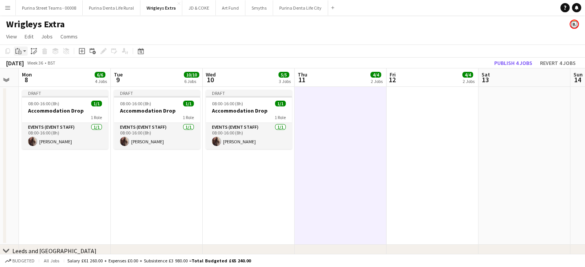
click at [14, 50] on div "Paste" at bounding box center [18, 51] width 9 height 9
click at [34, 82] on link "Paste with crew Ctrl+Shift+V" at bounding box center [56, 78] width 72 height 7
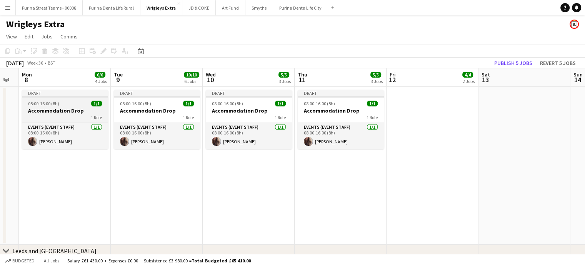
click at [63, 114] on div "1 Role" at bounding box center [65, 117] width 86 height 6
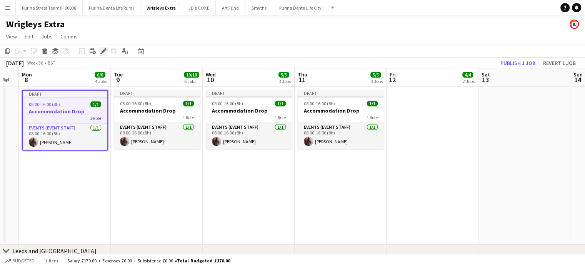
click at [101, 55] on div "Edit" at bounding box center [103, 51] width 9 height 9
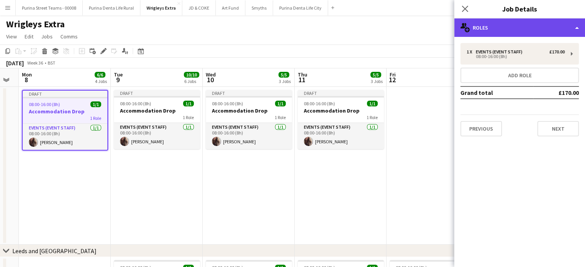
click at [516, 24] on div "multiple-users-add Roles" at bounding box center [519, 27] width 131 height 18
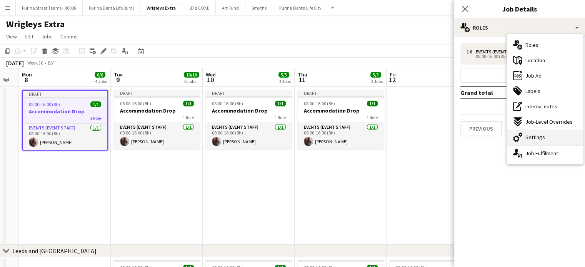
click at [536, 137] on span "Settings" at bounding box center [536, 137] width 20 height 7
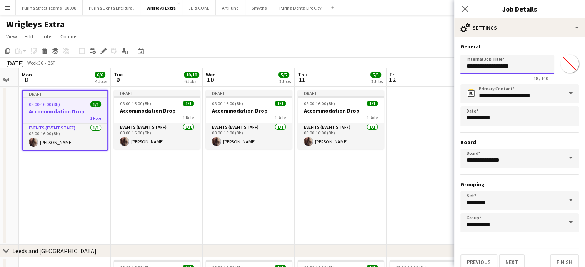
click at [534, 65] on input "**********" at bounding box center [508, 64] width 94 height 19
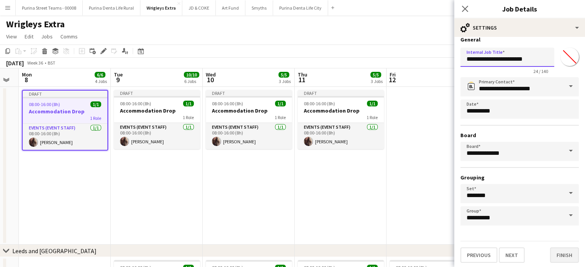
type input "**********"
click at [559, 257] on button "Finish" at bounding box center [564, 255] width 29 height 15
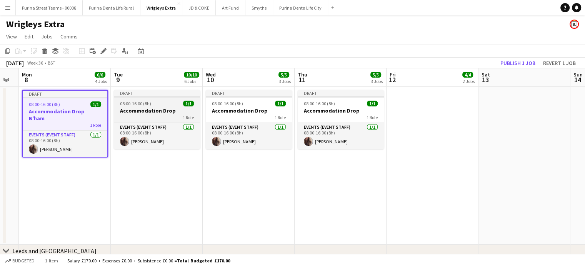
click at [153, 113] on h3 "Accommodation Drop" at bounding box center [157, 110] width 86 height 7
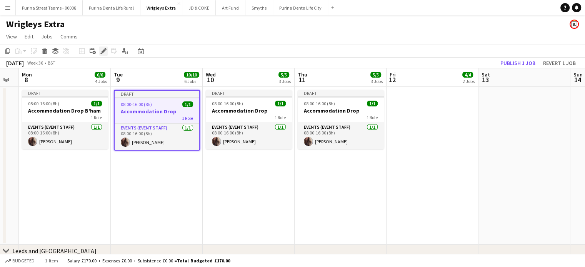
click at [105, 47] on div "Edit" at bounding box center [103, 51] width 9 height 9
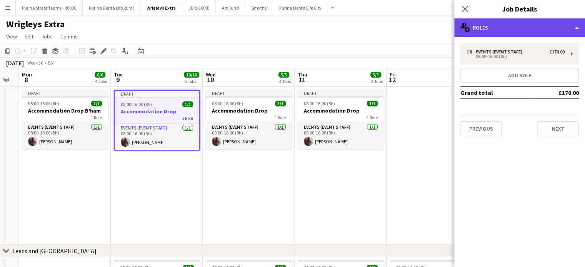
click at [574, 25] on div "multiple-users-add Roles" at bounding box center [519, 27] width 131 height 18
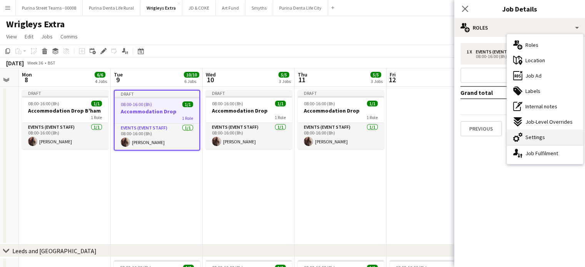
click at [524, 134] on div "cog-double-3 Settings" at bounding box center [545, 137] width 76 height 15
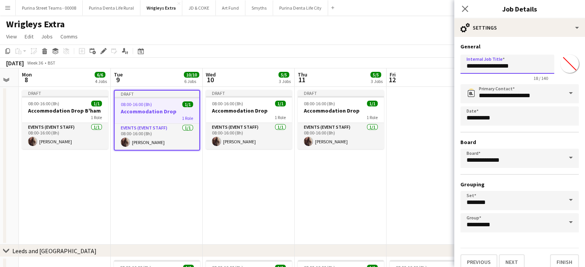
click at [529, 71] on input "**********" at bounding box center [508, 64] width 94 height 19
type input "**********"
click at [564, 258] on button "Finish" at bounding box center [564, 262] width 29 height 15
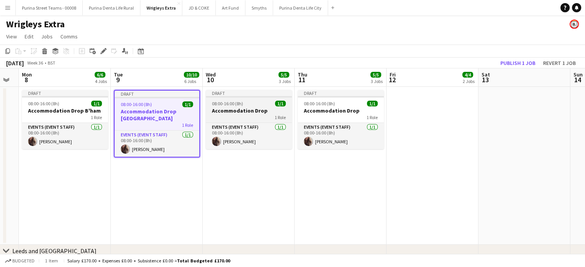
click at [286, 118] on div "1 Role" at bounding box center [249, 117] width 86 height 6
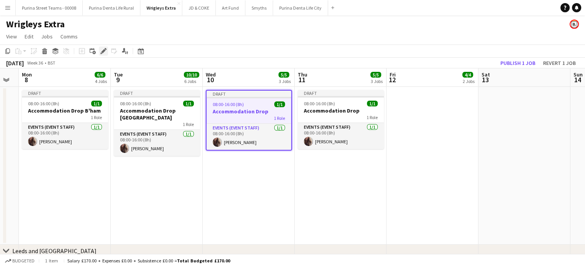
click at [106, 53] on icon "Edit" at bounding box center [103, 51] width 6 height 6
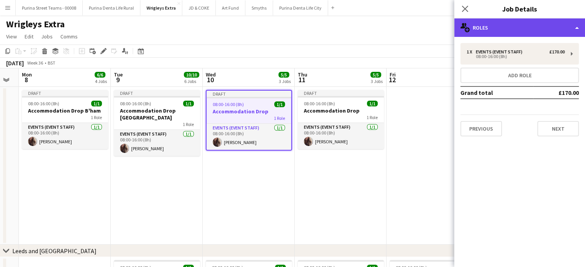
click at [569, 33] on div "multiple-users-add Roles" at bounding box center [519, 27] width 131 height 18
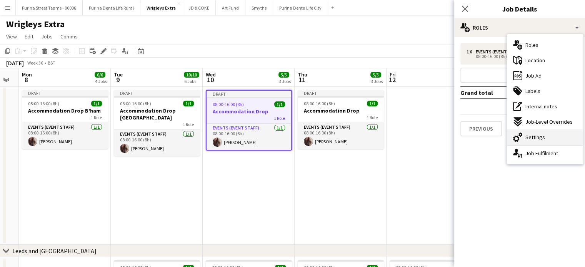
click at [535, 137] on span "Settings" at bounding box center [536, 137] width 20 height 7
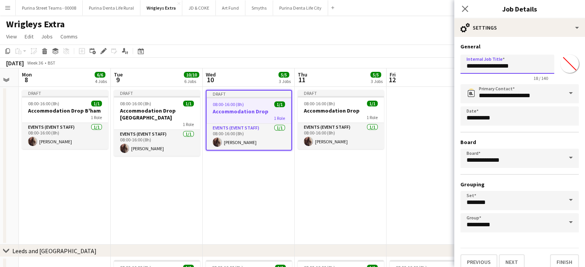
click at [530, 70] on input "**********" at bounding box center [508, 64] width 94 height 19
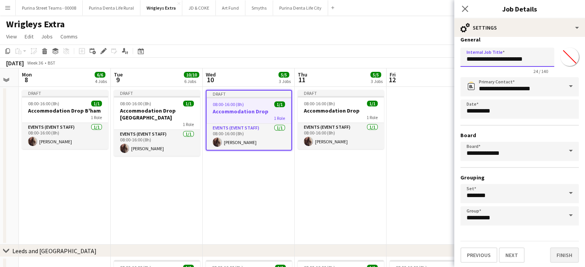
type input "**********"
click at [560, 250] on button "Finish" at bounding box center [564, 255] width 29 height 15
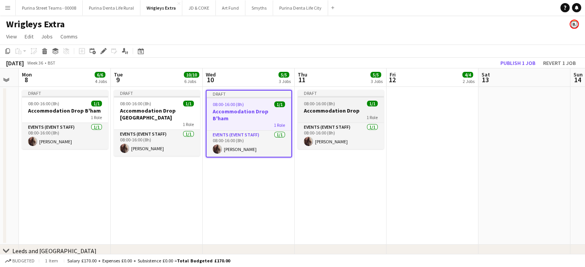
click at [363, 114] on h3 "Accommodation Drop" at bounding box center [341, 110] width 86 height 7
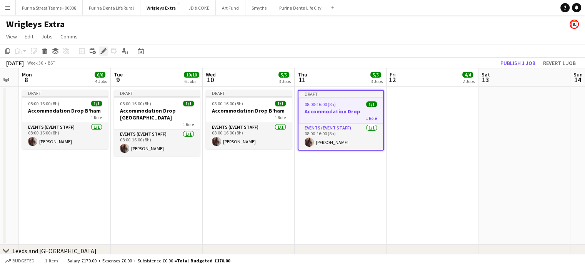
click at [104, 52] on icon "Edit" at bounding box center [103, 51] width 6 height 6
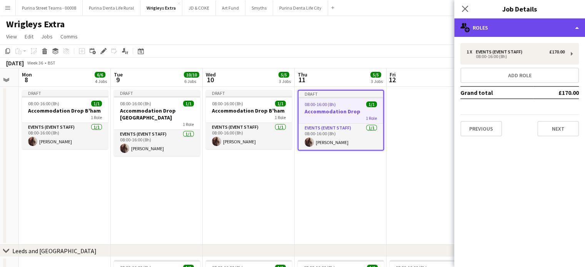
click at [576, 23] on div "multiple-users-add Roles" at bounding box center [519, 27] width 131 height 18
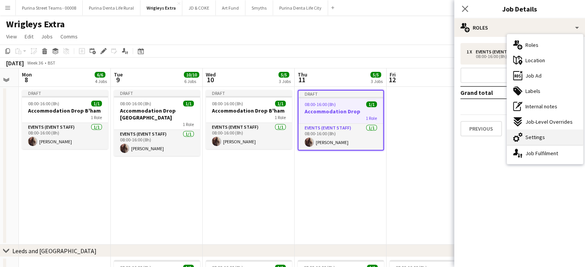
click at [531, 142] on div "cog-double-3 Settings" at bounding box center [545, 137] width 76 height 15
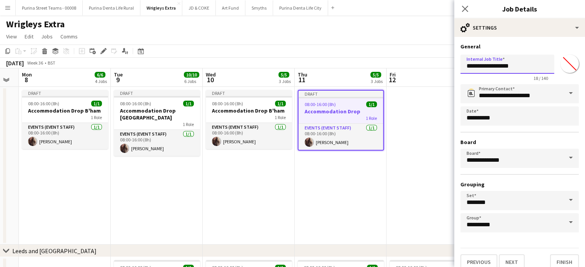
click at [531, 68] on input "**********" at bounding box center [508, 64] width 94 height 19
type input "**********"
click at [559, 258] on button "Finish" at bounding box center [564, 262] width 29 height 15
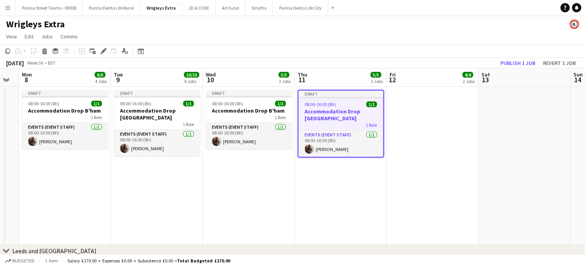
click at [526, 134] on app-date-cell at bounding box center [525, 166] width 92 height 158
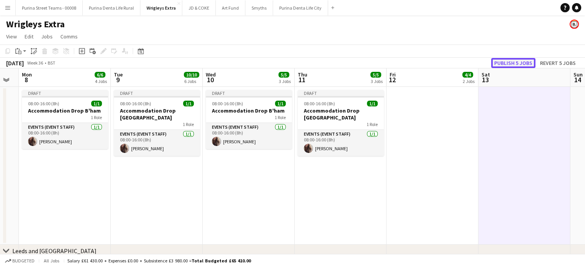
click at [528, 60] on button "Publish 5 jobs" at bounding box center [513, 63] width 44 height 10
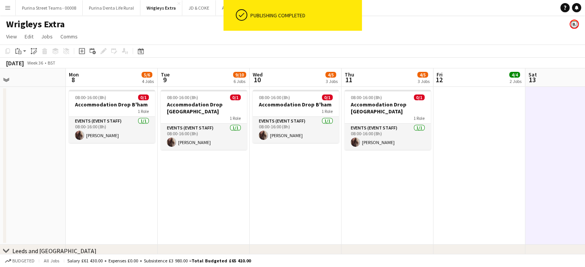
drag, startPoint x: 422, startPoint y: 138, endPoint x: 563, endPoint y: 118, distance: 142.6
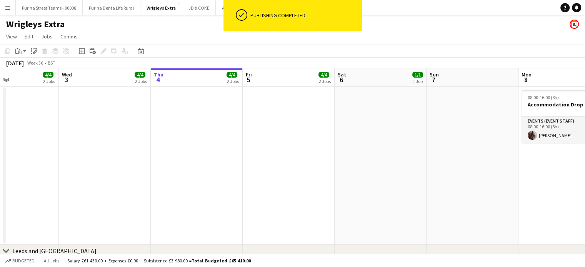
drag, startPoint x: 180, startPoint y: 150, endPoint x: 538, endPoint y: 131, distance: 358.7
